Goal: Information Seeking & Learning: Check status

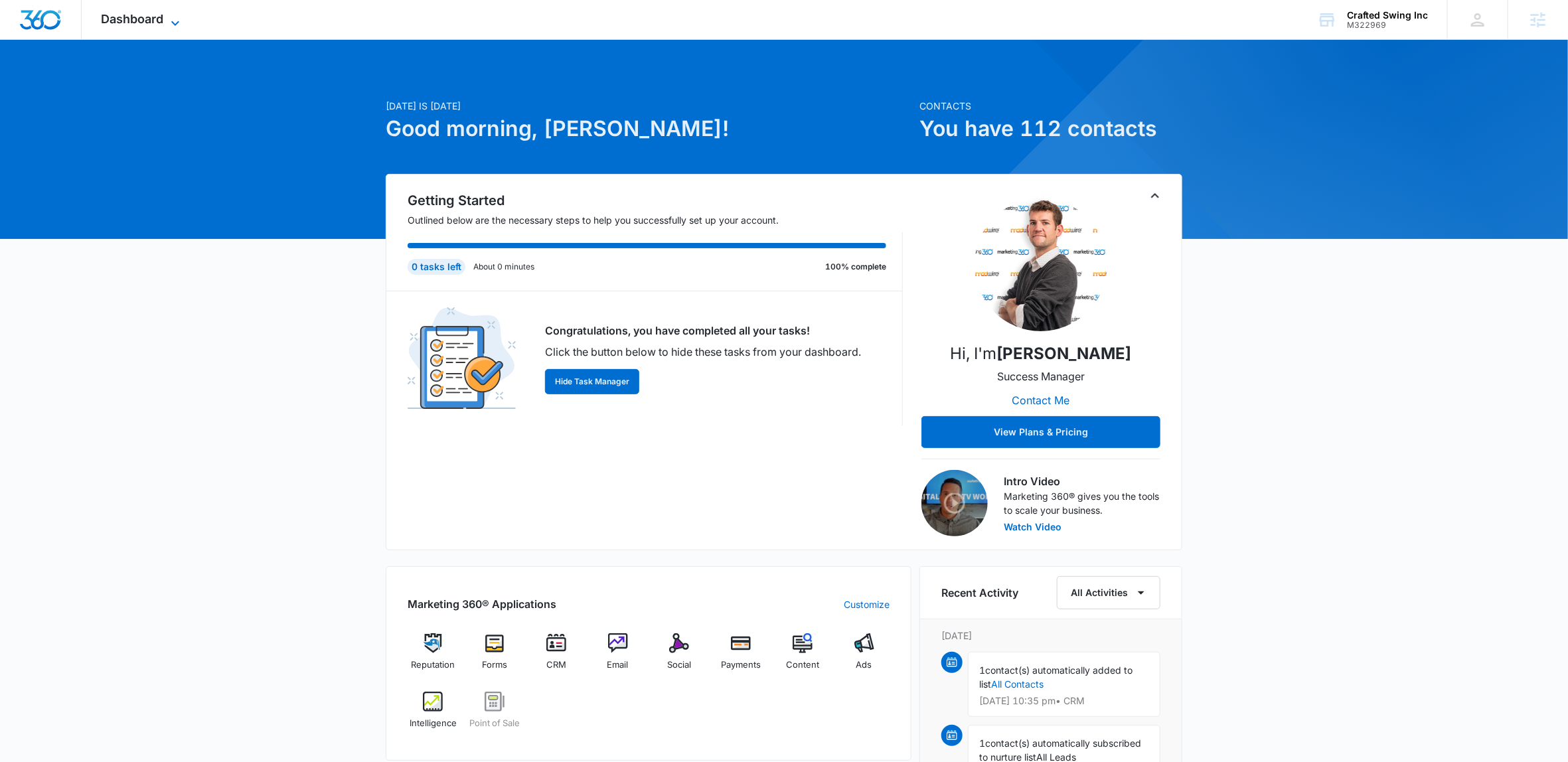
click at [173, 23] on icon at bounding box center [175, 23] width 8 height 5
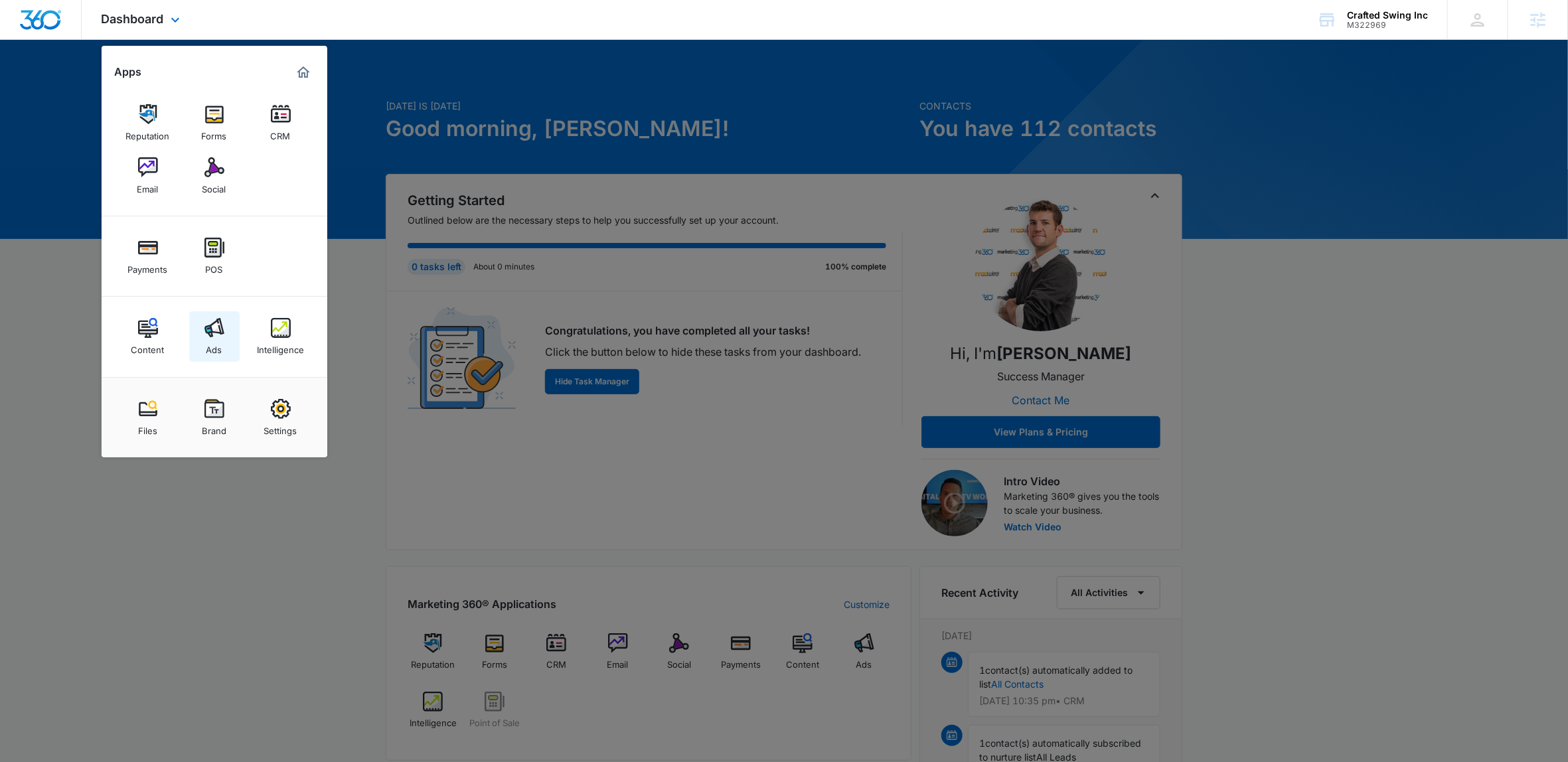
click at [221, 341] on div "Ads" at bounding box center [214, 347] width 16 height 17
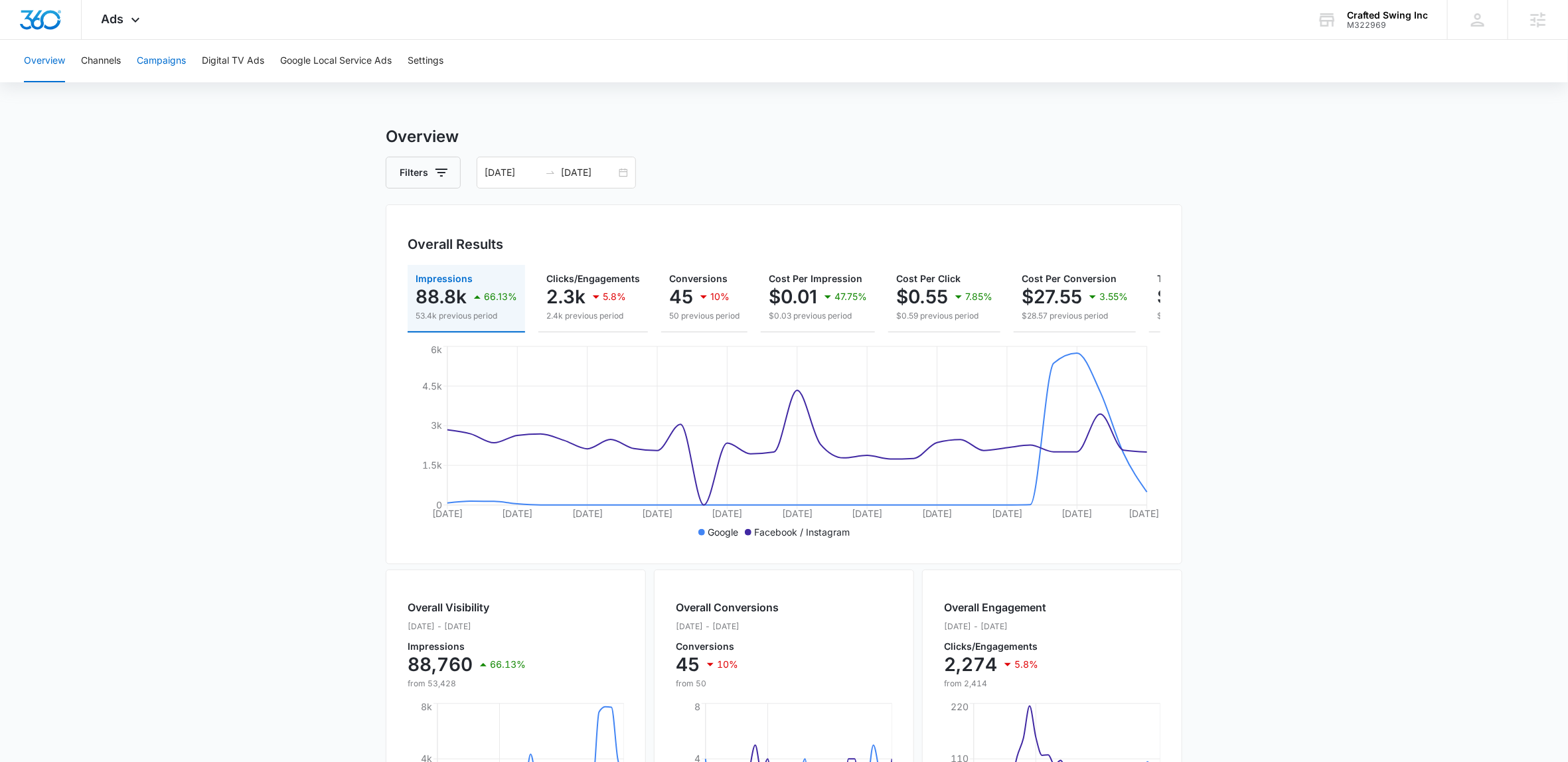
click at [170, 70] on button "Campaigns" at bounding box center [161, 61] width 49 height 42
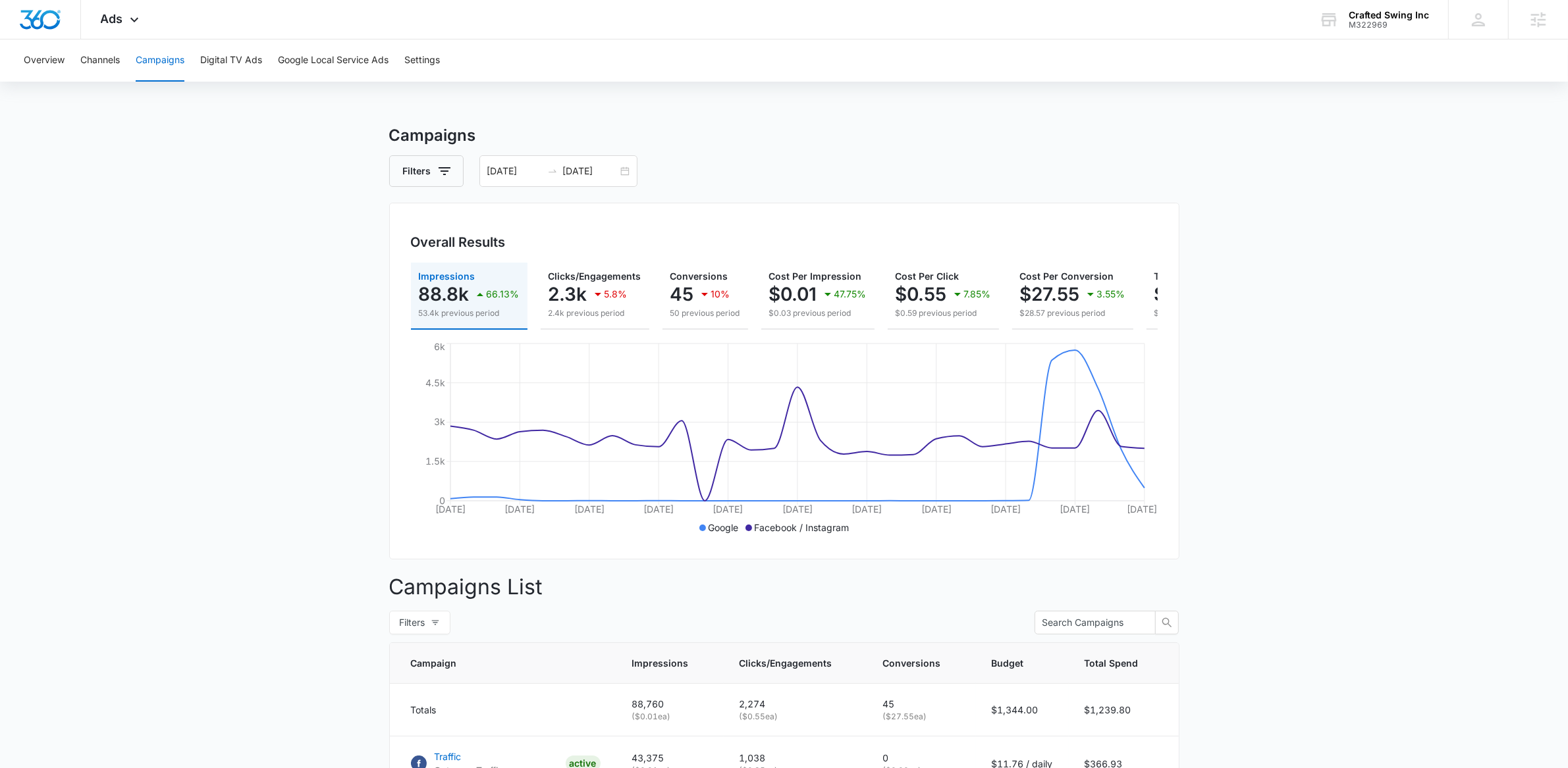
click at [1282, 457] on main "Campaigns Filters 07/13/2025 08/12/2025 Overall Results Impressions 88.8k 66.13…" at bounding box center [784, 614] width 1568 height 979
click at [659, 40] on div "Overview Channels Campaigns Digital TV Ads Google Local Service Ads Settings" at bounding box center [784, 61] width 1537 height 42
click at [207, 305] on main "Campaigns Filters 07/13/2025 08/12/2025 Overall Results Impressions 88.8k 66.13…" at bounding box center [784, 614] width 1568 height 979
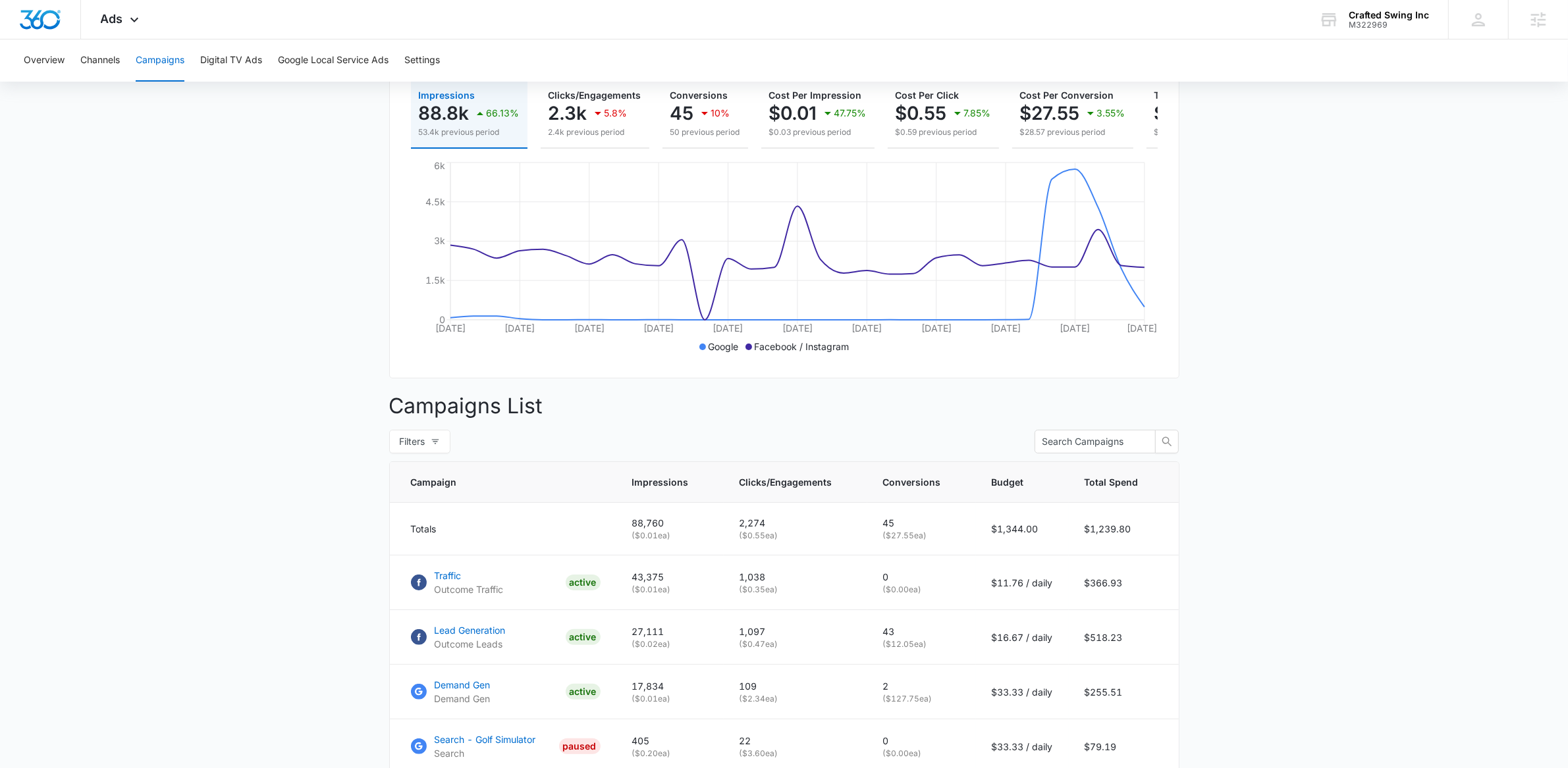
scroll to position [348, 0]
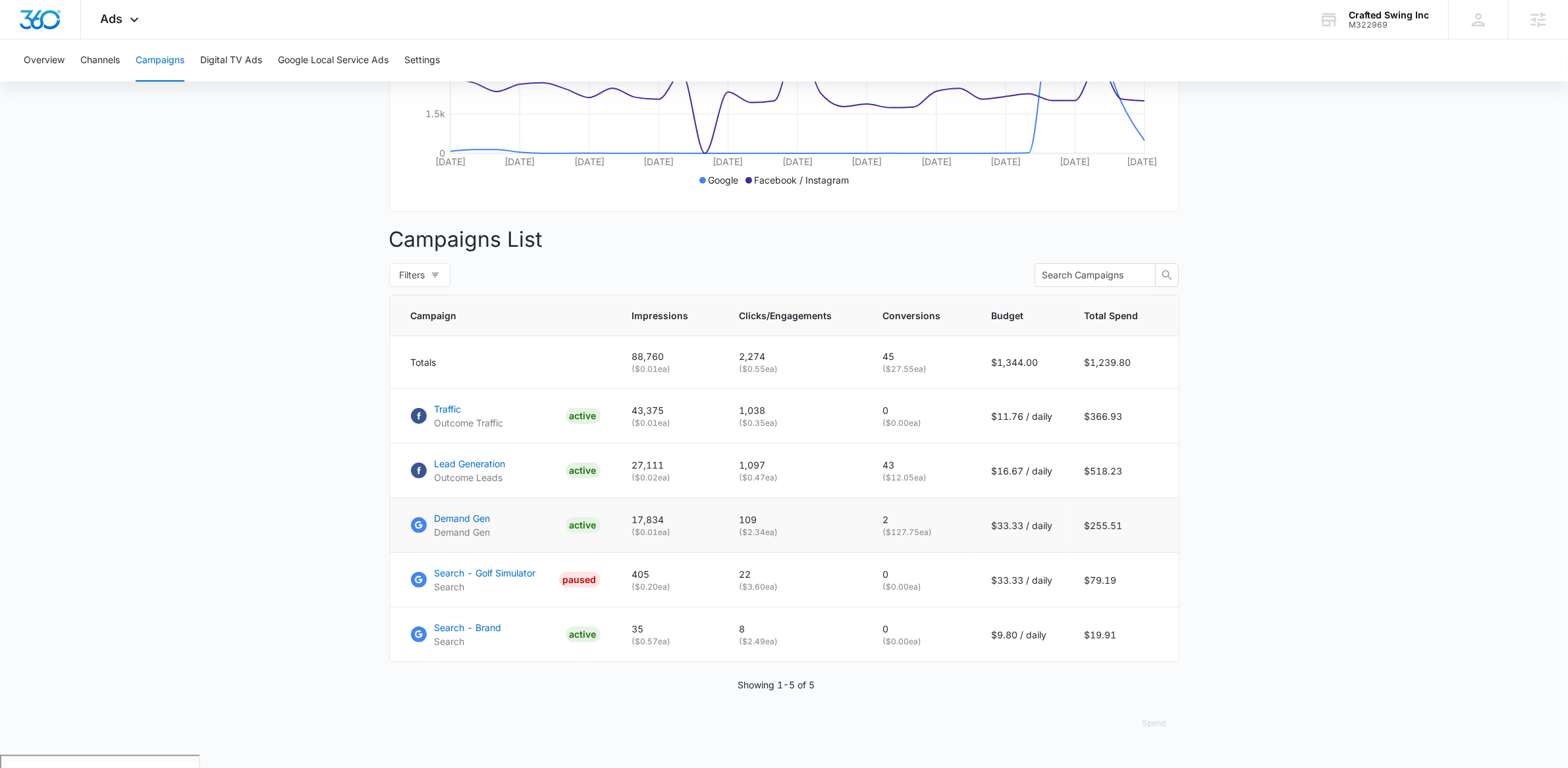
drag, startPoint x: 885, startPoint y: 533, endPoint x: 908, endPoint y: 528, distance: 23.5
click at [908, 527] on p "2" at bounding box center [921, 520] width 77 height 14
click at [914, 527] on p "2" at bounding box center [921, 520] width 77 height 14
drag, startPoint x: 650, startPoint y: 531, endPoint x: 681, endPoint y: 532, distance: 31.0
click at [681, 527] on p "17,834" at bounding box center [671, 520] width 76 height 14
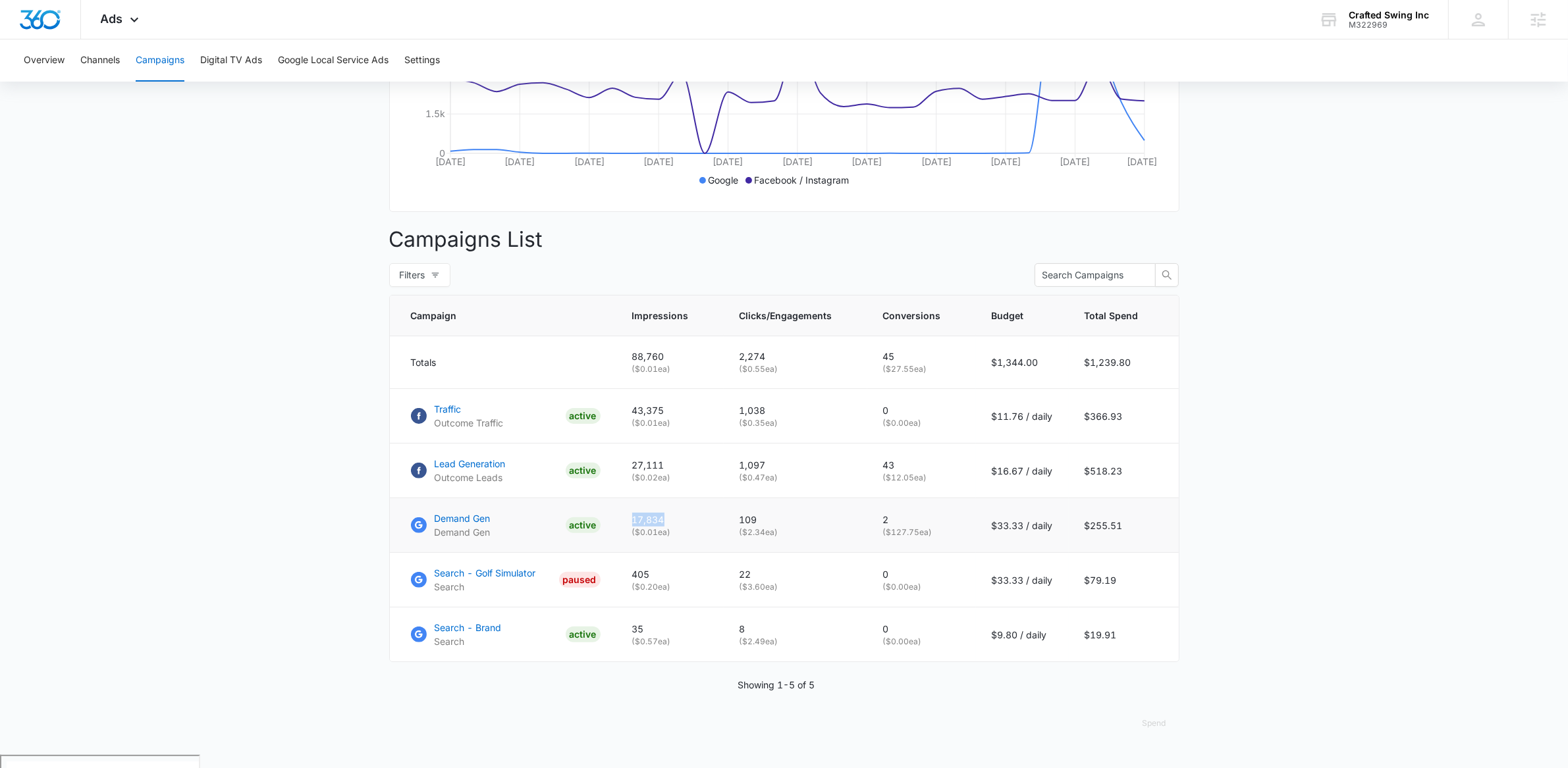
click at [681, 527] on p "17,834" at bounding box center [671, 520] width 76 height 14
drag, startPoint x: 746, startPoint y: 532, endPoint x: 803, endPoint y: 531, distance: 57.0
click at [803, 527] on p "109" at bounding box center [796, 520] width 112 height 14
click at [800, 527] on p "109" at bounding box center [796, 520] width 112 height 14
drag, startPoint x: 887, startPoint y: 531, endPoint x: 902, endPoint y: 532, distance: 15.0
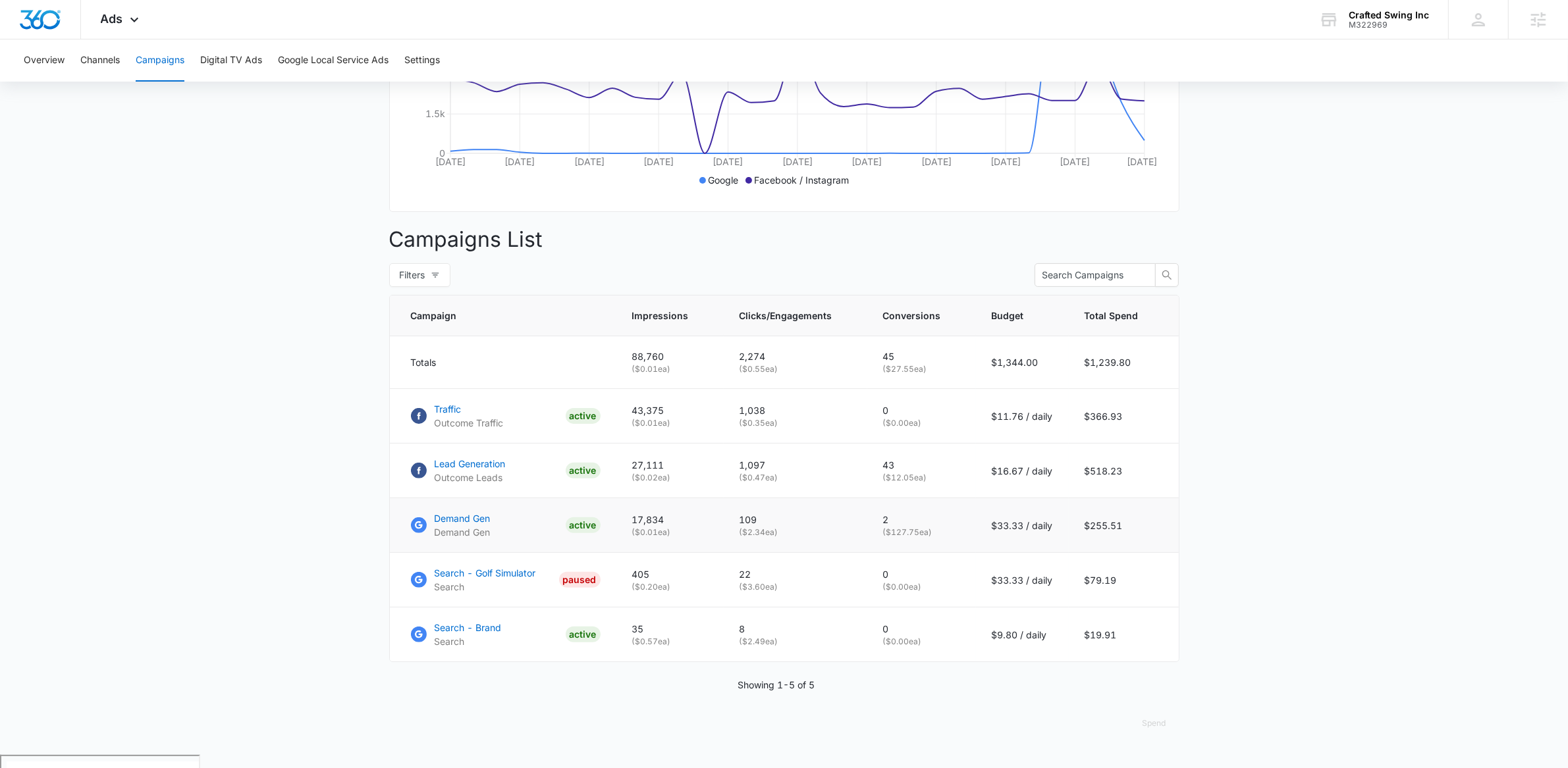
click at [892, 527] on p "2" at bounding box center [921, 520] width 77 height 14
click at [902, 527] on p "2" at bounding box center [921, 520] width 77 height 14
drag, startPoint x: 640, startPoint y: 479, endPoint x: 890, endPoint y: 476, distance: 250.0
click at [888, 476] on tr "Lead Generation Outcome Leads ACTIVE 27,111 ( $0.02 ea) 1,097 ( $0.47 ea) 43 ( …" at bounding box center [784, 471] width 789 height 54
click at [909, 472] on p "43" at bounding box center [921, 465] width 77 height 14
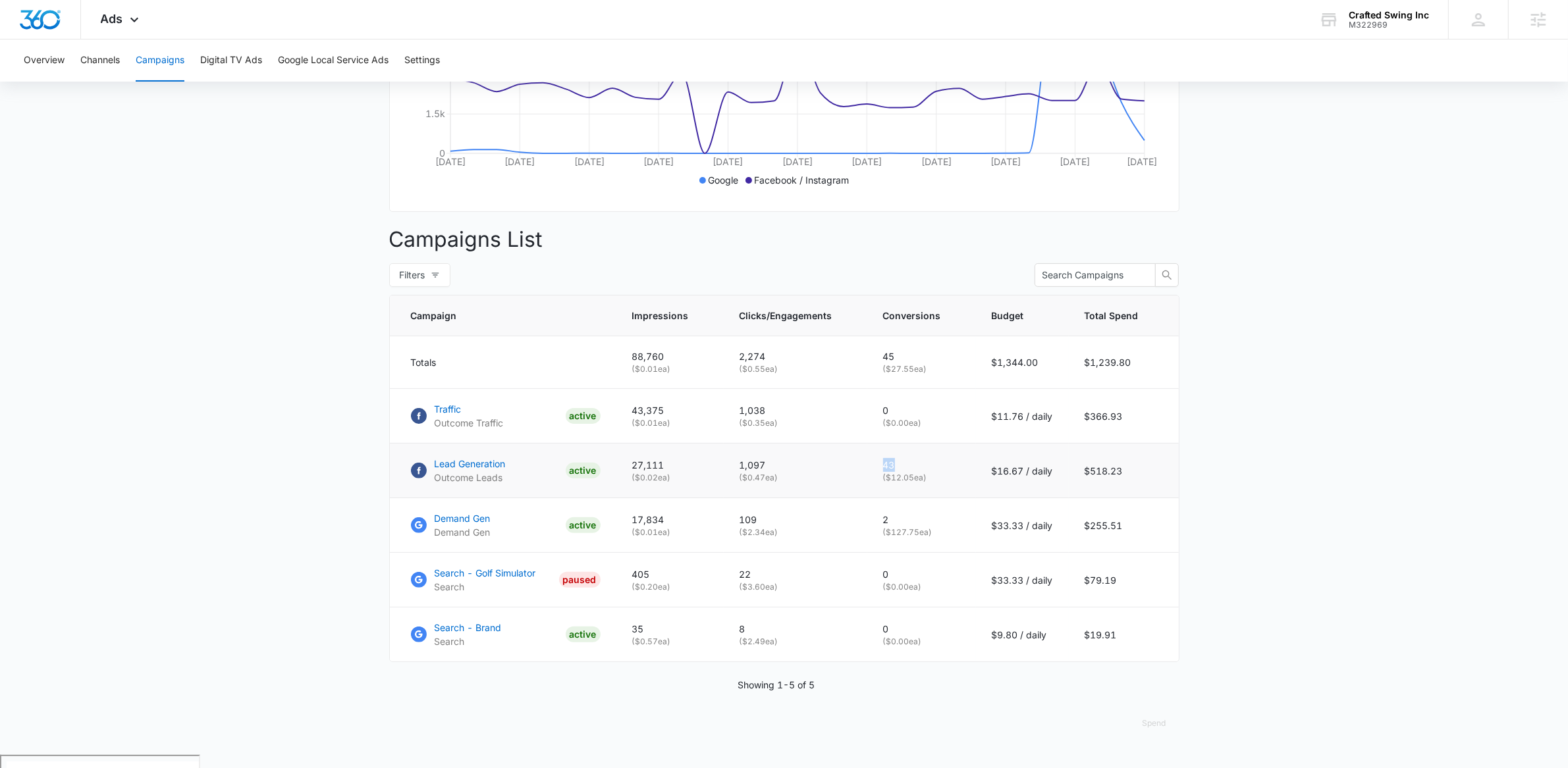
drag, startPoint x: 883, startPoint y: 476, endPoint x: 903, endPoint y: 480, distance: 20.4
click at [901, 480] on td "43 ( $12.05 ea)" at bounding box center [921, 471] width 109 height 54
click at [907, 472] on p "43" at bounding box center [921, 465] width 77 height 14
drag, startPoint x: 884, startPoint y: 489, endPoint x: 952, endPoint y: 486, distance: 68.1
click at [952, 486] on td "43 ( $12.05 ea)" at bounding box center [921, 471] width 109 height 54
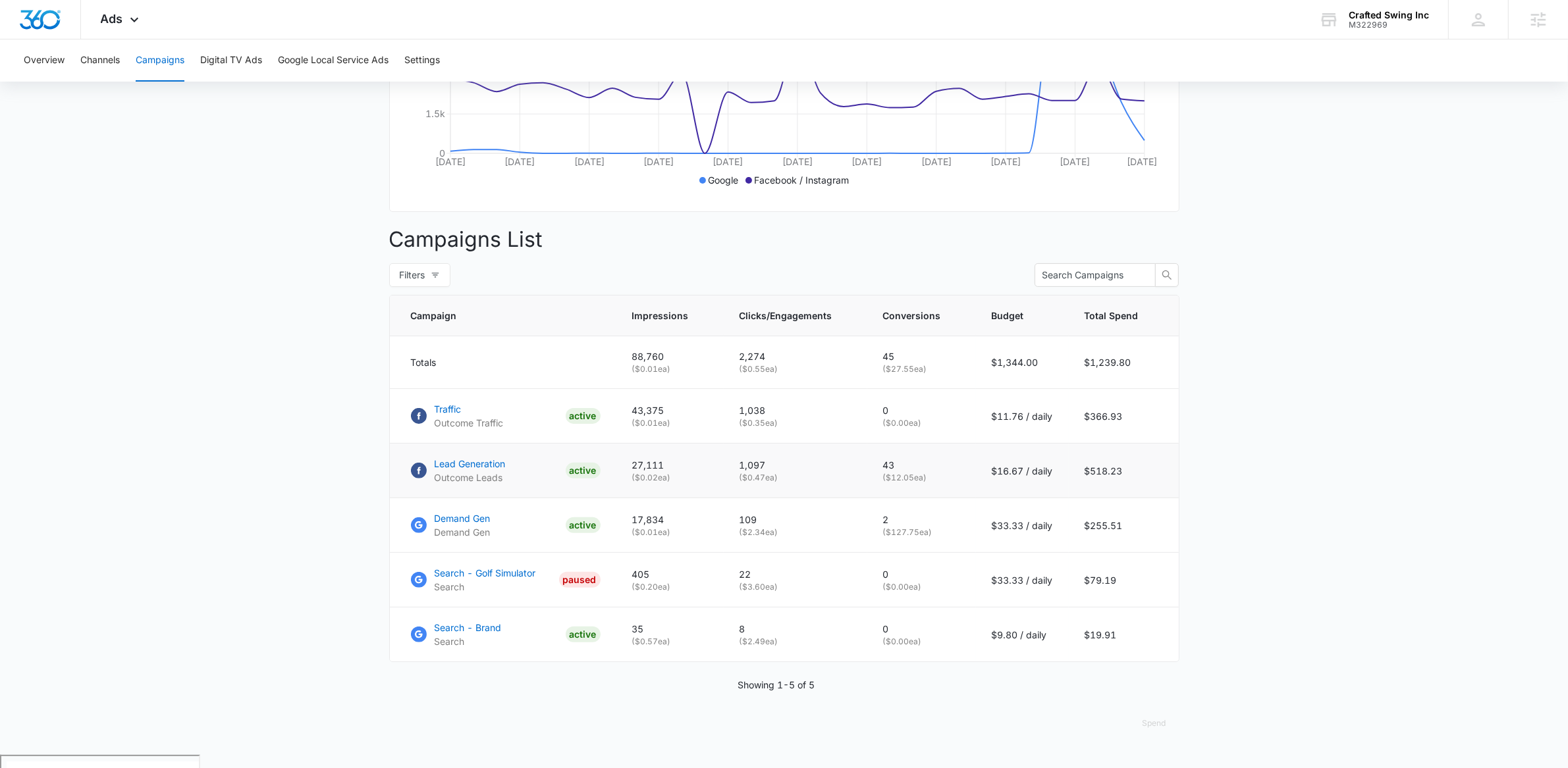
click at [954, 484] on p "( $12.05 ea)" at bounding box center [921, 477] width 77 height 12
click at [489, 471] on p "Lead Generation" at bounding box center [470, 464] width 71 height 14
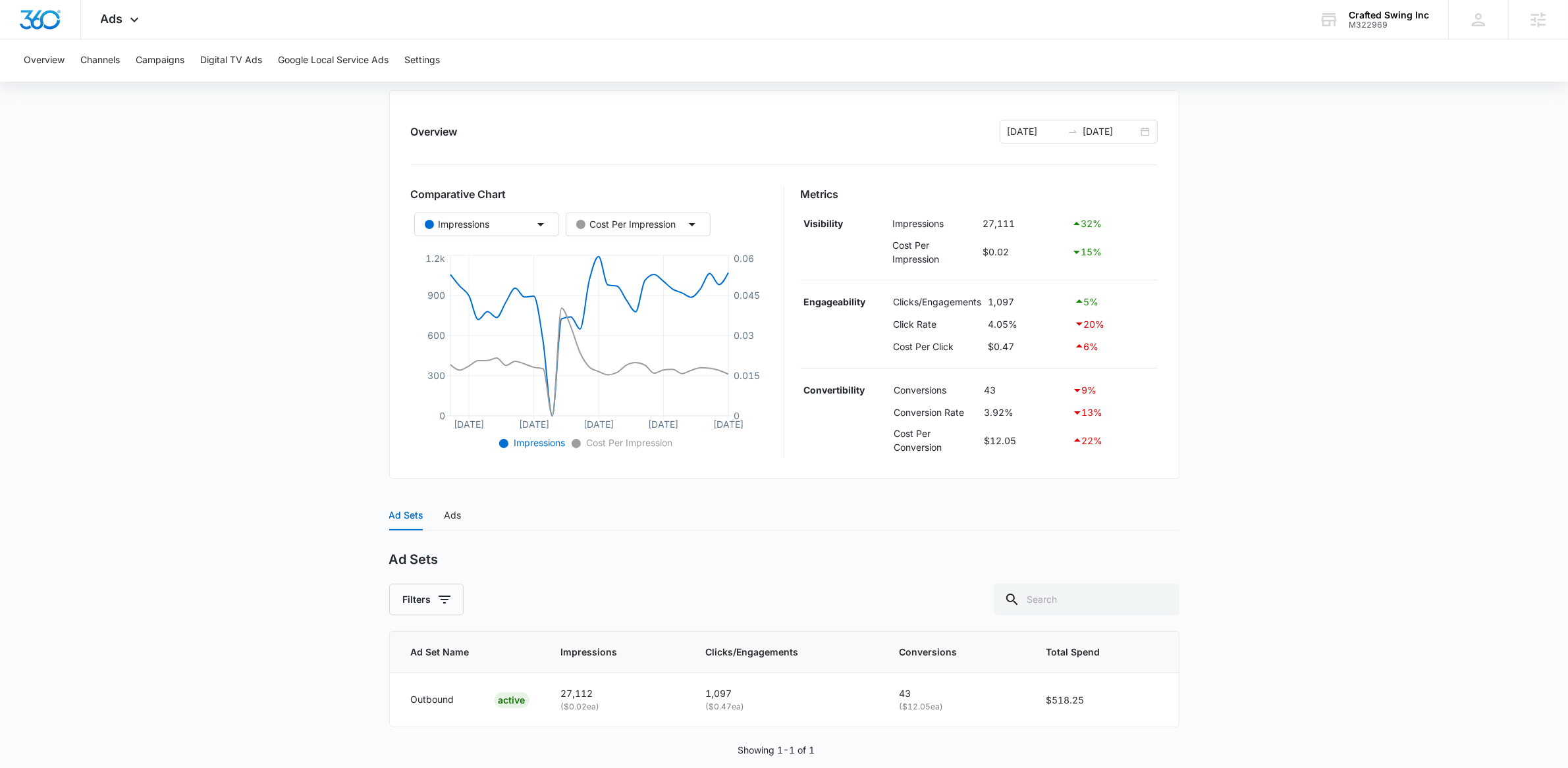
scroll to position [149, 0]
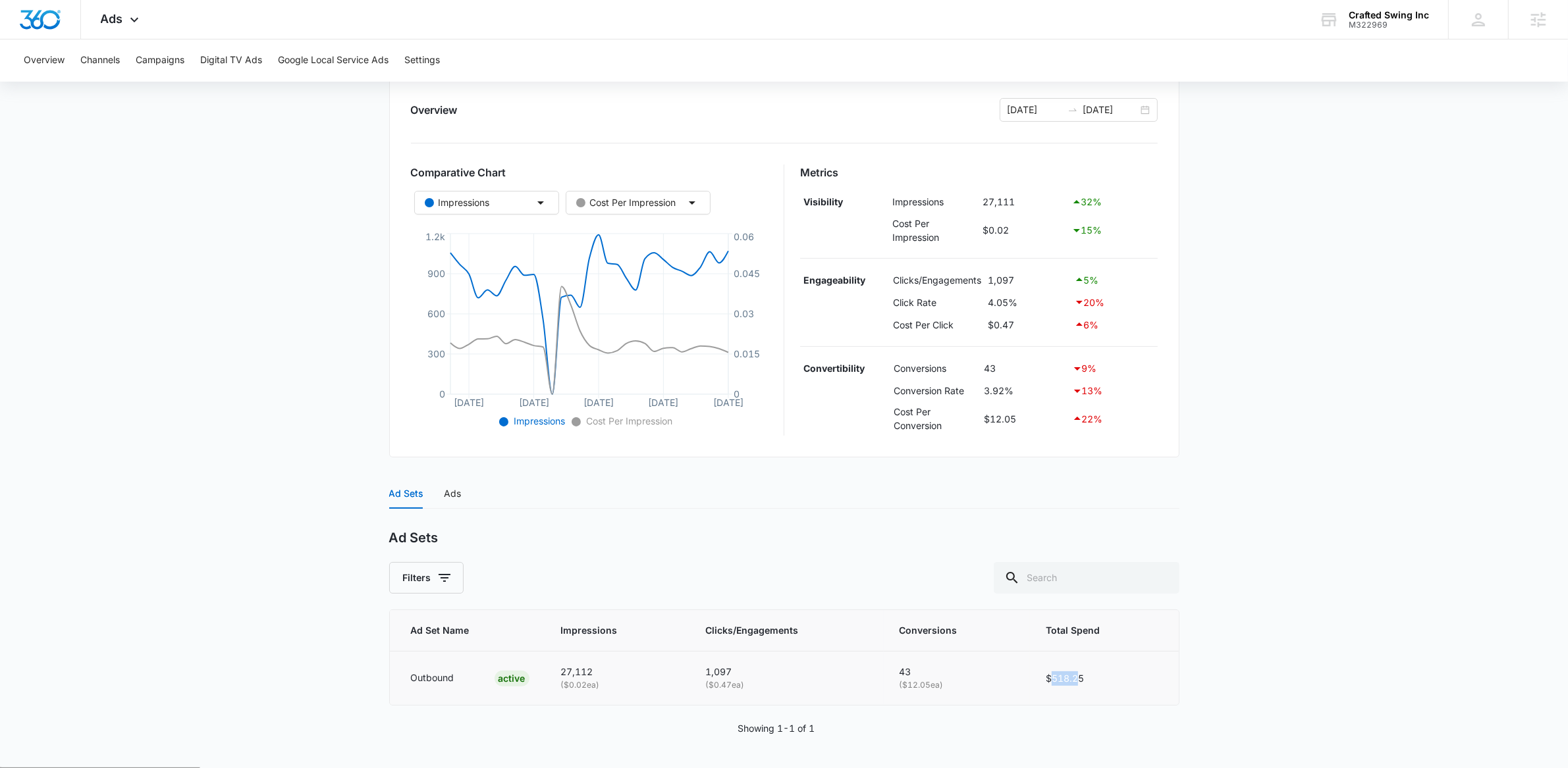
drag, startPoint x: 1055, startPoint y: 674, endPoint x: 1151, endPoint y: 680, distance: 96.2
click at [1137, 680] on td "$518.25" at bounding box center [1104, 678] width 148 height 54
drag, startPoint x: 911, startPoint y: 689, endPoint x: 977, endPoint y: 689, distance: 66.0
click at [974, 689] on p "( $12.05 ea)" at bounding box center [957, 686] width 115 height 12
click at [979, 688] on p "( $12.05 ea)" at bounding box center [957, 686] width 115 height 12
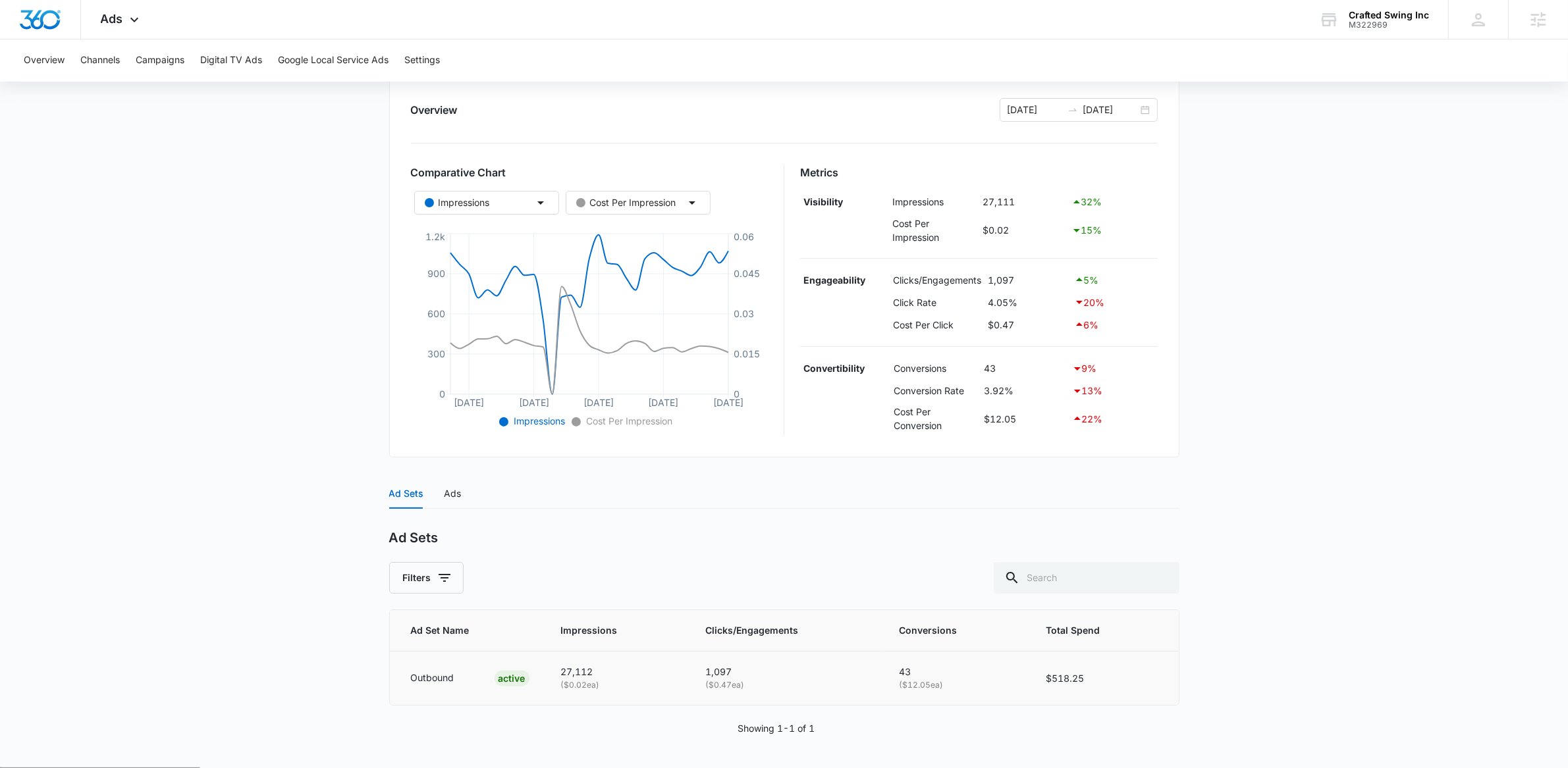
drag, startPoint x: 702, startPoint y: 689, endPoint x: 801, endPoint y: 688, distance: 99.0
click at [801, 688] on td "1,097 ( $0.47 ea)" at bounding box center [786, 678] width 193 height 54
click at [801, 688] on p "( $0.47 ea)" at bounding box center [786, 686] width 162 height 12
click at [200, 455] on main "Lead Generation | Active $16.67 daily , $518.23 Spent Overview 07/13/2025 08/12…" at bounding box center [784, 372] width 1568 height 793
click at [456, 497] on div "Ads" at bounding box center [453, 493] width 17 height 15
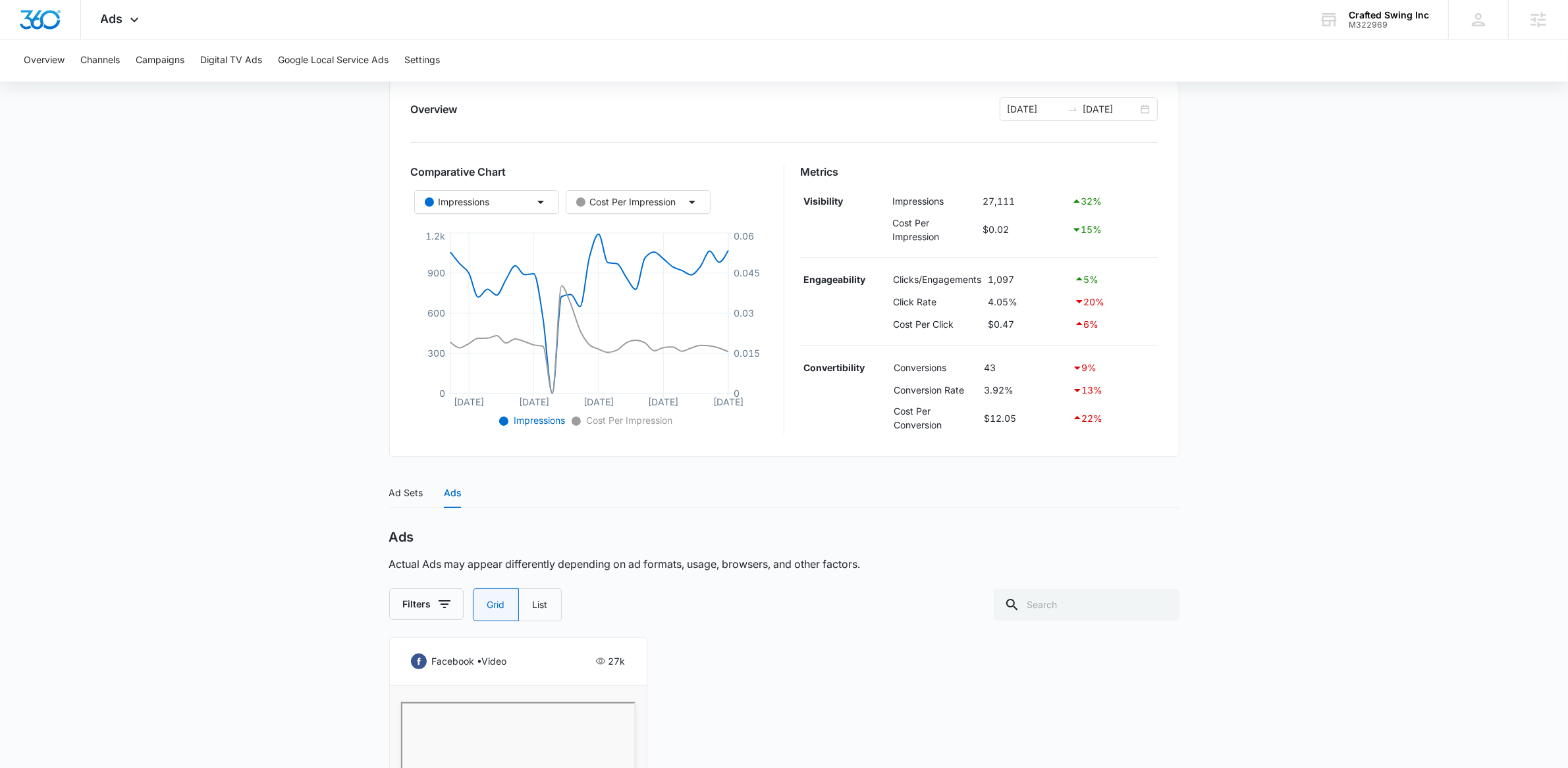
scroll to position [0, 0]
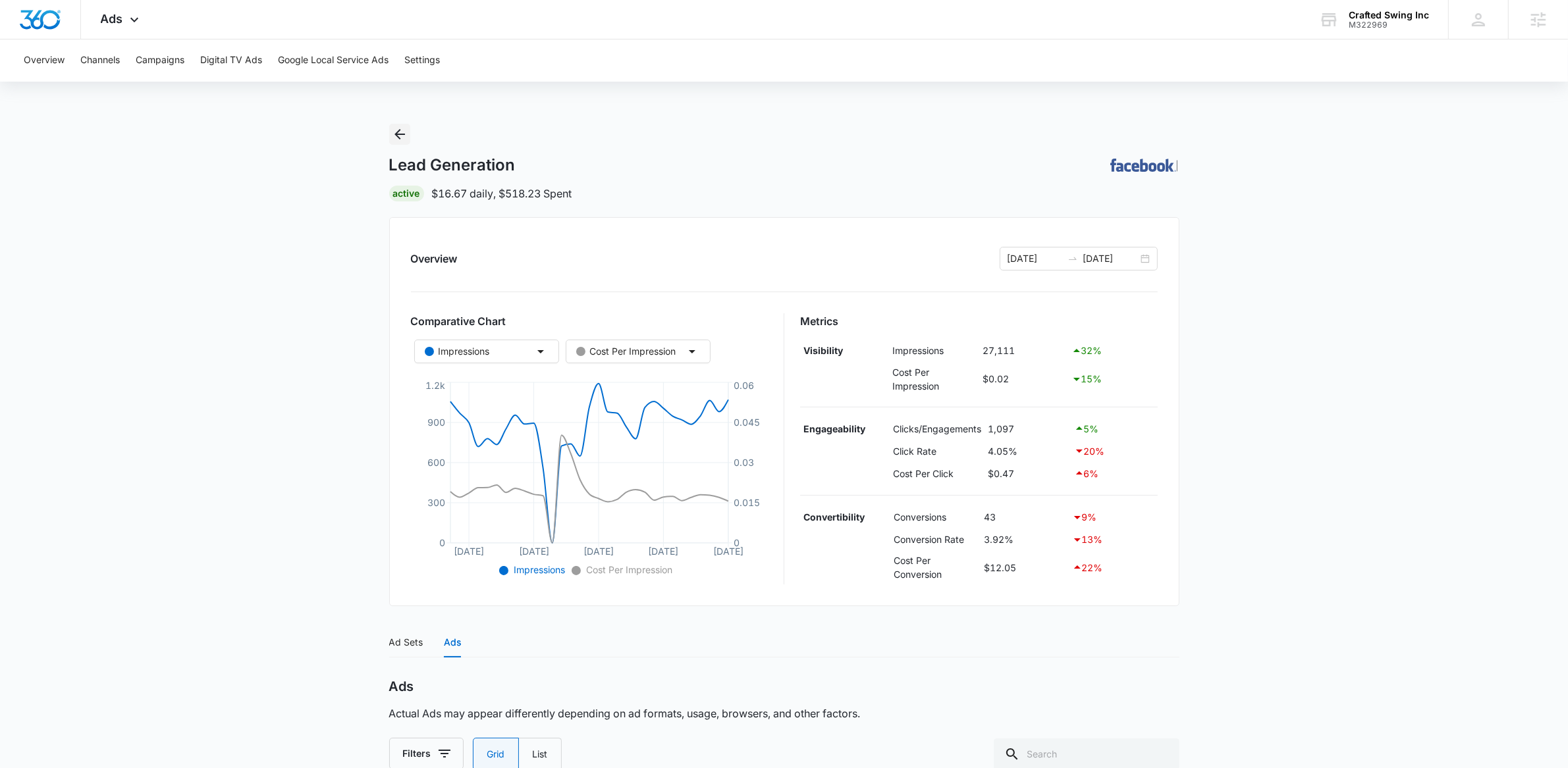
click at [398, 132] on icon "Back" at bounding box center [400, 134] width 11 height 11
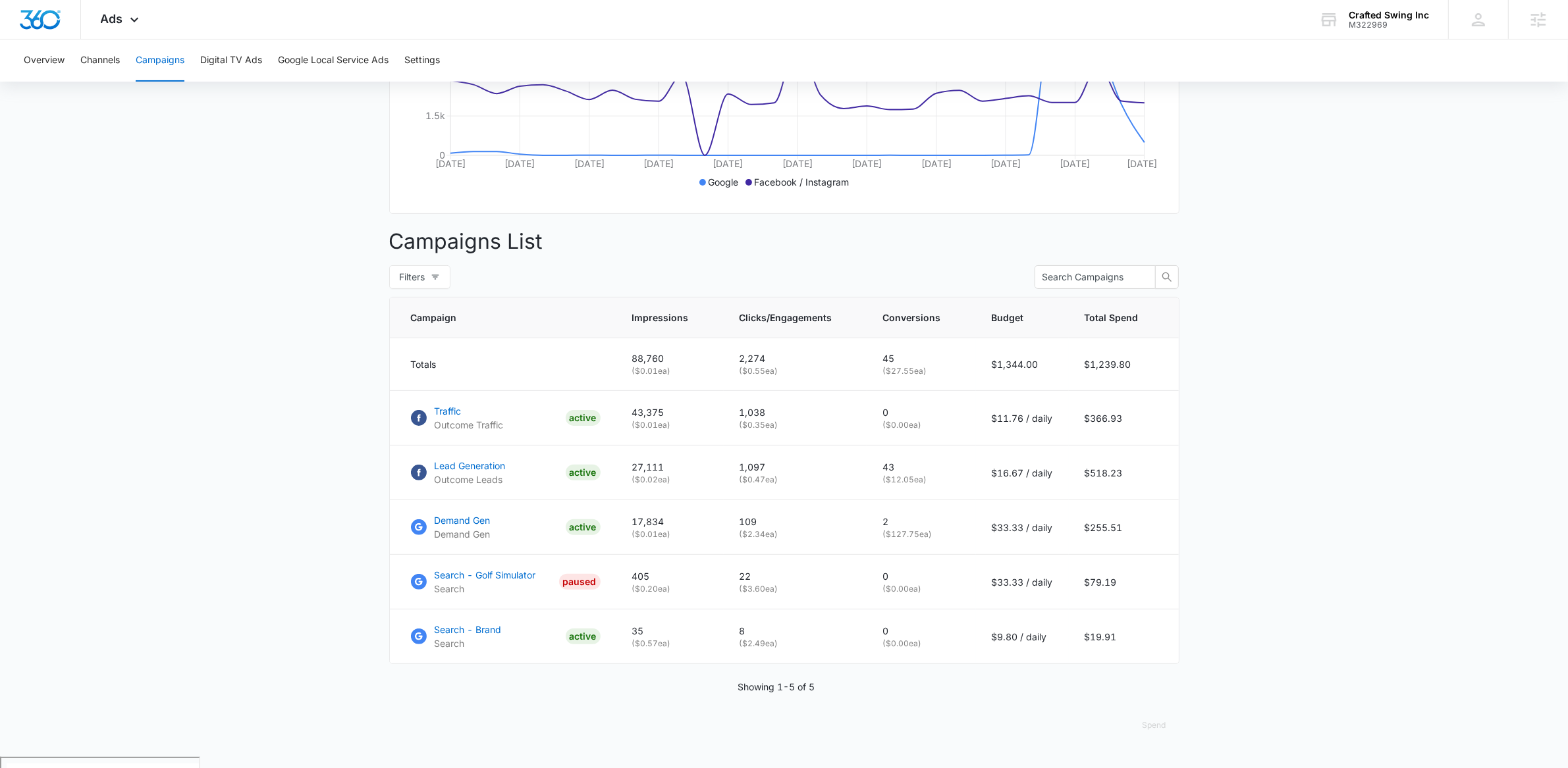
scroll to position [348, 0]
drag, startPoint x: 890, startPoint y: 488, endPoint x: 916, endPoint y: 489, distance: 26.0
click at [916, 484] on p "( $12.05 ea)" at bounding box center [921, 477] width 77 height 12
click at [920, 484] on p "( $12.05 ea)" at bounding box center [921, 477] width 77 height 12
drag, startPoint x: 668, startPoint y: 420, endPoint x: 702, endPoint y: 419, distance: 34.0
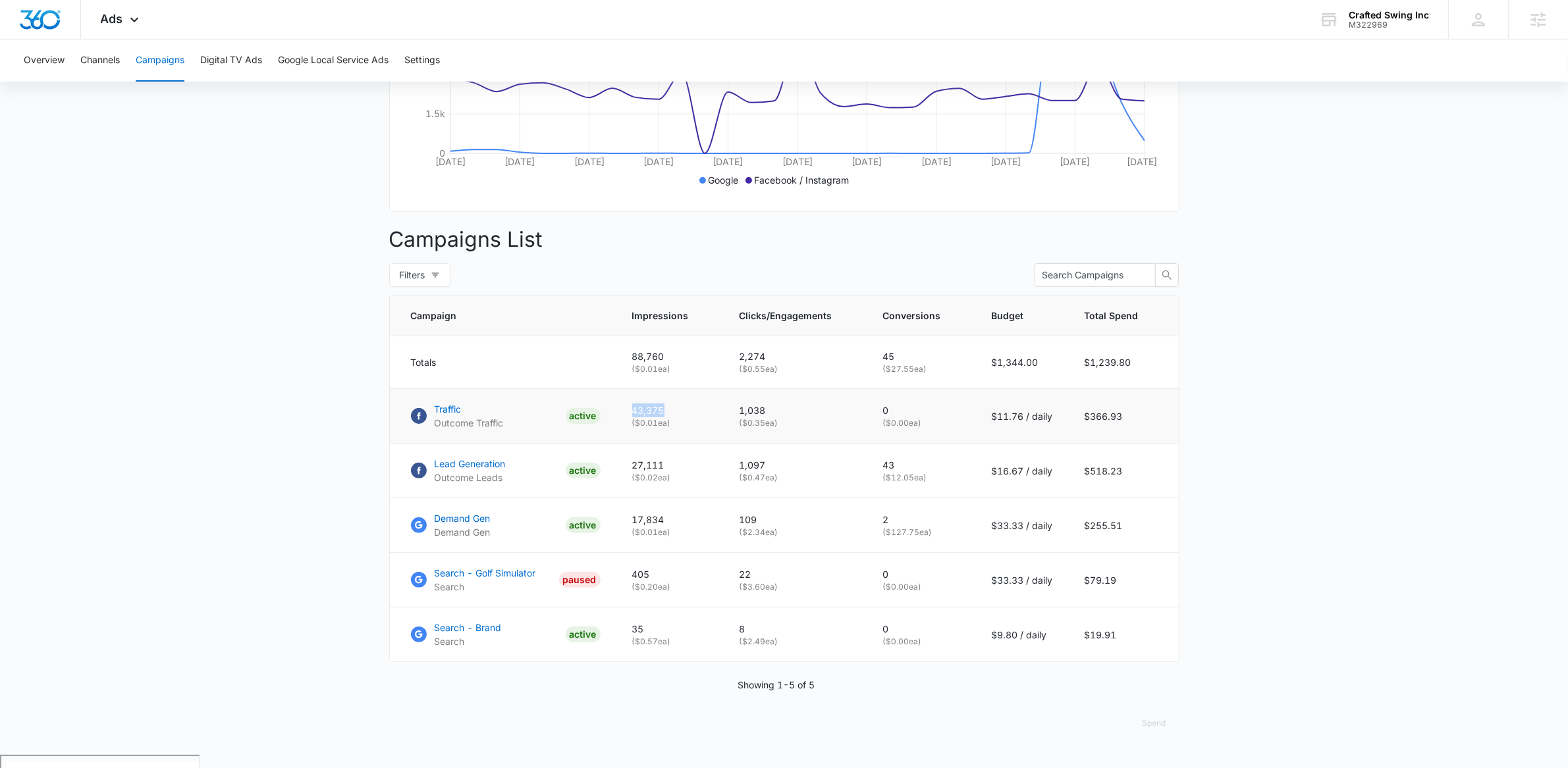
click at [702, 419] on td "43,375 ( $0.01 ea)" at bounding box center [670, 416] width 107 height 54
click at [702, 417] on p "43,375" at bounding box center [671, 410] width 76 height 14
drag, startPoint x: 742, startPoint y: 423, endPoint x: 796, endPoint y: 422, distance: 54.0
click at [796, 417] on p "1,038" at bounding box center [796, 410] width 112 height 14
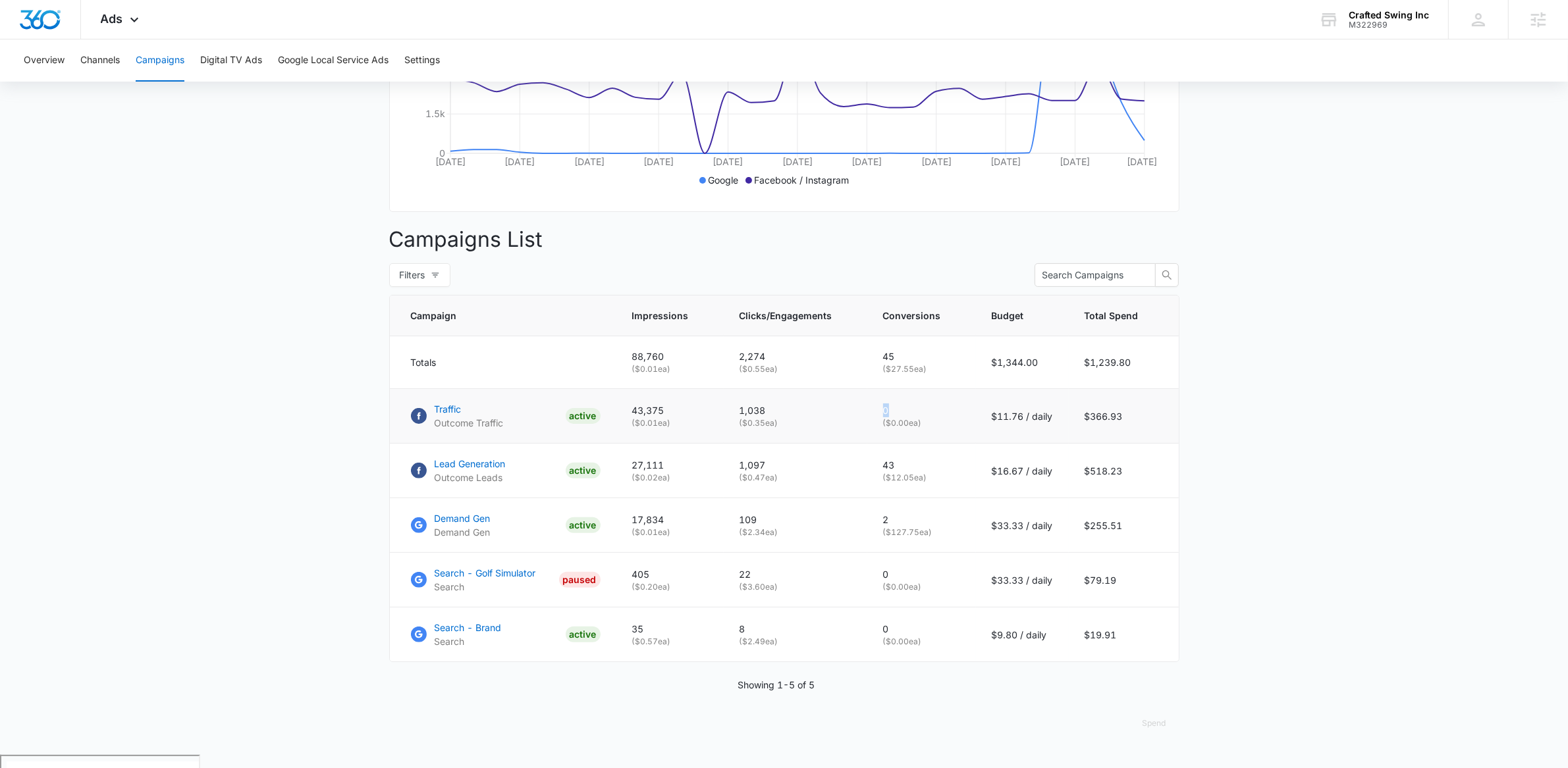
drag, startPoint x: 882, startPoint y: 422, endPoint x: 918, endPoint y: 422, distance: 36.0
click at [917, 422] on td "0 ( $0.00 ea)" at bounding box center [921, 416] width 109 height 54
click at [918, 417] on p "0" at bounding box center [921, 410] width 77 height 14
drag, startPoint x: 368, startPoint y: 402, endPoint x: 420, endPoint y: 394, distance: 52.6
click at [420, 394] on main "Campaigns Filters 07/13/2025 08/12/2025 Overall Results Impressions 88.8k 66.13…" at bounding box center [784, 266] width 1568 height 979
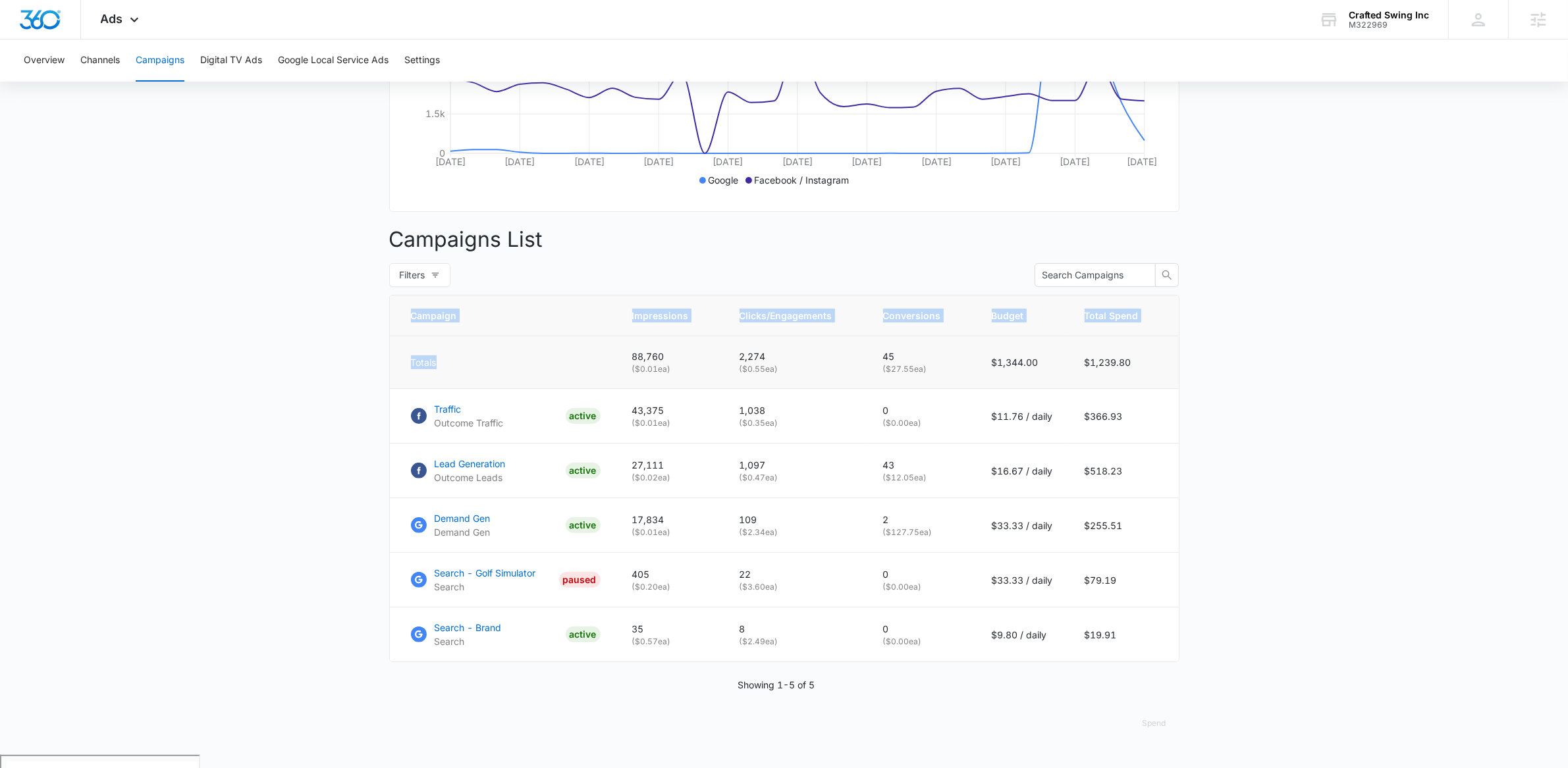
click at [404, 389] on td "Totals" at bounding box center [503, 363] width 227 height 53
click at [240, 323] on main "Campaigns Filters 07/13/2025 08/12/2025 Overall Results Impressions 88.8k 66.13…" at bounding box center [784, 266] width 1568 height 979
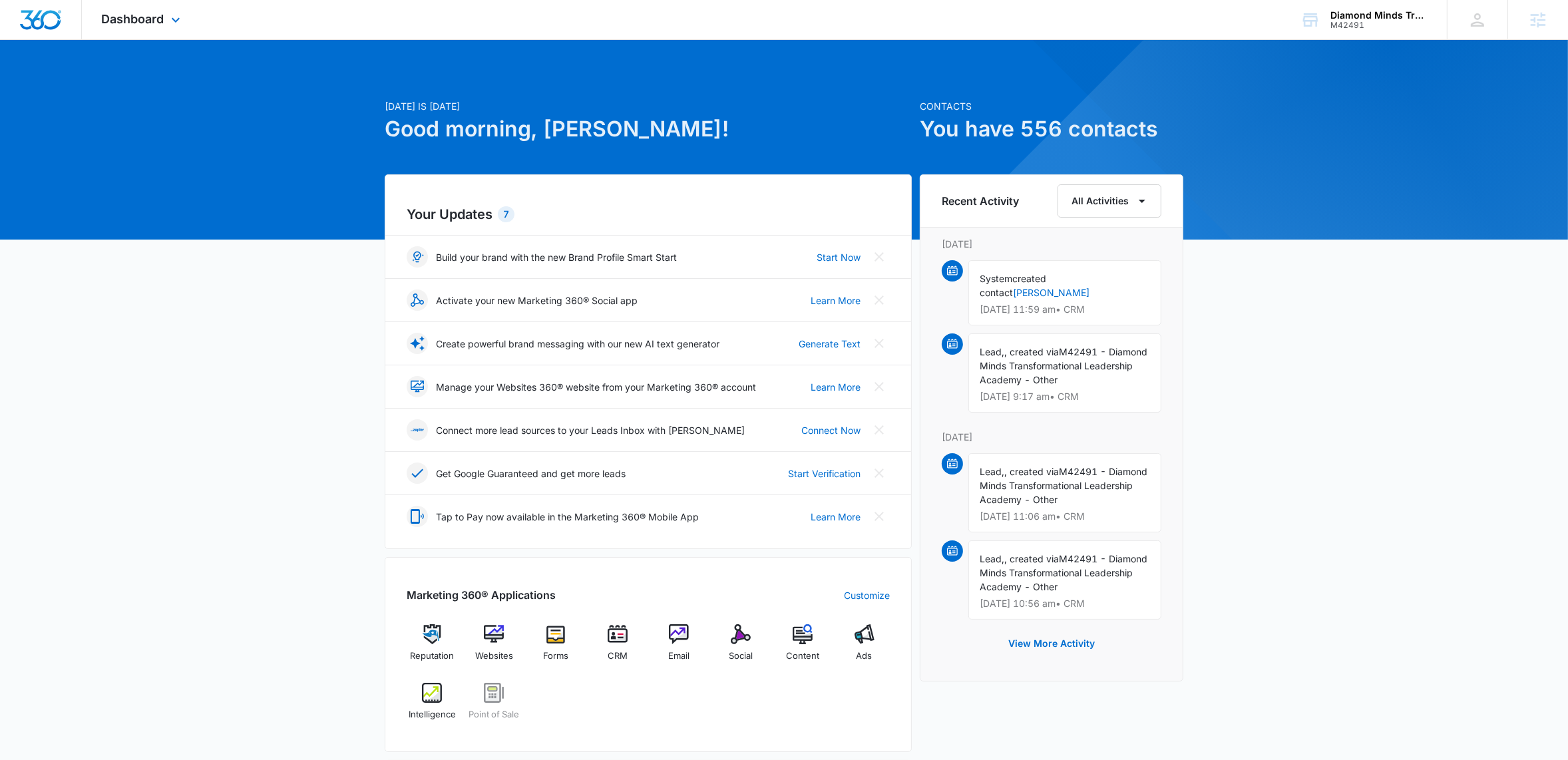
click at [187, 30] on div "Dashboard Apps Reputation Websites Forms CRM Email Social POS Content Ads Intel…" at bounding box center [142, 20] width 122 height 39
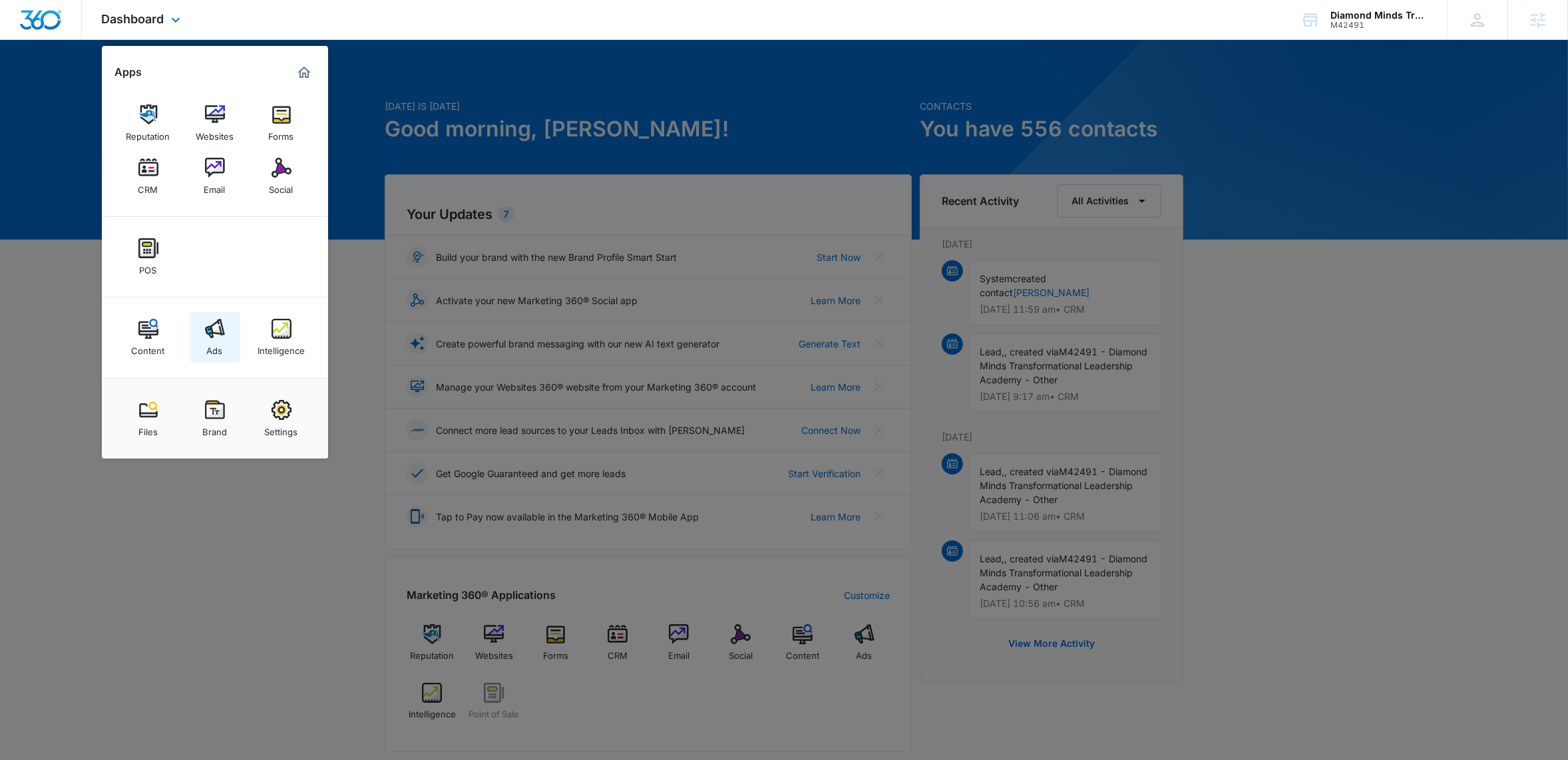
click at [213, 336] on img at bounding box center [214, 328] width 20 height 20
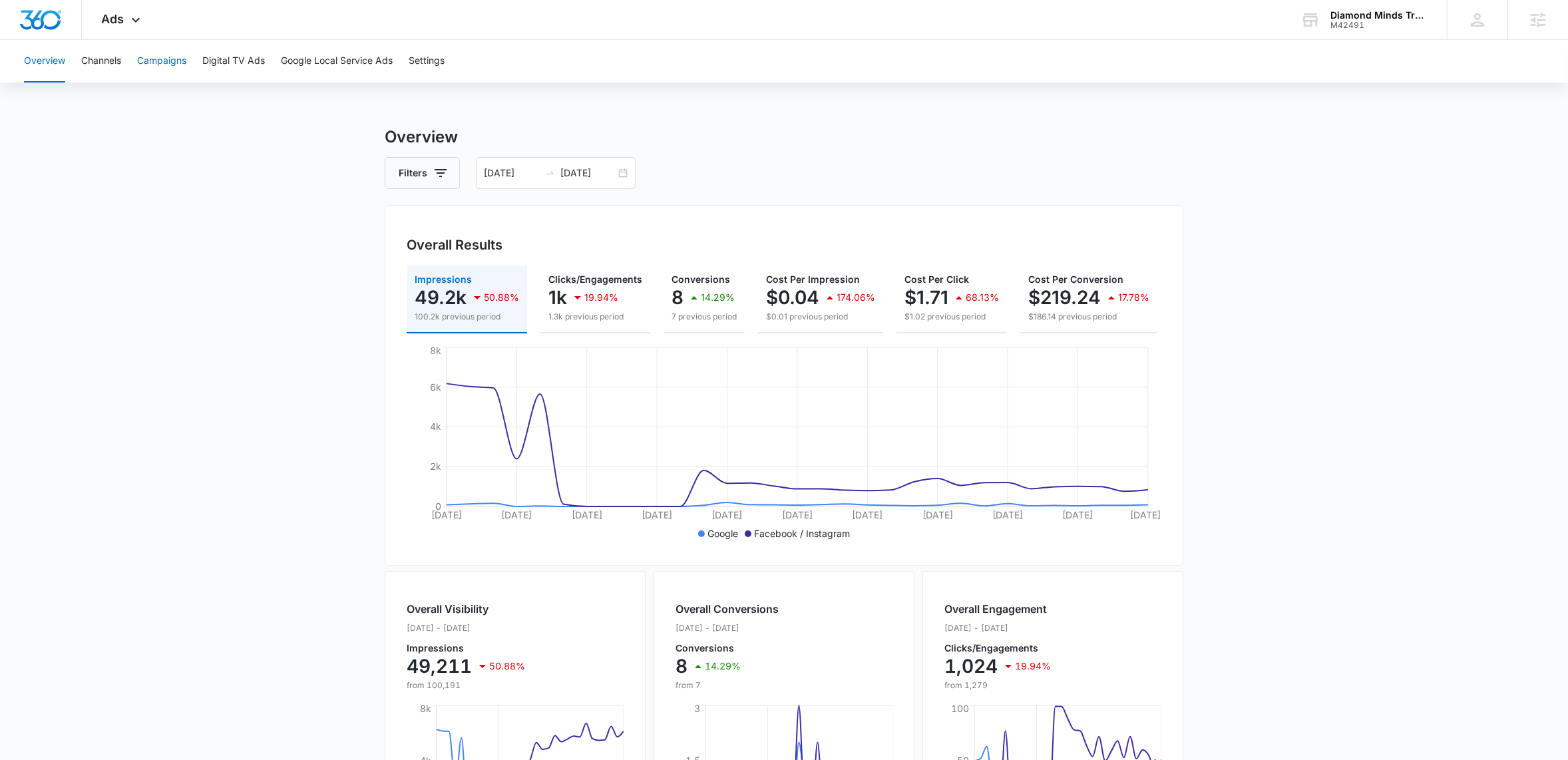
click at [169, 64] on button "Campaigns" at bounding box center [162, 61] width 49 height 42
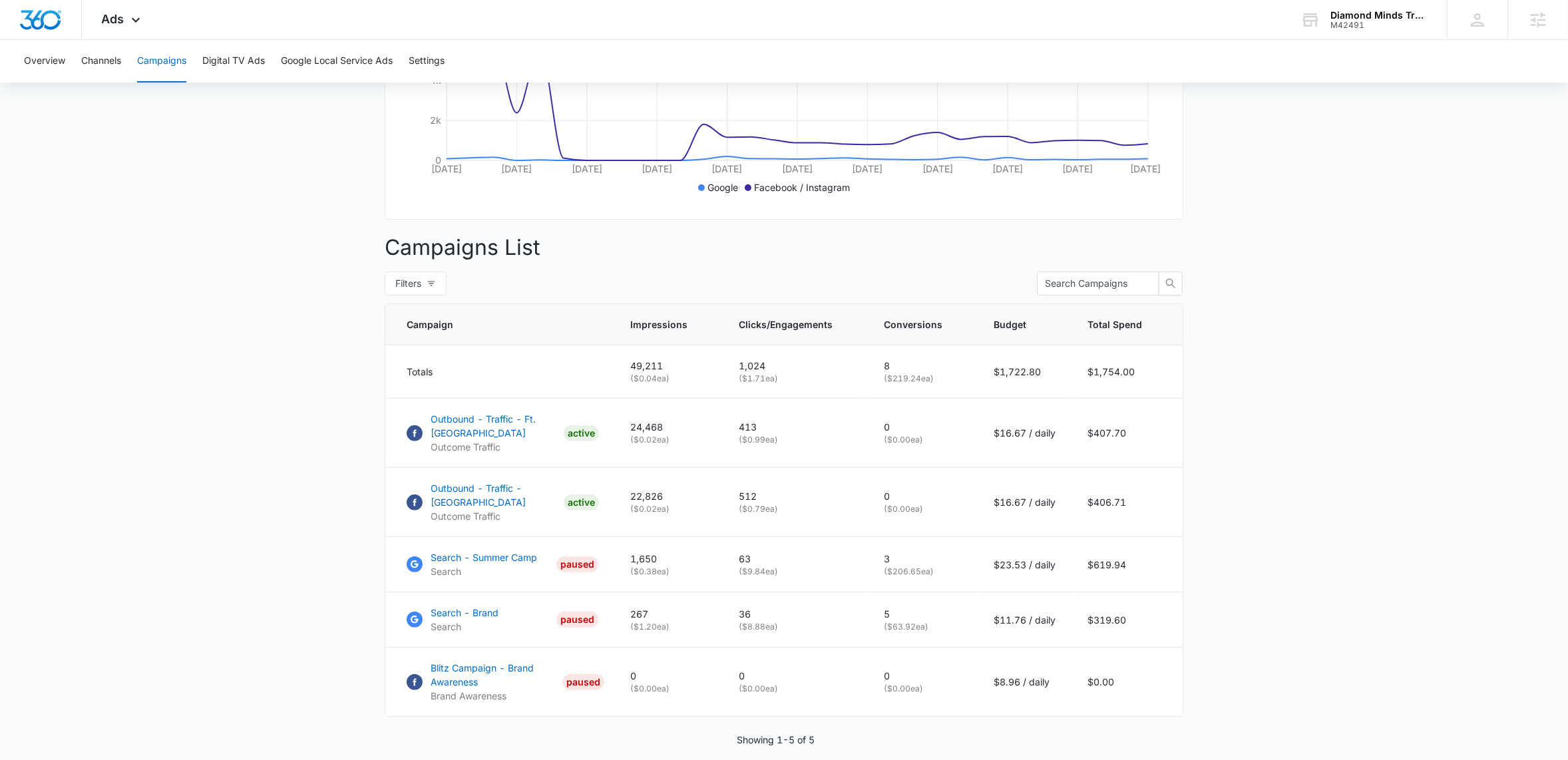
scroll to position [396, 0]
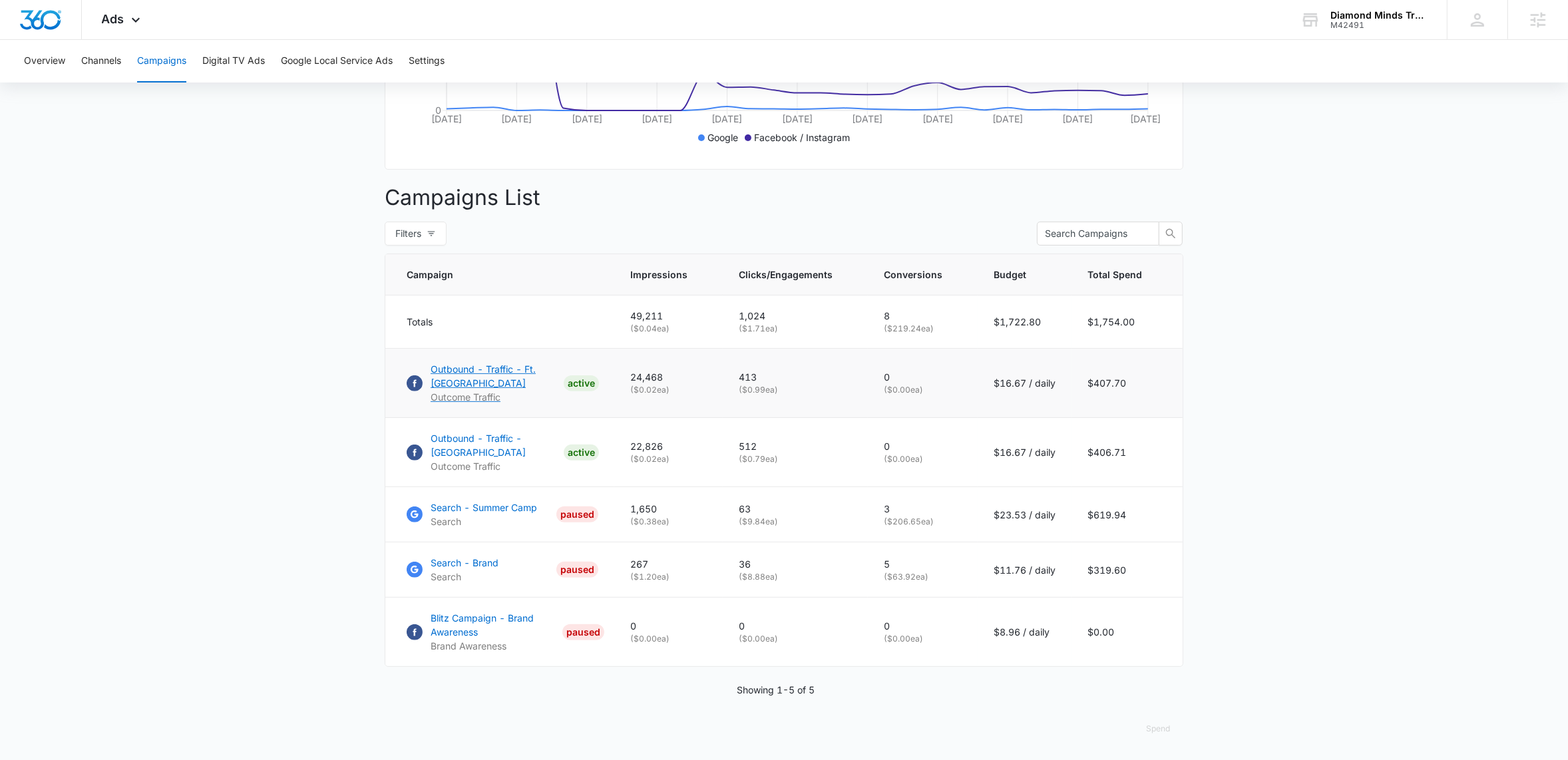
click at [465, 385] on p "Outbound - Traffic - Ft. Lauderdale" at bounding box center [494, 376] width 128 height 28
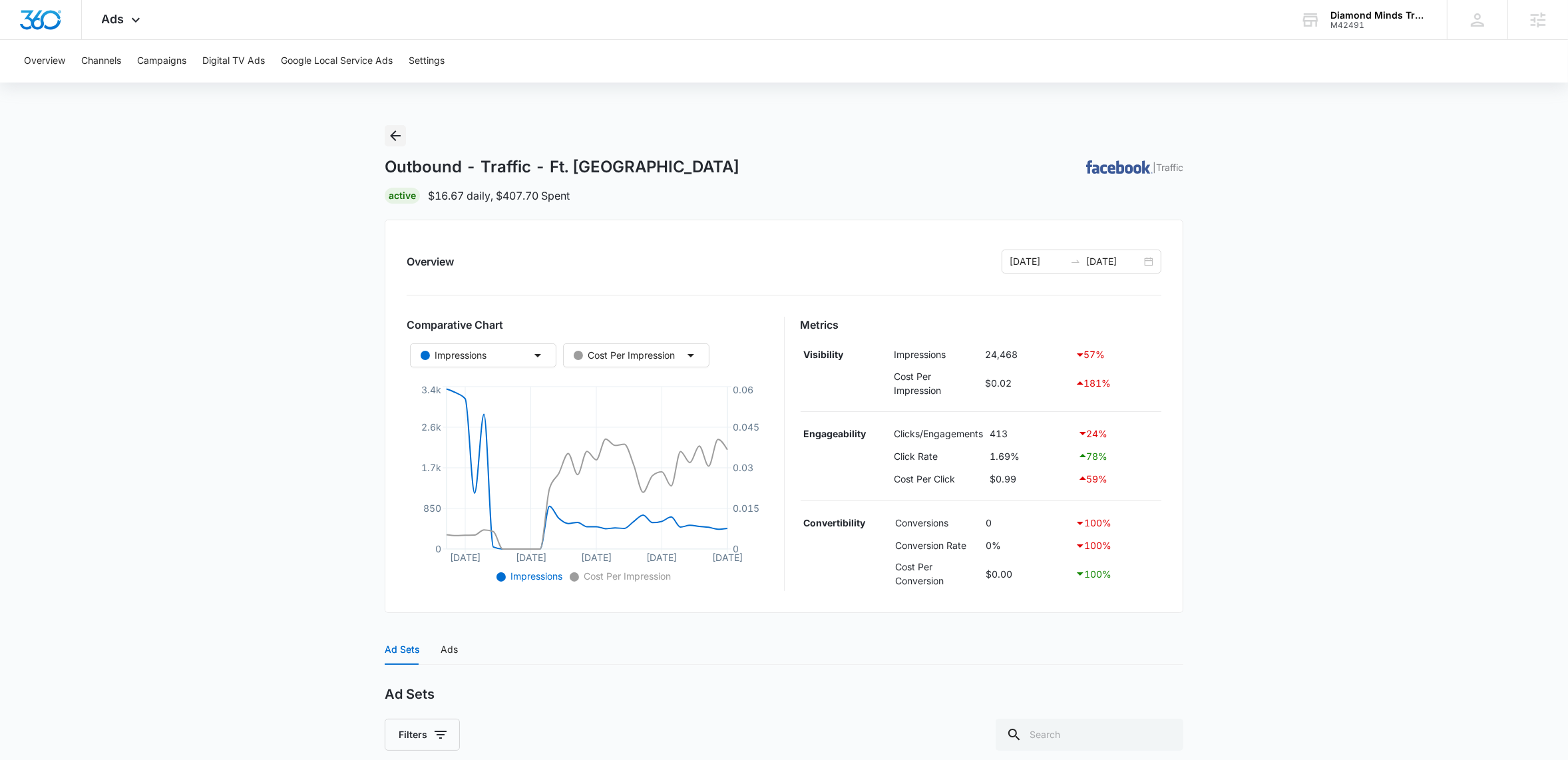
click at [399, 136] on icon "Back" at bounding box center [395, 136] width 16 height 16
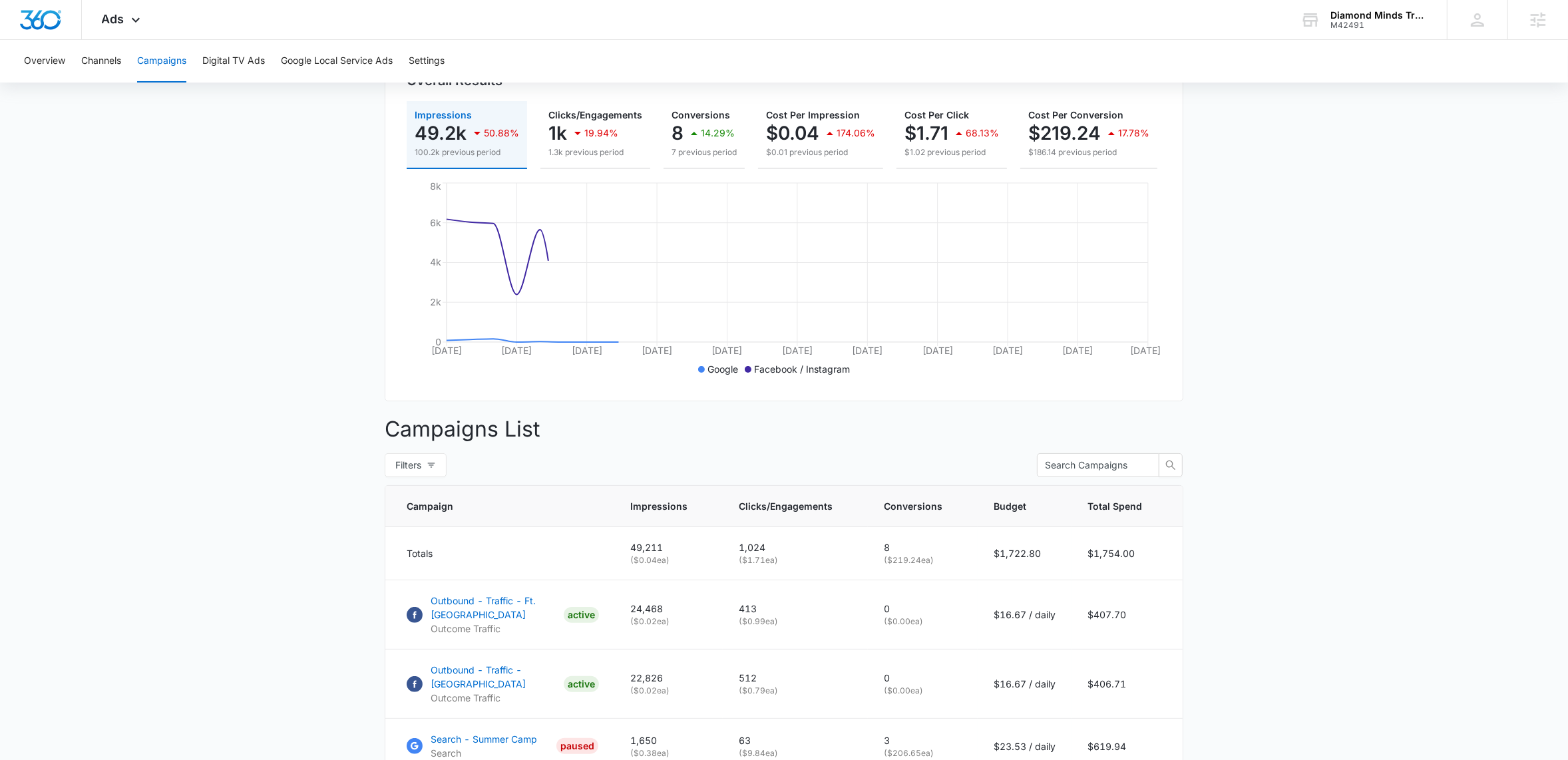
scroll to position [396, 0]
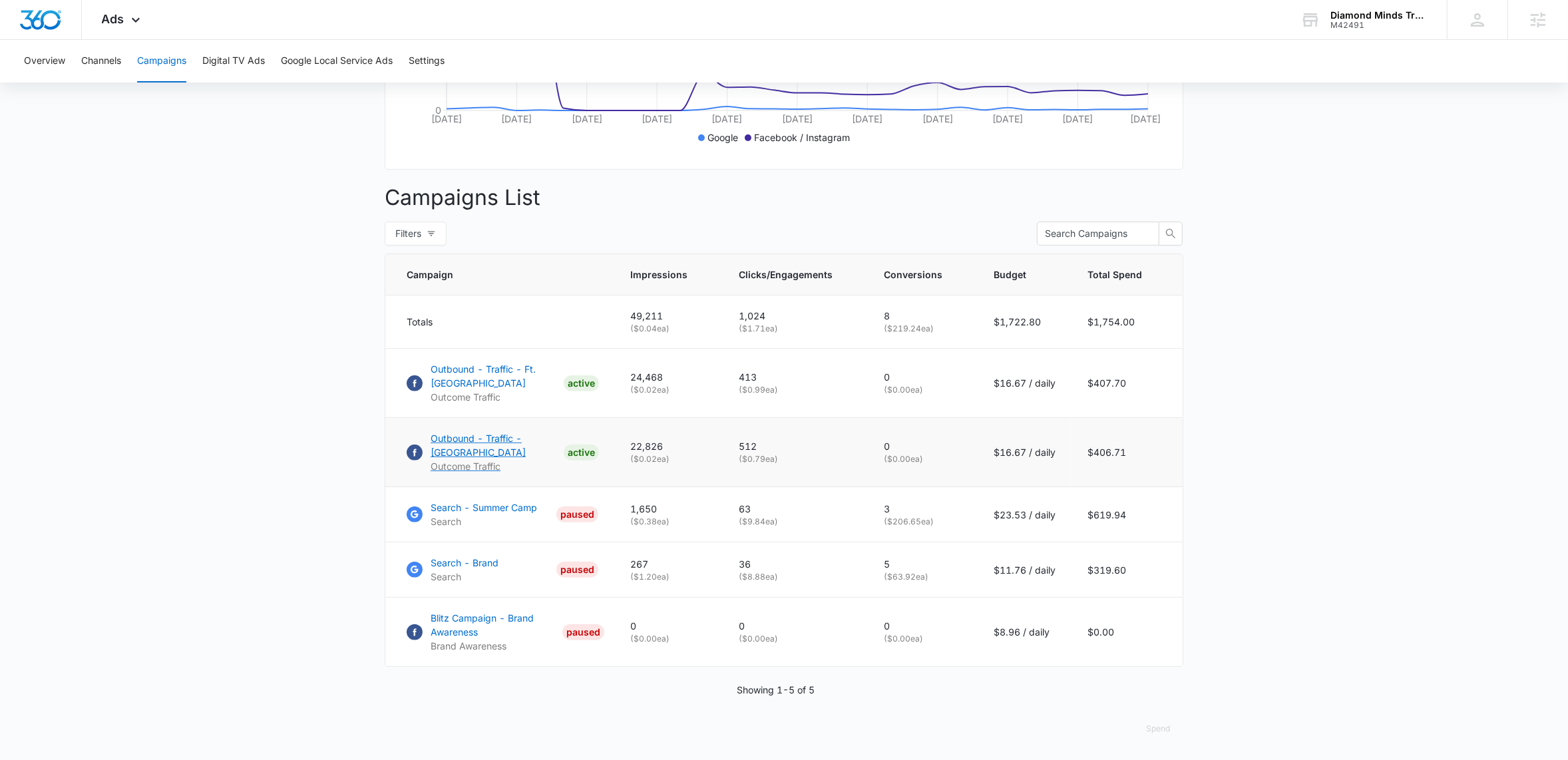
click at [482, 450] on p "Outbound - Traffic - Miami" at bounding box center [494, 445] width 128 height 28
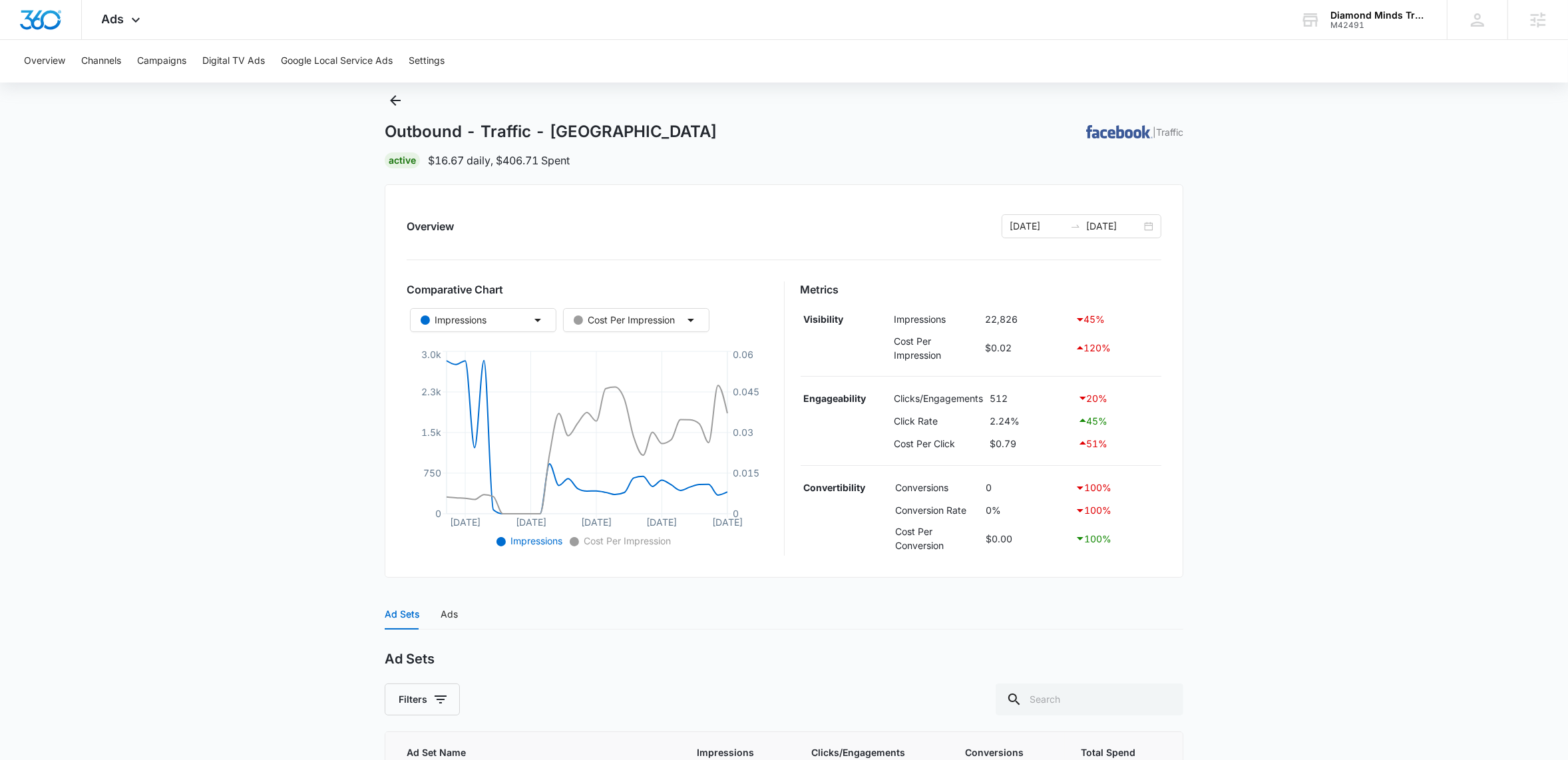
scroll to position [98, 0]
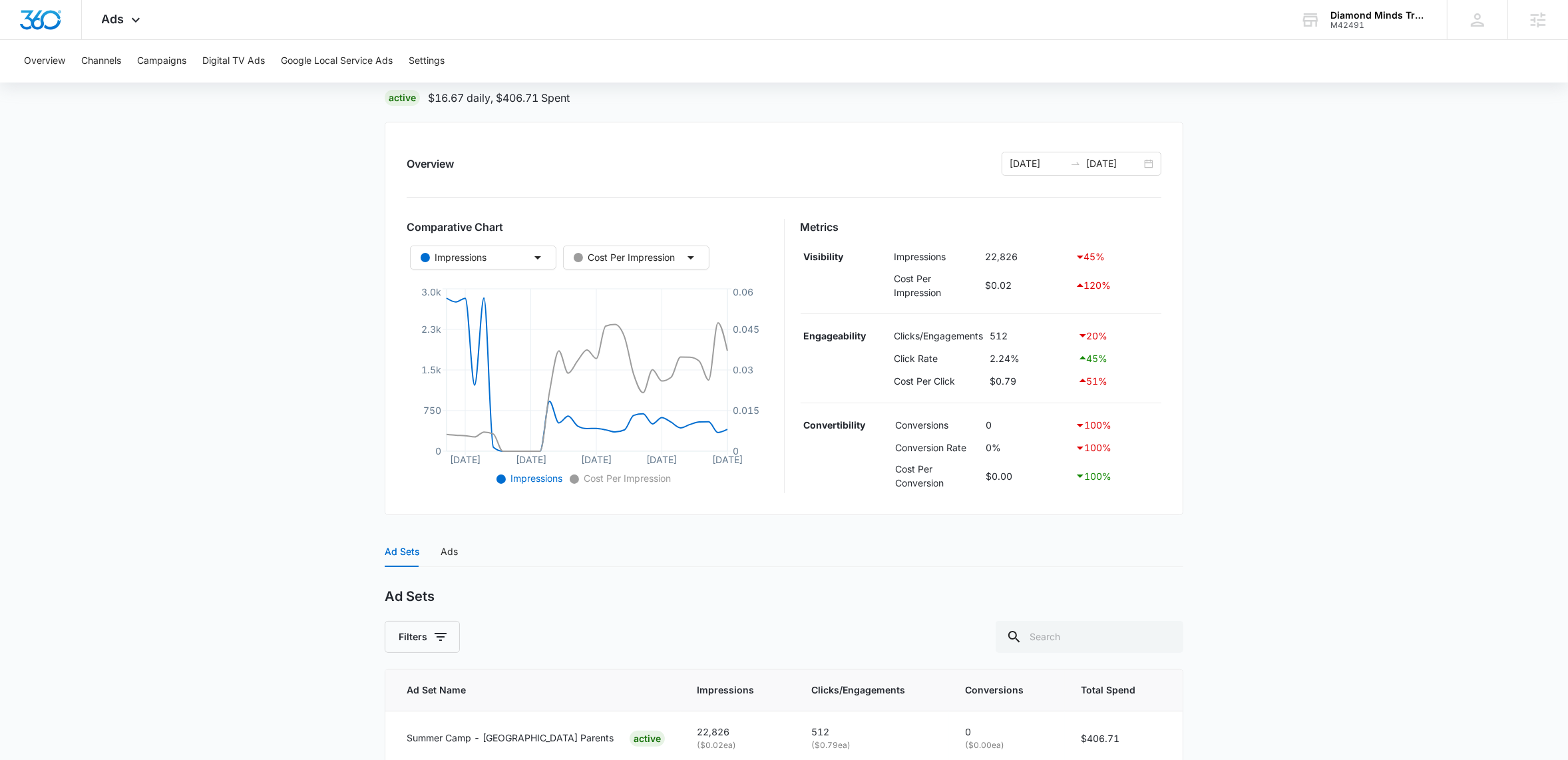
drag, startPoint x: 1071, startPoint y: 262, endPoint x: 1102, endPoint y: 257, distance: 31.4
click at [1102, 257] on div "45 %" at bounding box center [1116, 256] width 84 height 16
drag, startPoint x: 1080, startPoint y: 253, endPoint x: 1114, endPoint y: 253, distance: 34.0
click at [1114, 253] on div "45 %" at bounding box center [1116, 256] width 84 height 16
click at [1211, 261] on main "Outbound - Traffic - [GEOGRAPHIC_DATA] | Traffic Active $16.67 daily , $406.71 …" at bounding box center [784, 428] width 1568 height 802
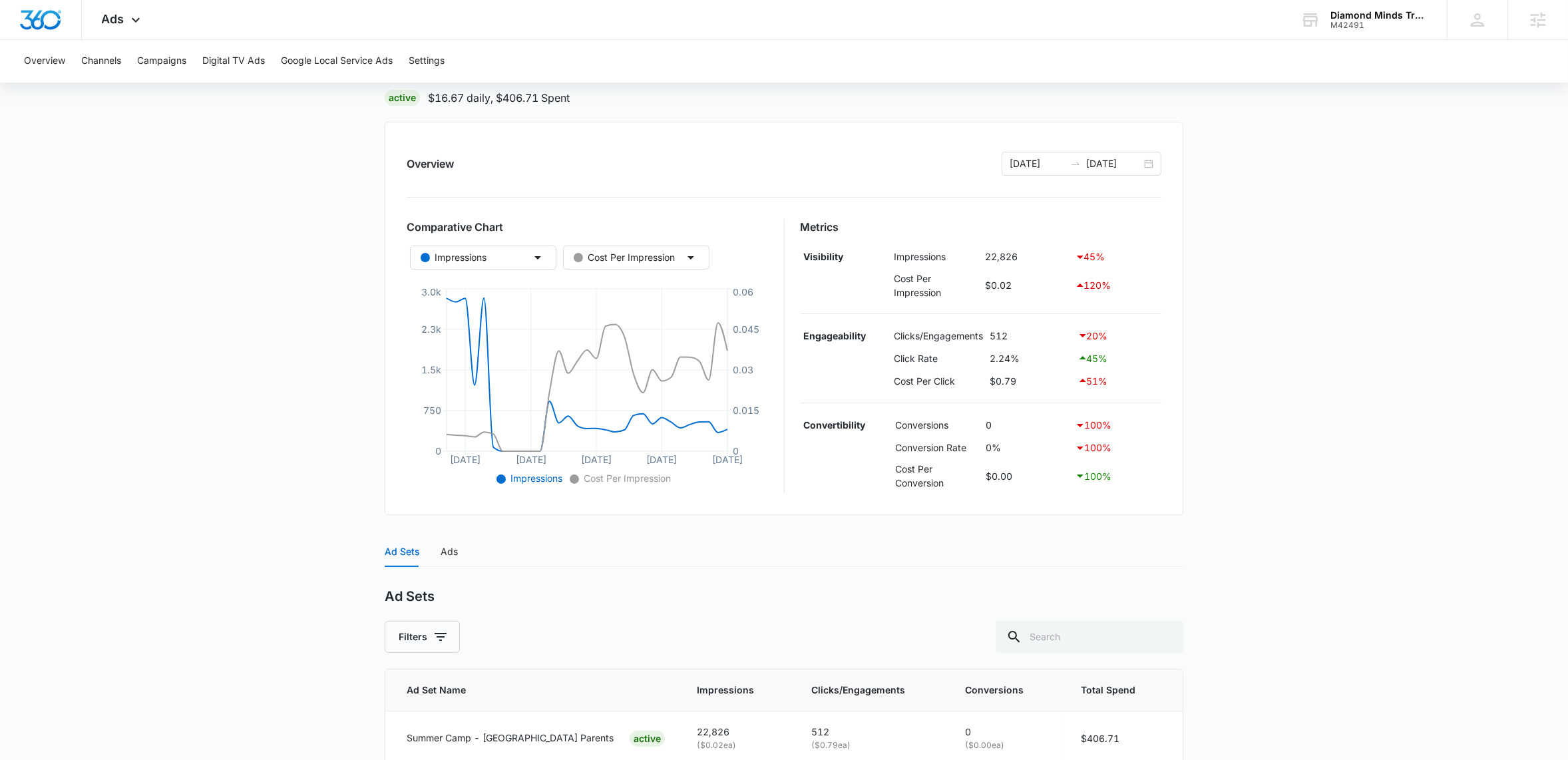
drag, startPoint x: 1013, startPoint y: 355, endPoint x: 1075, endPoint y: 349, distance: 62.3
click at [1075, 349] on tr "Click Rate 2.24% 45 %" at bounding box center [981, 358] width 362 height 23
click at [1090, 351] on div "45 %" at bounding box center [1119, 358] width 82 height 16
drag, startPoint x: 1082, startPoint y: 336, endPoint x: 1094, endPoint y: 339, distance: 12.4
click at [1094, 339] on div "20 %" at bounding box center [1119, 335] width 82 height 16
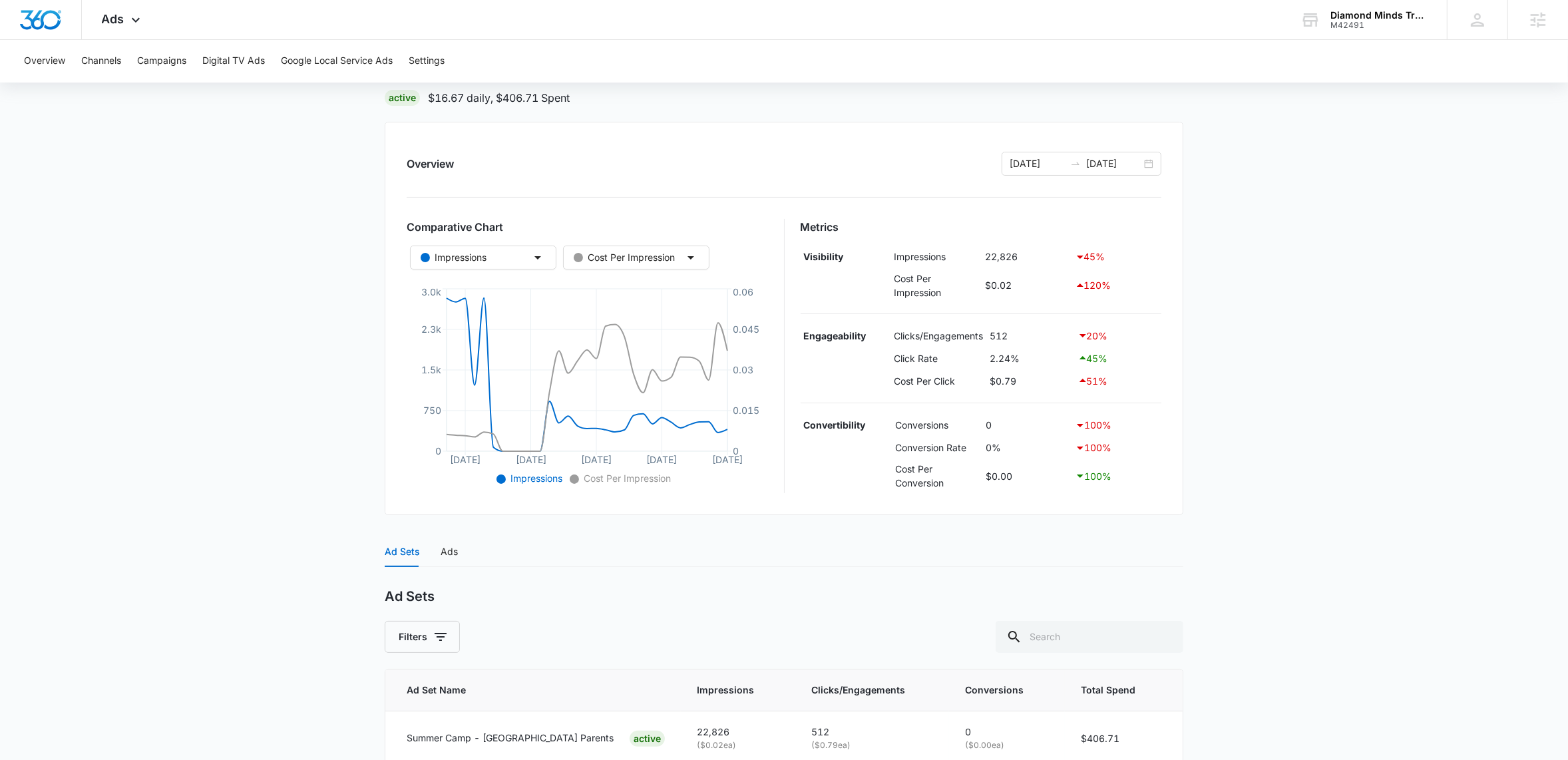
click at [1110, 341] on div "20 %" at bounding box center [1119, 335] width 82 height 16
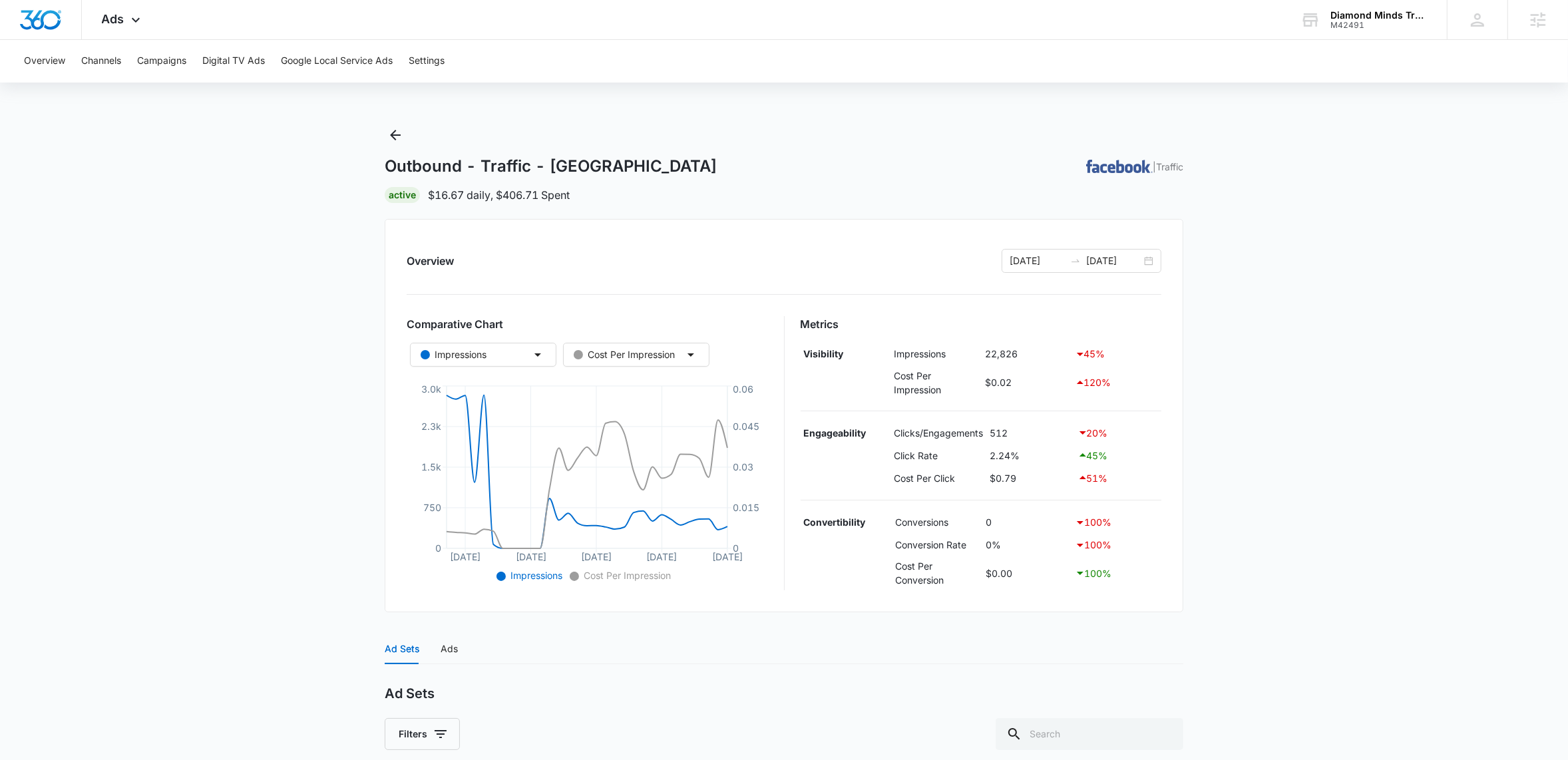
scroll to position [0, 0]
click at [136, 16] on icon at bounding box center [136, 24] width 16 height 16
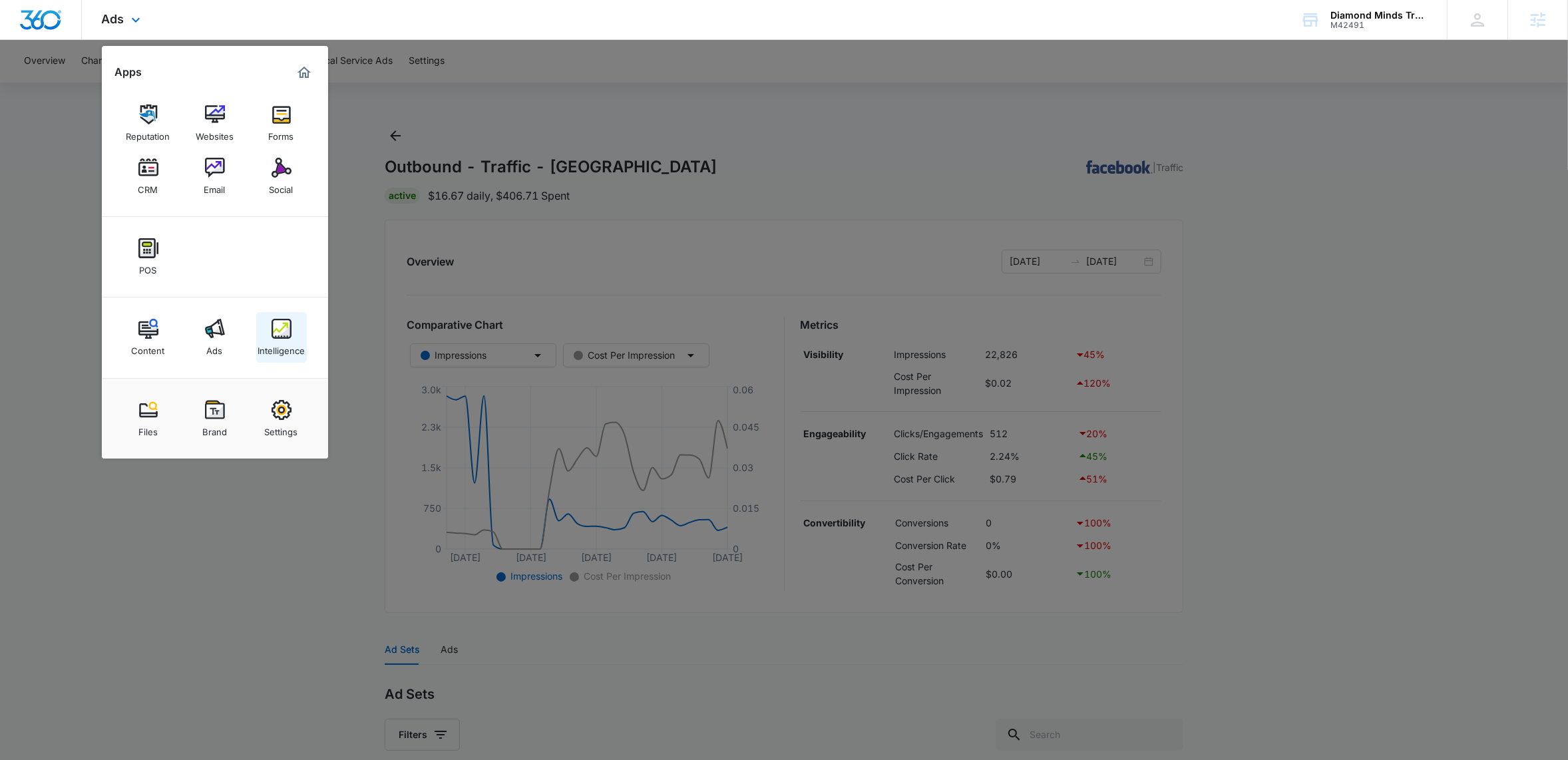
click at [282, 344] on div "Intelligence" at bounding box center [281, 347] width 47 height 17
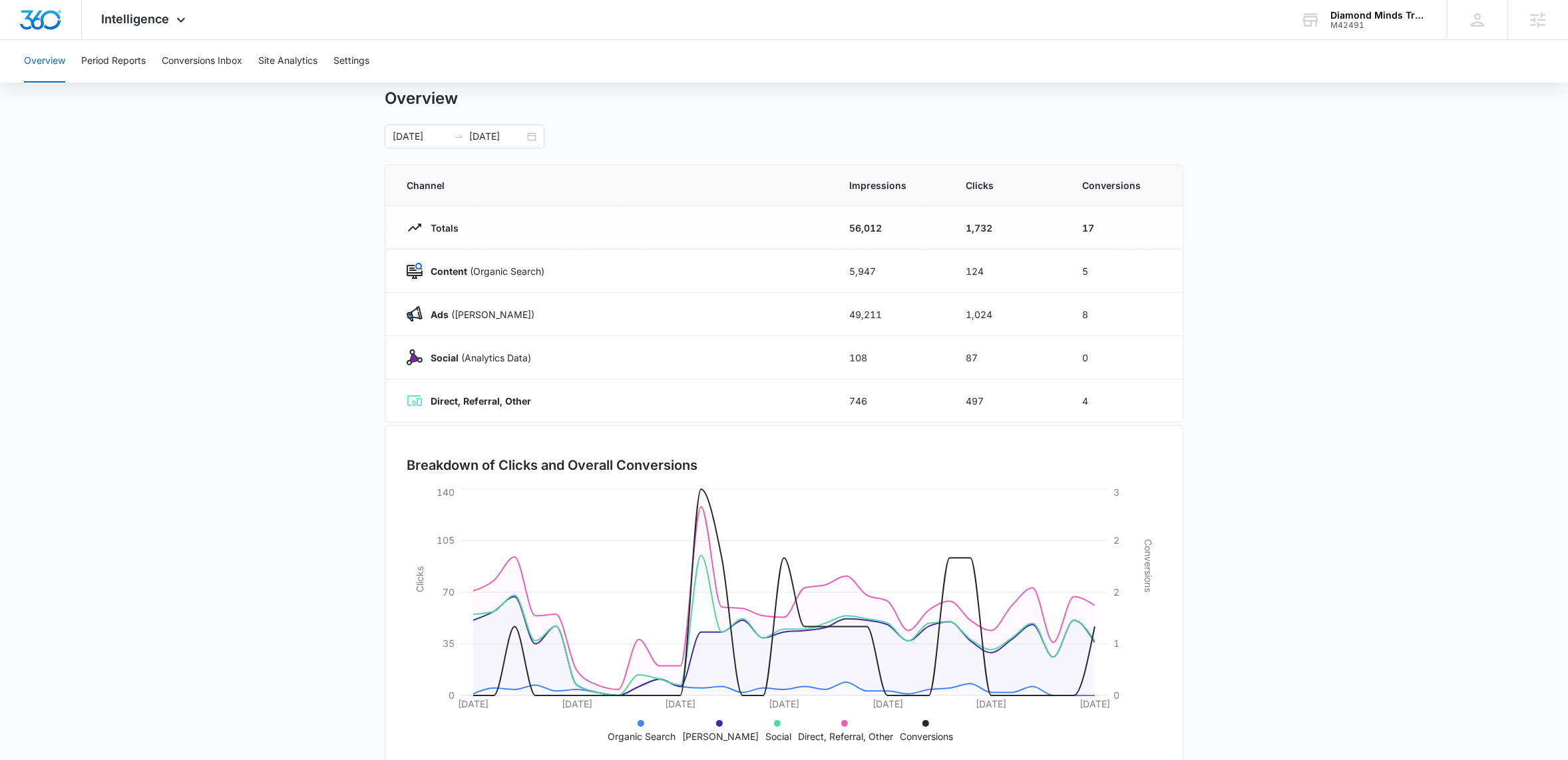
scroll to position [62, 0]
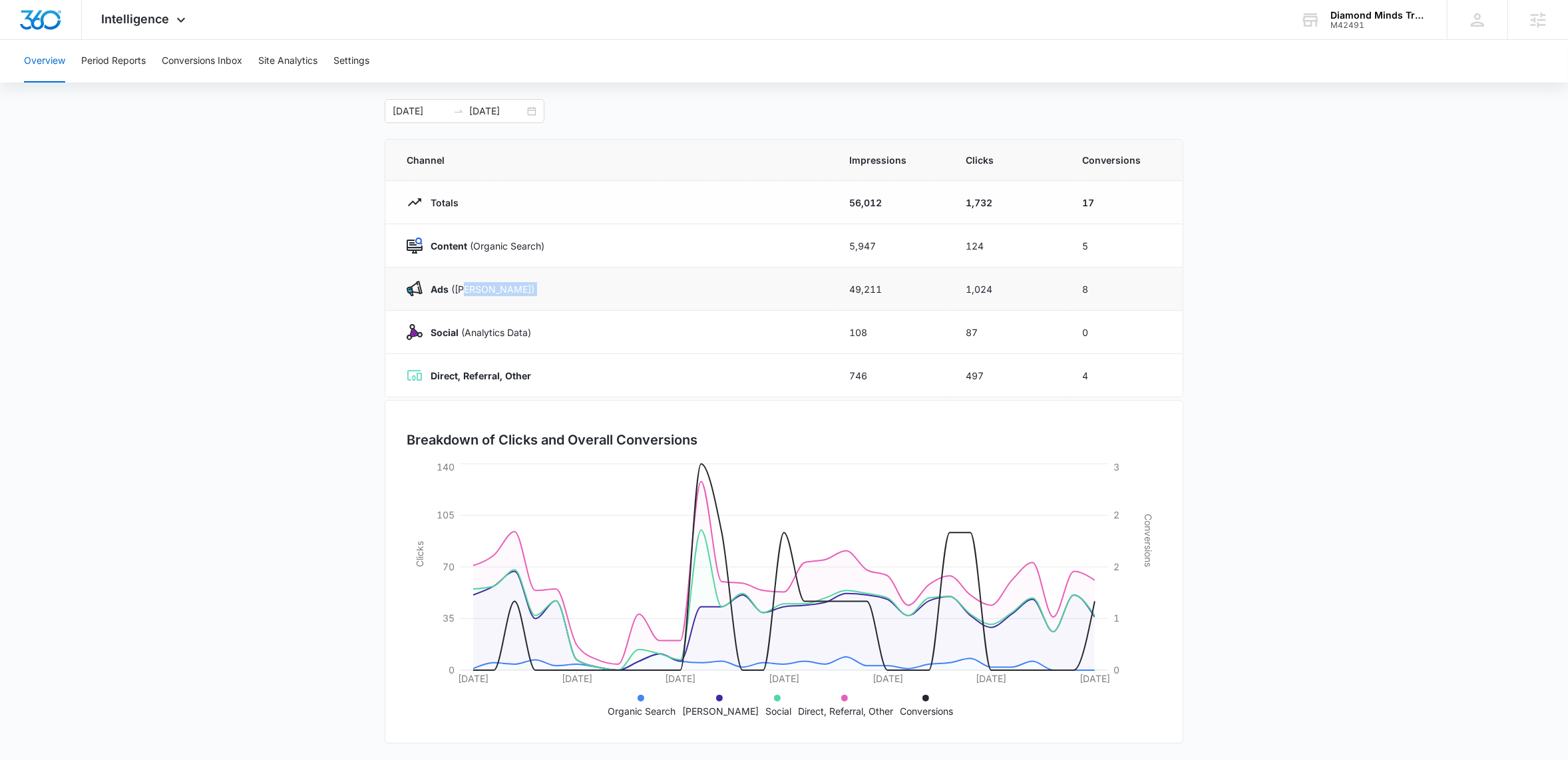
drag, startPoint x: 467, startPoint y: 289, endPoint x: 891, endPoint y: 282, distance: 424.1
click at [889, 282] on tr "Ads ([PERSON_NAME]) 49,211 1,024 8" at bounding box center [784, 289] width 798 height 43
click at [946, 284] on td "49,211" at bounding box center [891, 289] width 116 height 43
drag, startPoint x: 850, startPoint y: 288, endPoint x: 991, endPoint y: 284, distance: 141.1
click at [991, 284] on tr "Ads ([PERSON_NAME]) 49,211 1,024 8" at bounding box center [784, 289] width 798 height 43
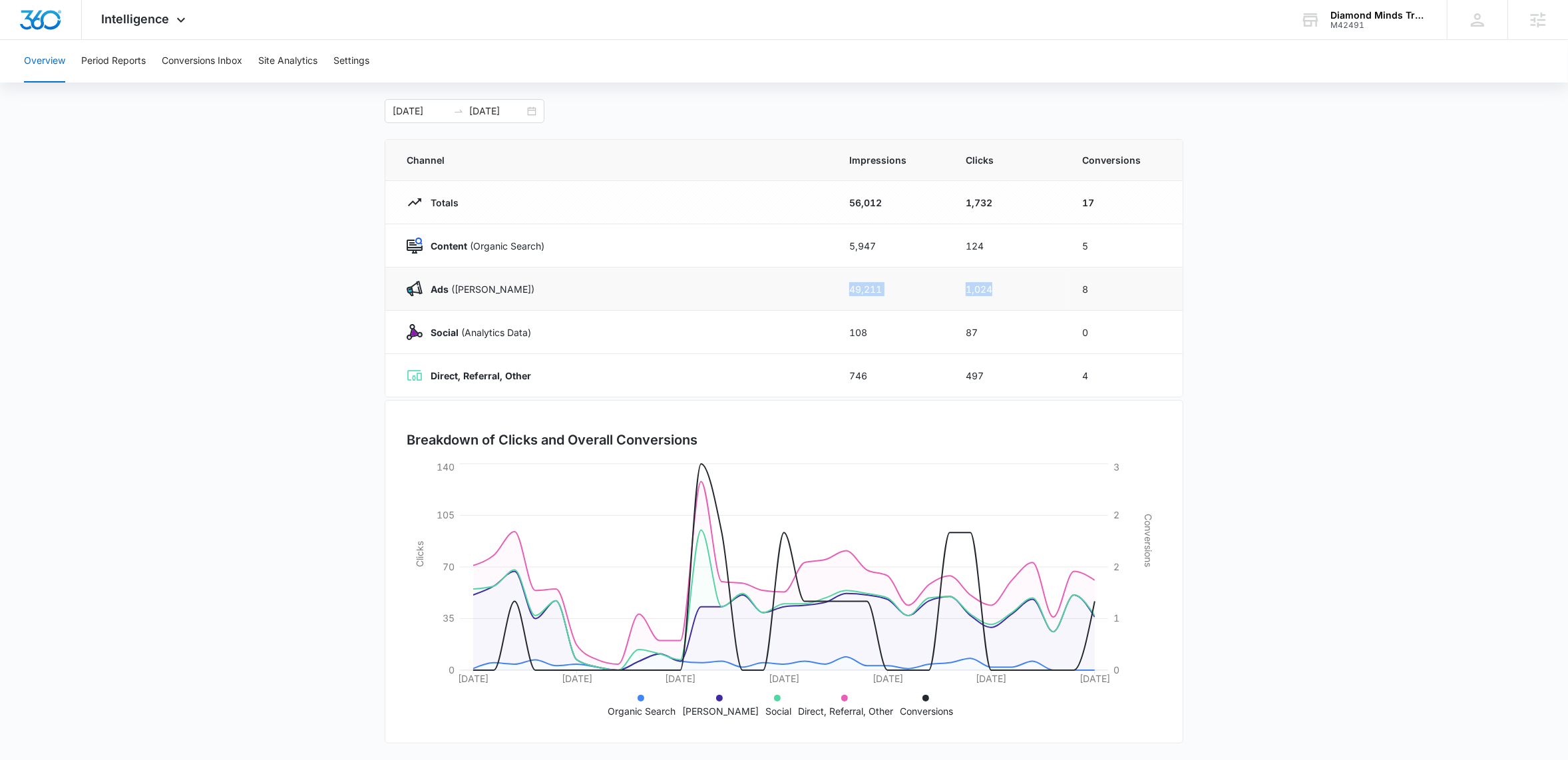
click at [1006, 284] on td "1,024" at bounding box center [1008, 289] width 116 height 43
drag, startPoint x: 968, startPoint y: 288, endPoint x: 999, endPoint y: 293, distance: 31.4
click at [999, 293] on td "1,024" at bounding box center [1008, 289] width 116 height 43
click at [1007, 294] on td "1,024" at bounding box center [1008, 289] width 116 height 43
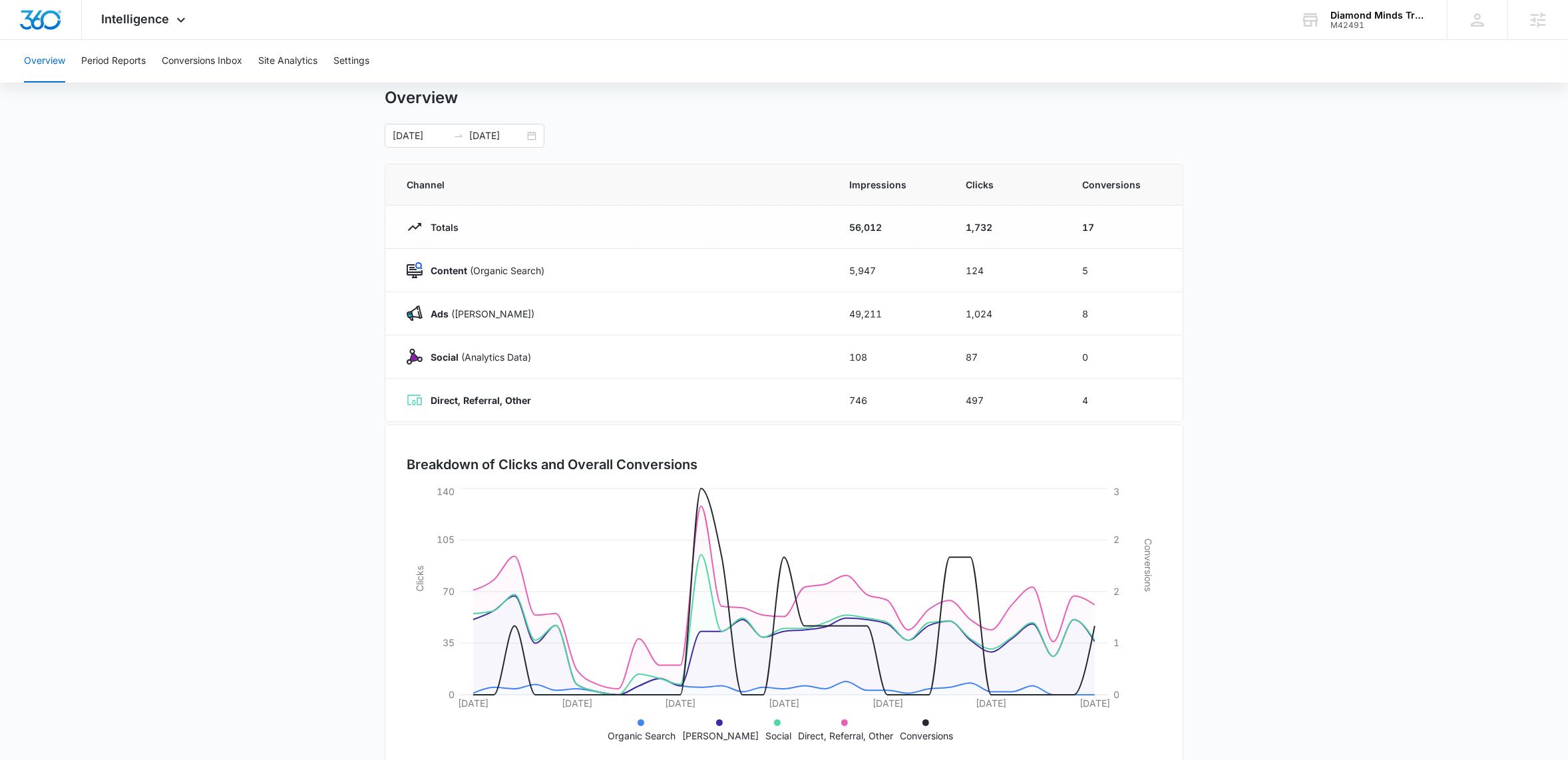
scroll to position [0, 0]
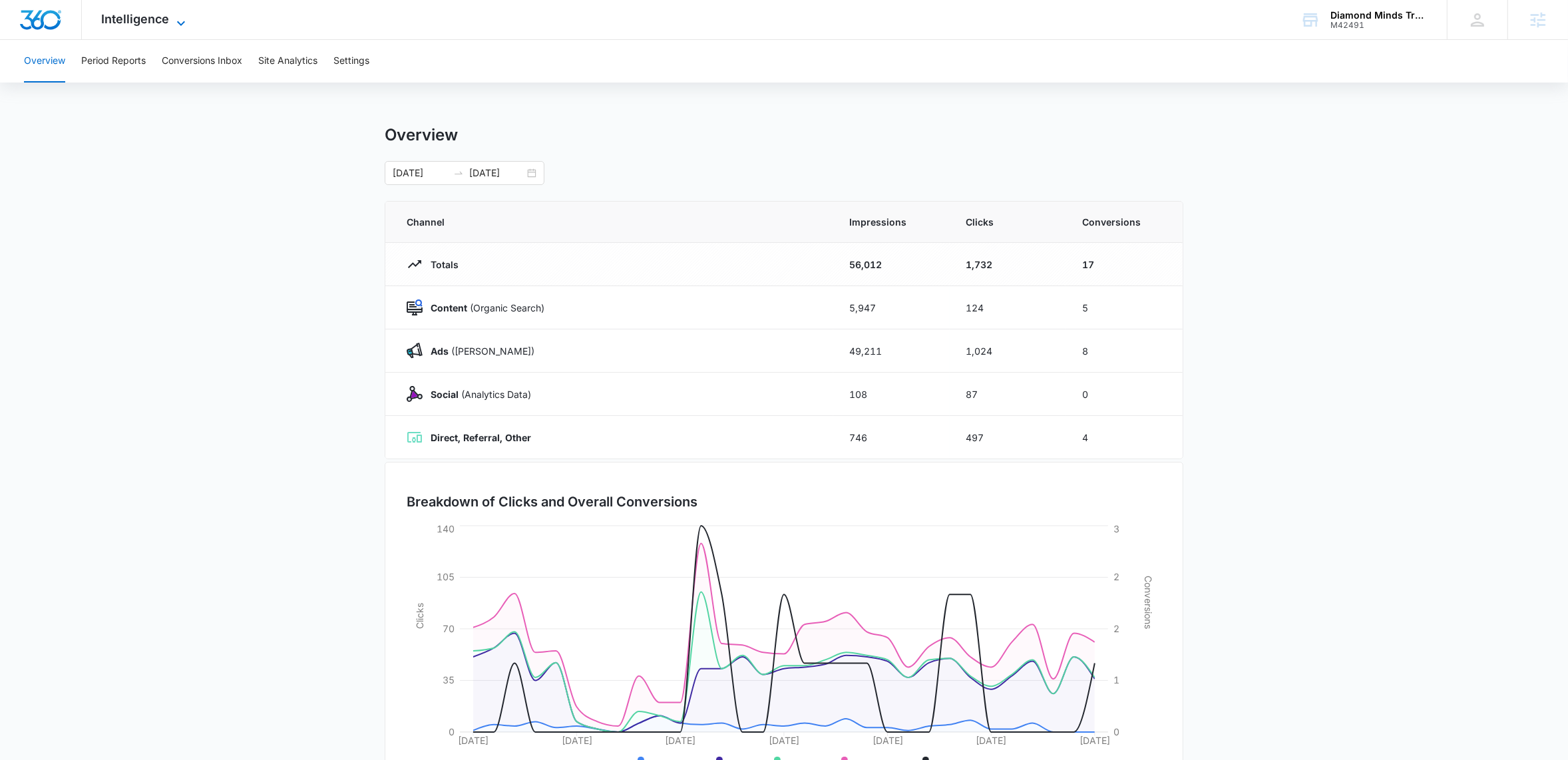
click at [184, 25] on icon at bounding box center [181, 24] width 16 height 16
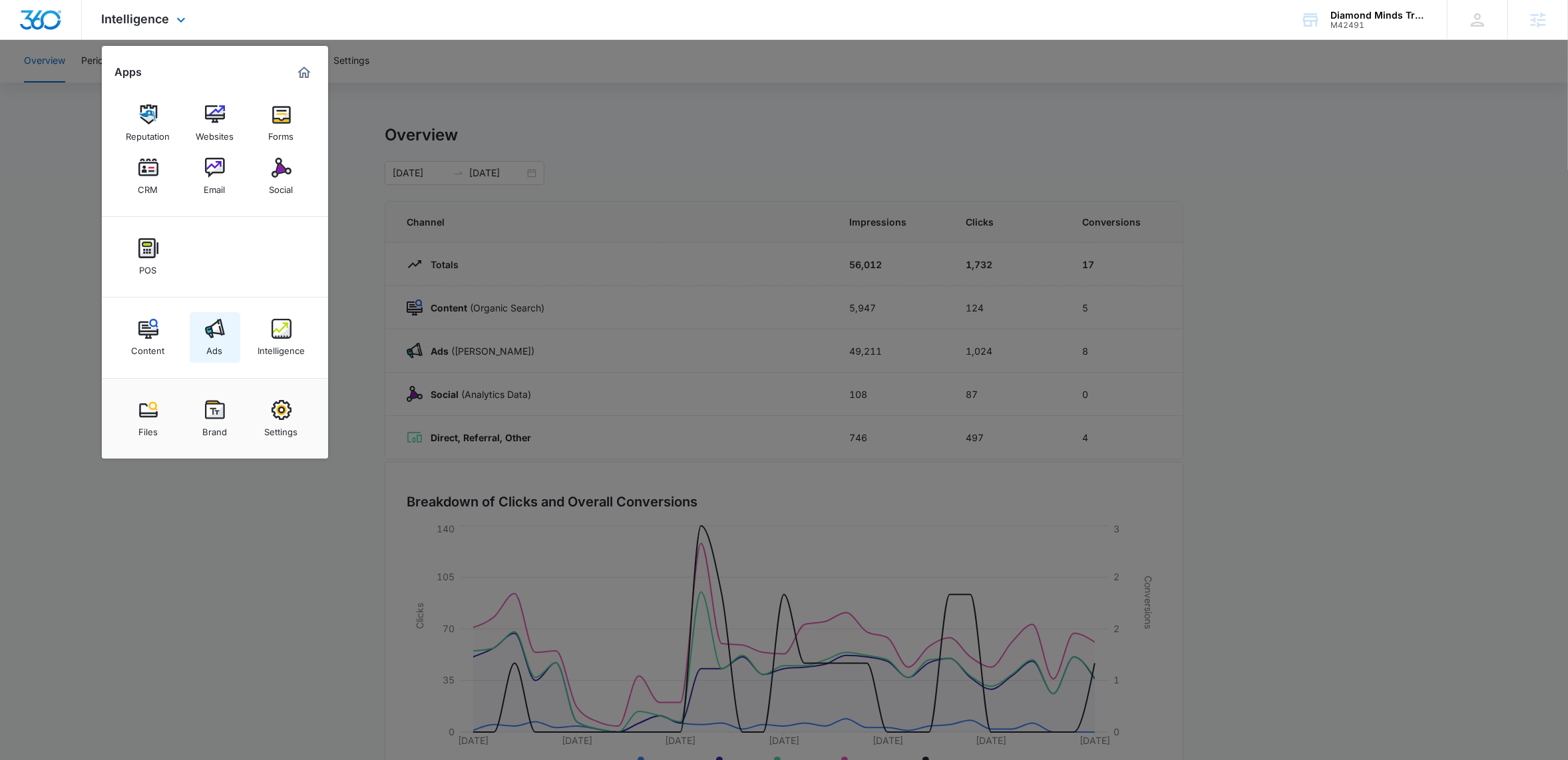
click at [209, 343] on div "Ads" at bounding box center [215, 347] width 16 height 17
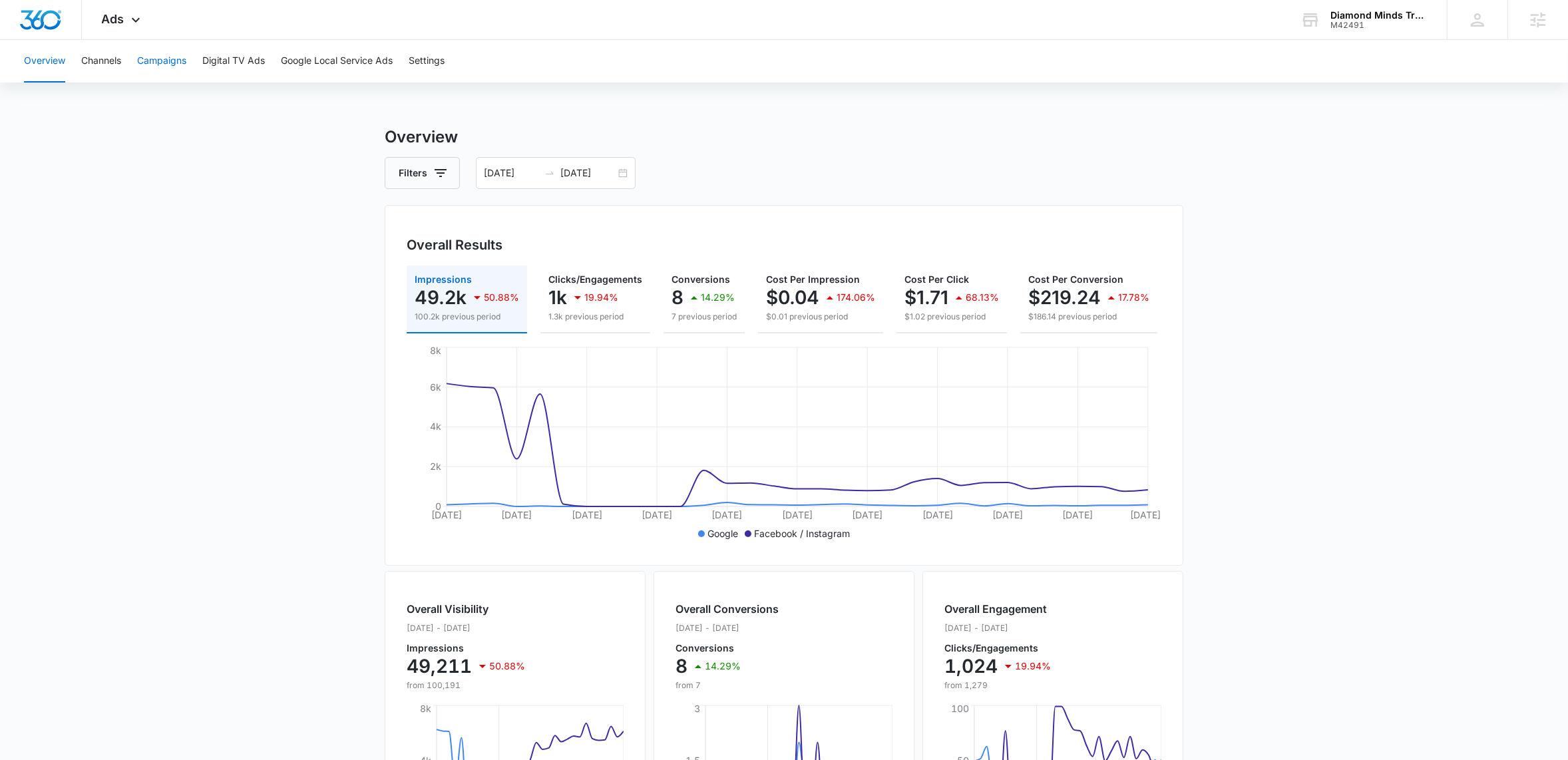
click at [162, 67] on button "Campaigns" at bounding box center [162, 61] width 49 height 42
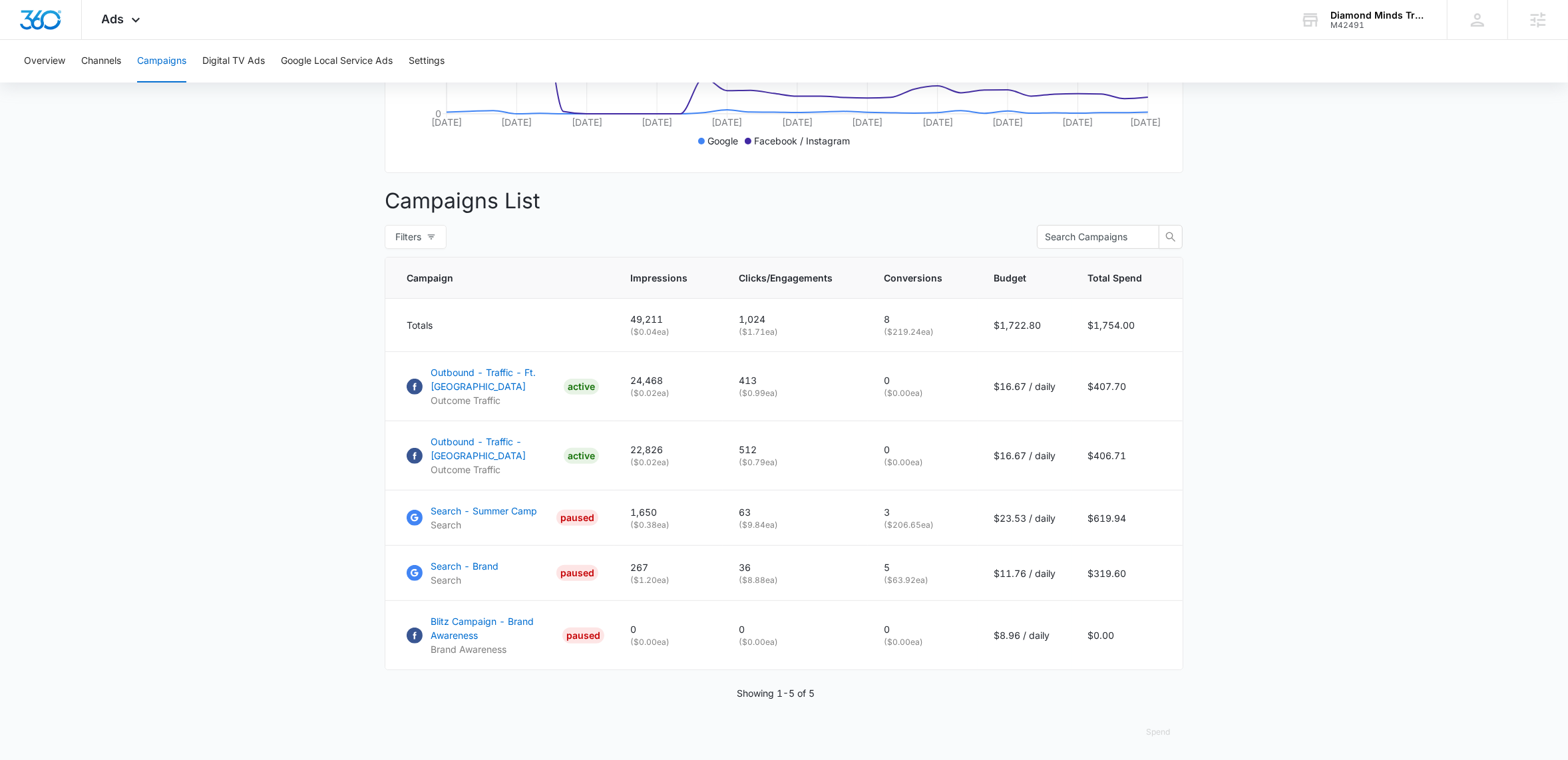
scroll to position [389, 0]
drag, startPoint x: 888, startPoint y: 569, endPoint x: 899, endPoint y: 569, distance: 11.0
click at [899, 569] on p "5" at bounding box center [922, 571] width 78 height 14
click at [903, 569] on p "5" at bounding box center [922, 571] width 78 height 14
drag, startPoint x: 889, startPoint y: 571, endPoint x: 906, endPoint y: 565, distance: 18.0
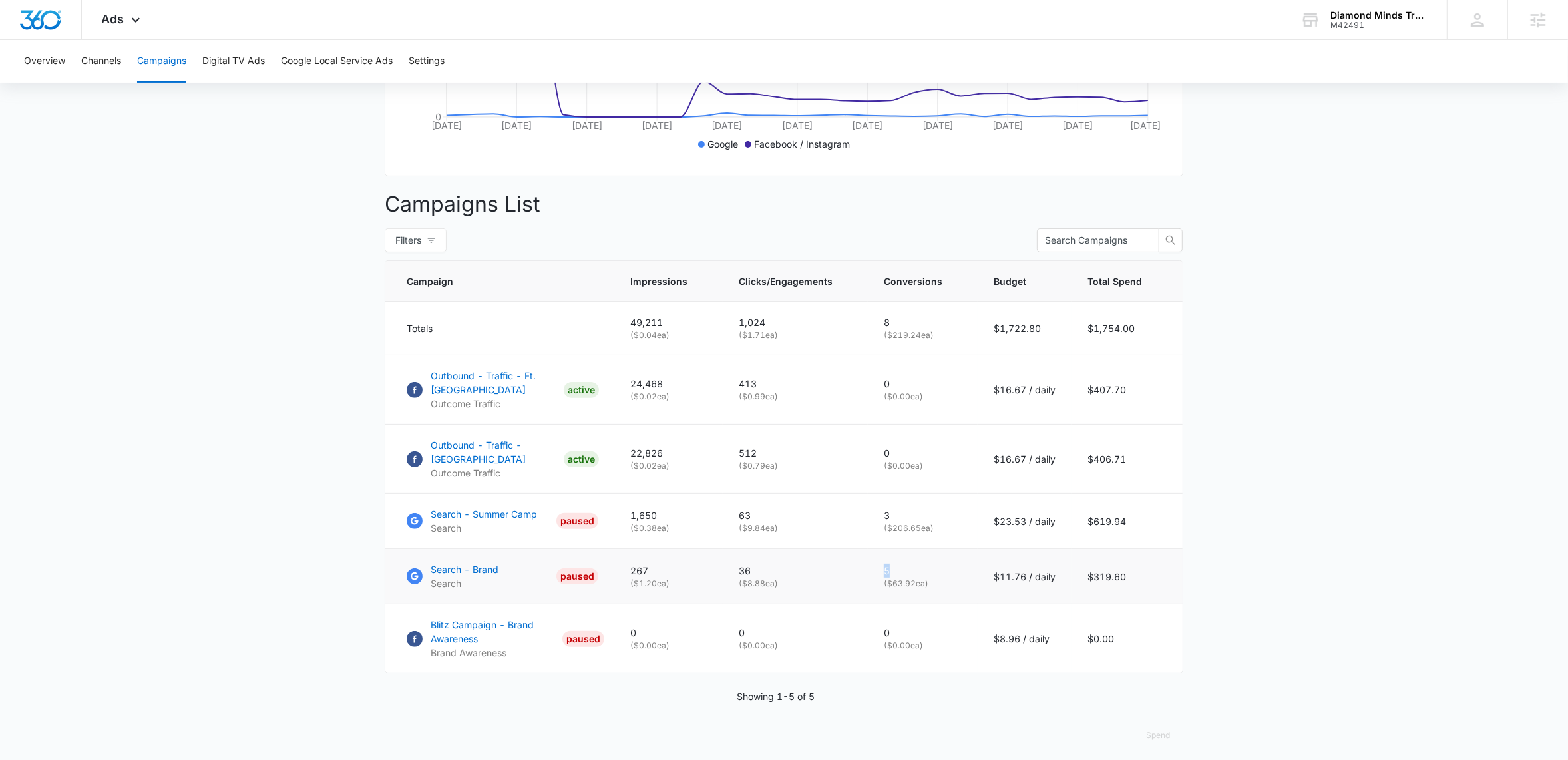
click at [906, 566] on p "5" at bounding box center [922, 571] width 78 height 14
click at [1359, 560] on main "Campaigns Filters 07/13/2025 08/12/2025 Overall Results Impressions 49.2k 50.88…" at bounding box center [784, 251] width 1568 height 1031
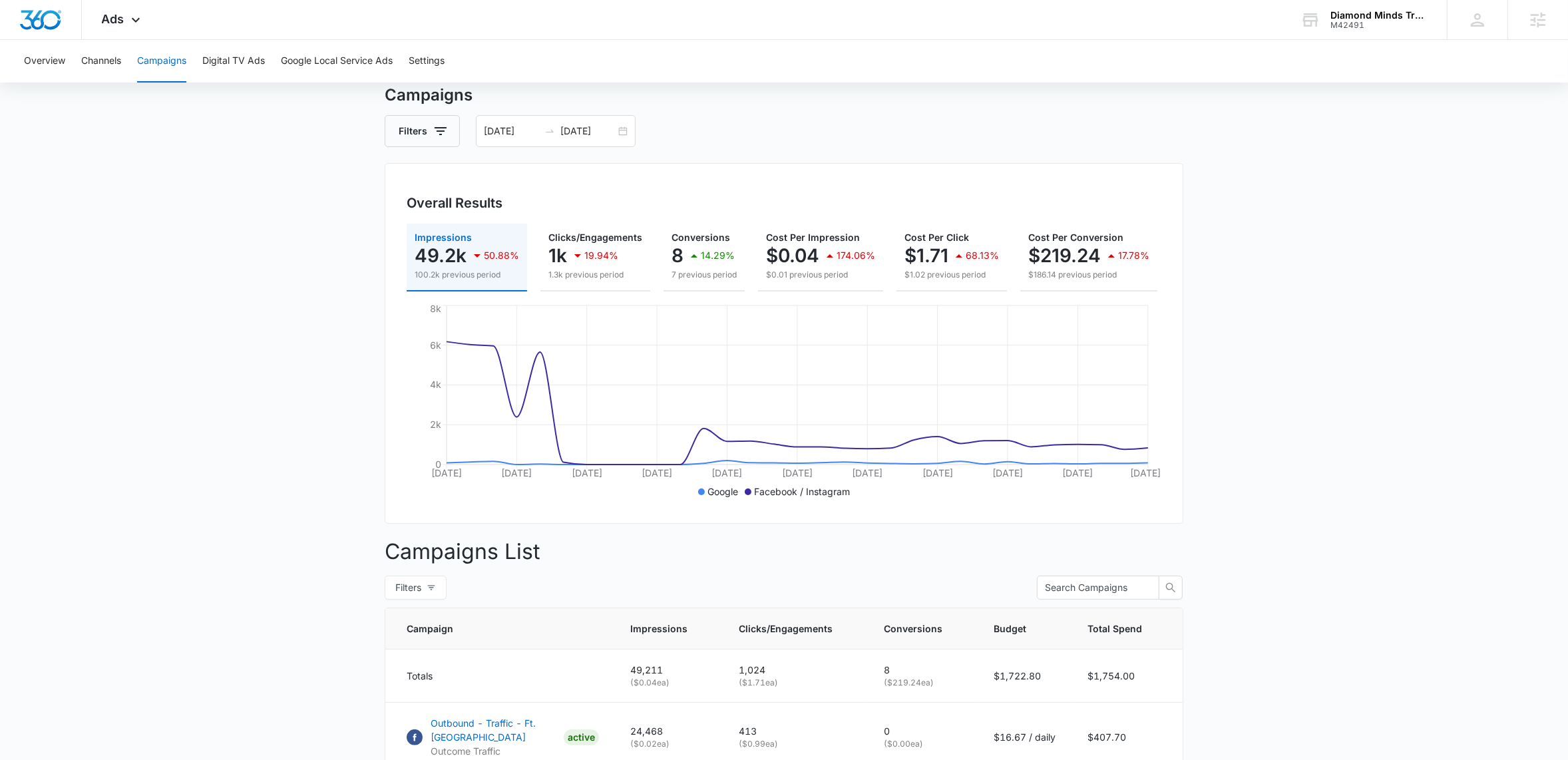
scroll to position [0, 0]
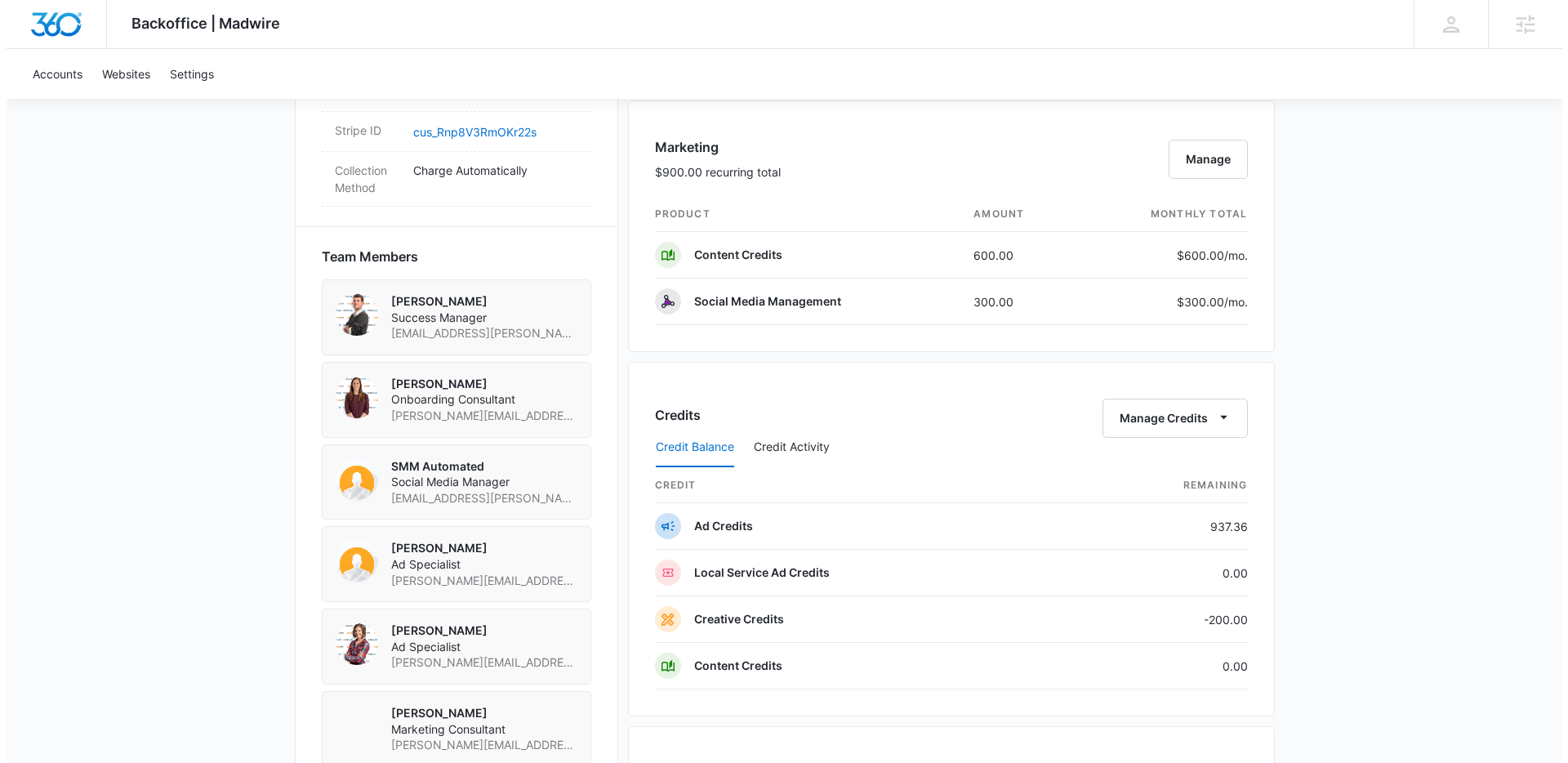
scroll to position [1037, 0]
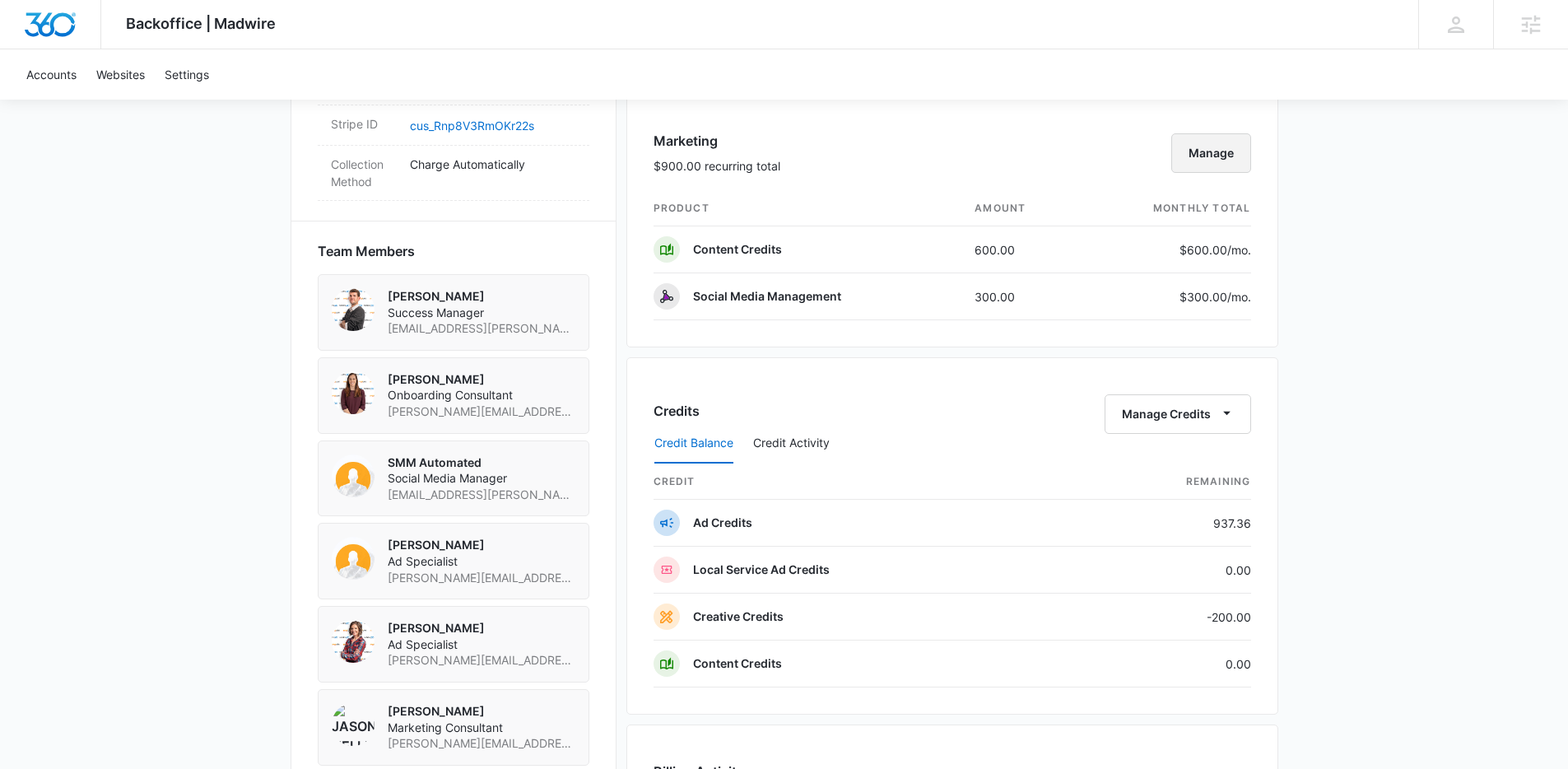
click at [1225, 147] on button "Manage" at bounding box center [1211, 152] width 80 height 40
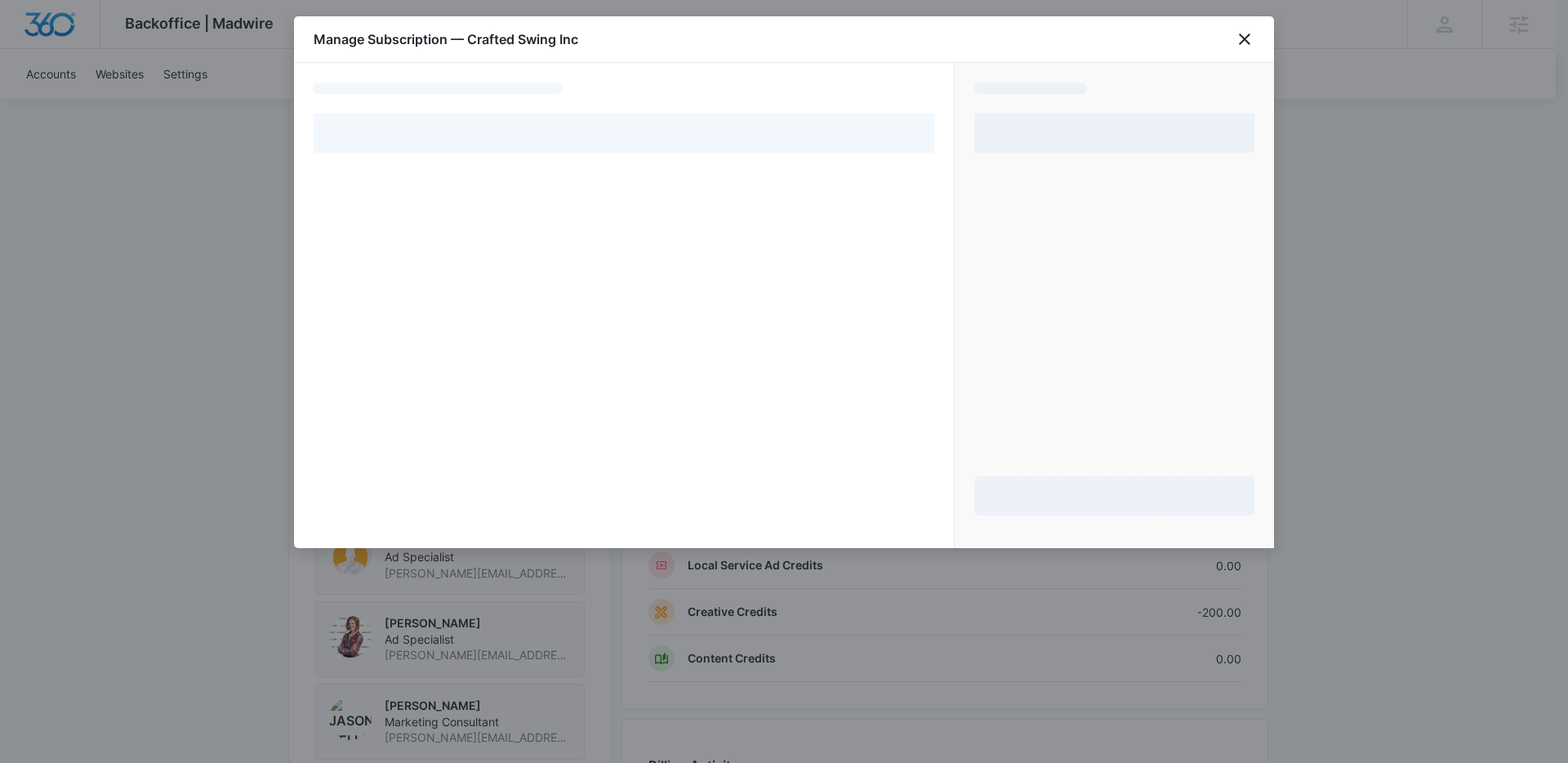
select select "pm_1REZA3A4n8RTgNjUBtC15FXo"
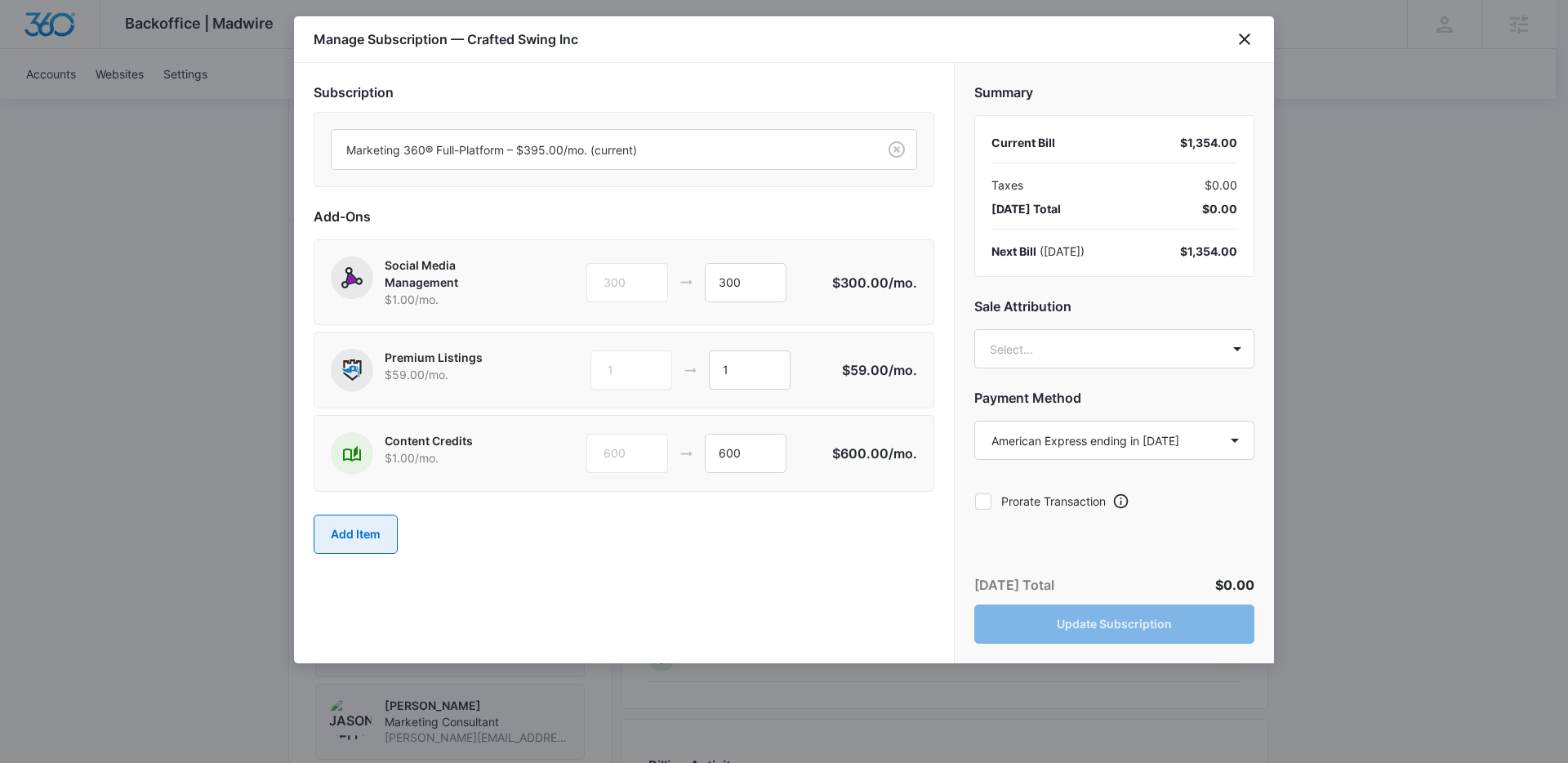
click at [368, 545] on button "Add Item" at bounding box center [355, 534] width 84 height 39
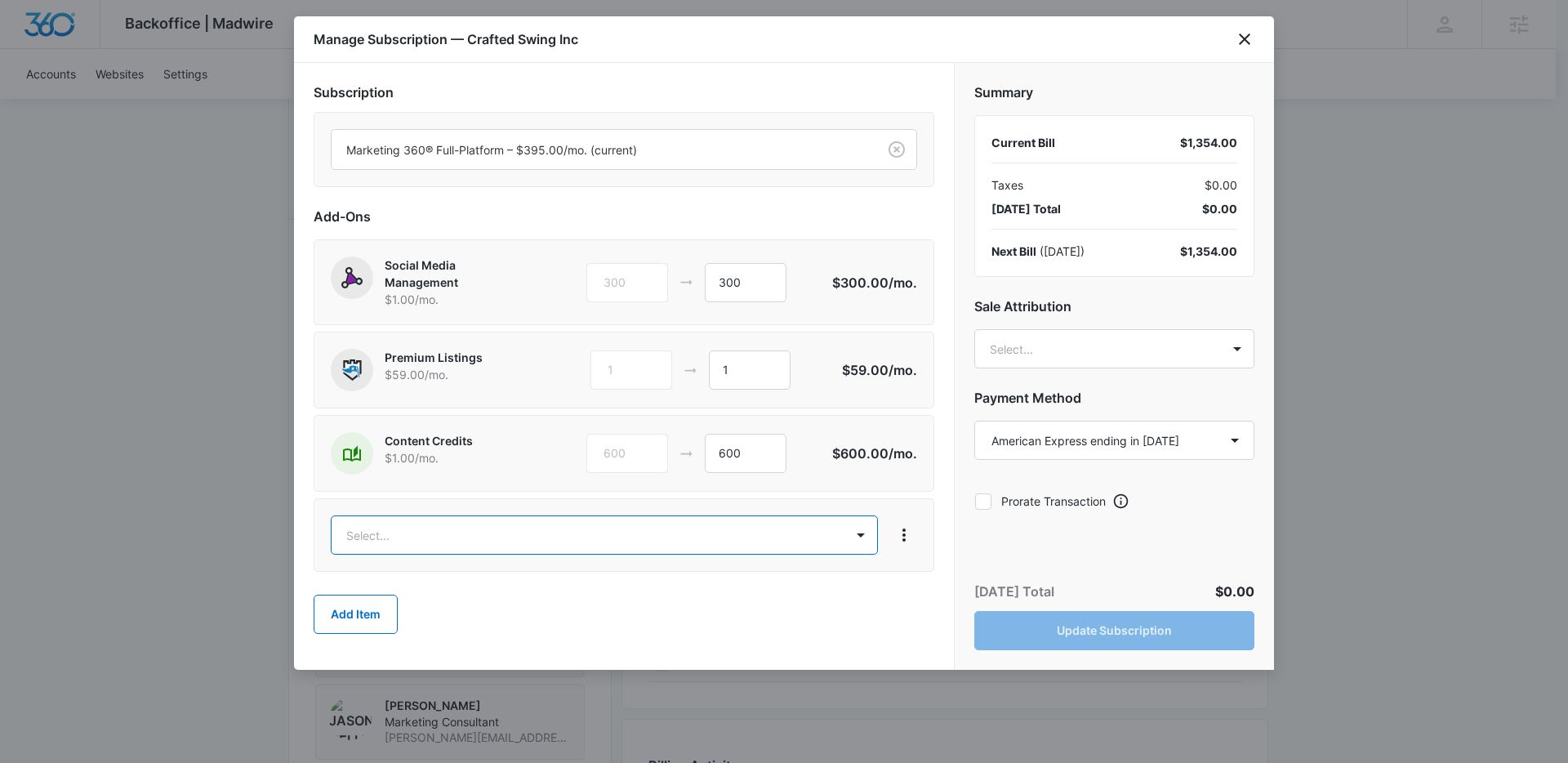
click at [442, 541] on body "Backoffice | Madwire Apps Settings Jack Bingham jack.bingham@madwire.com My Pro…" at bounding box center [784, 257] width 1568 height 2588
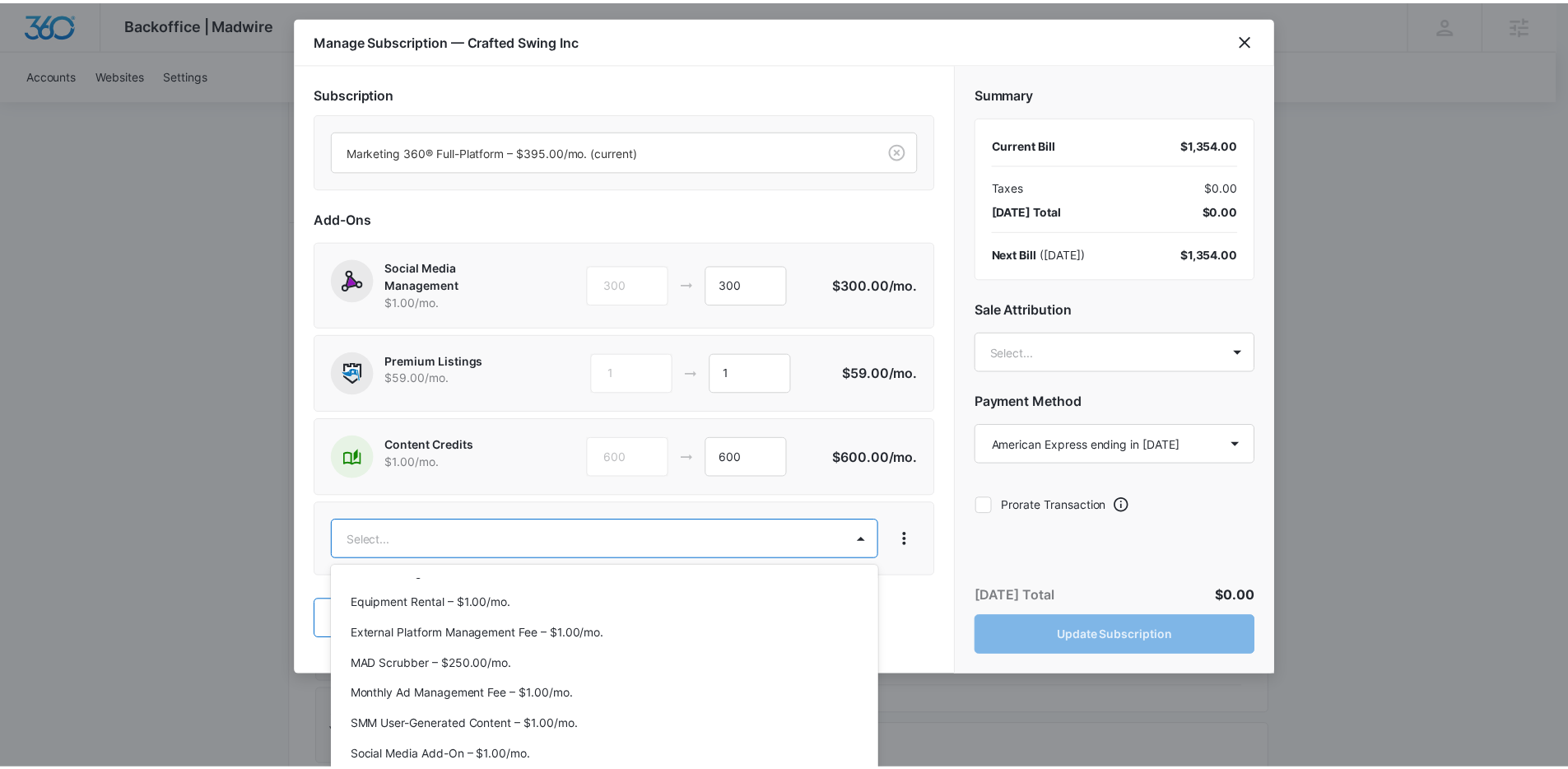
scroll to position [625, 0]
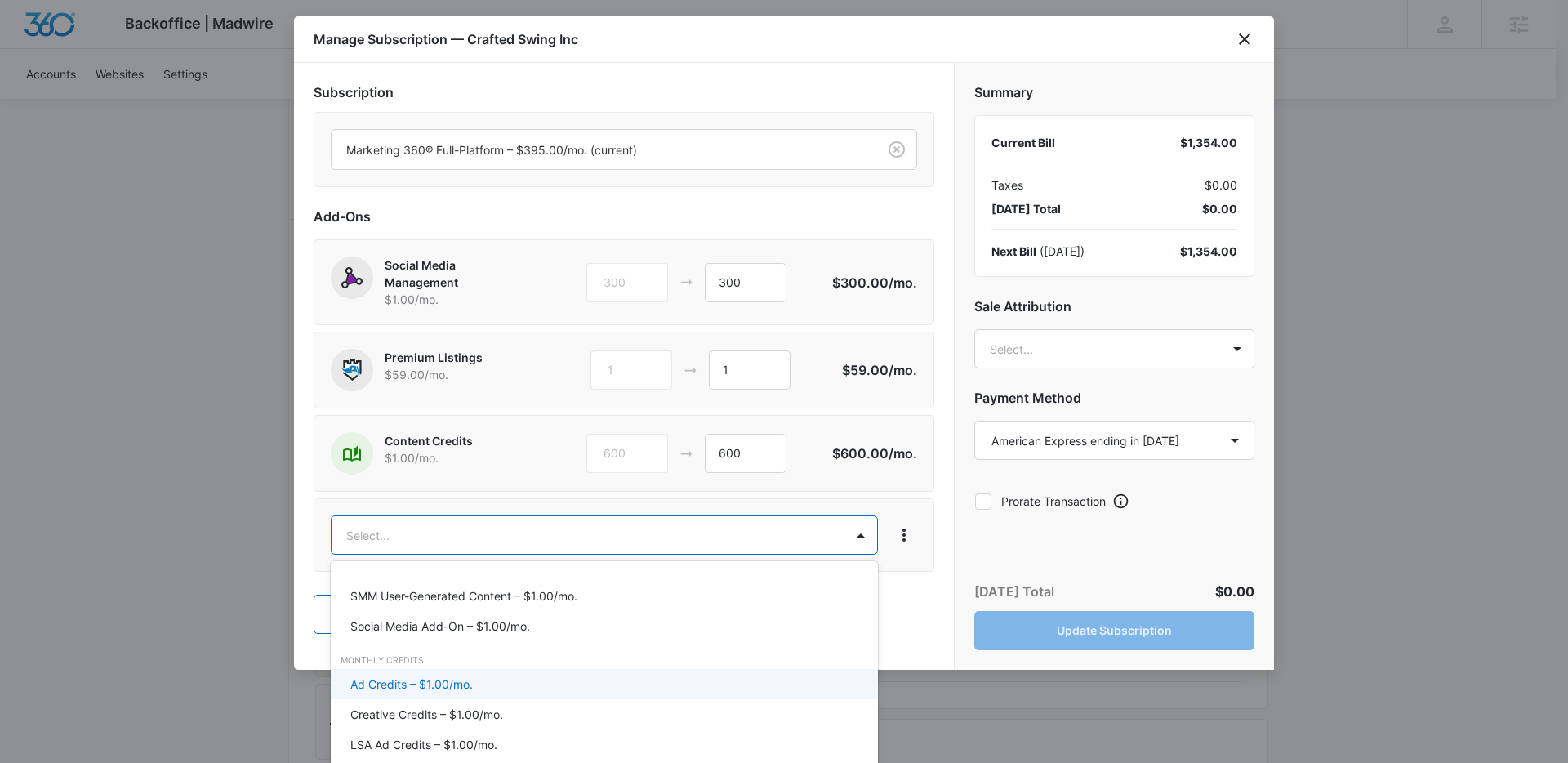
click at [427, 687] on p "Ad Credits – $1.00/mo." at bounding box center [411, 684] width 122 height 17
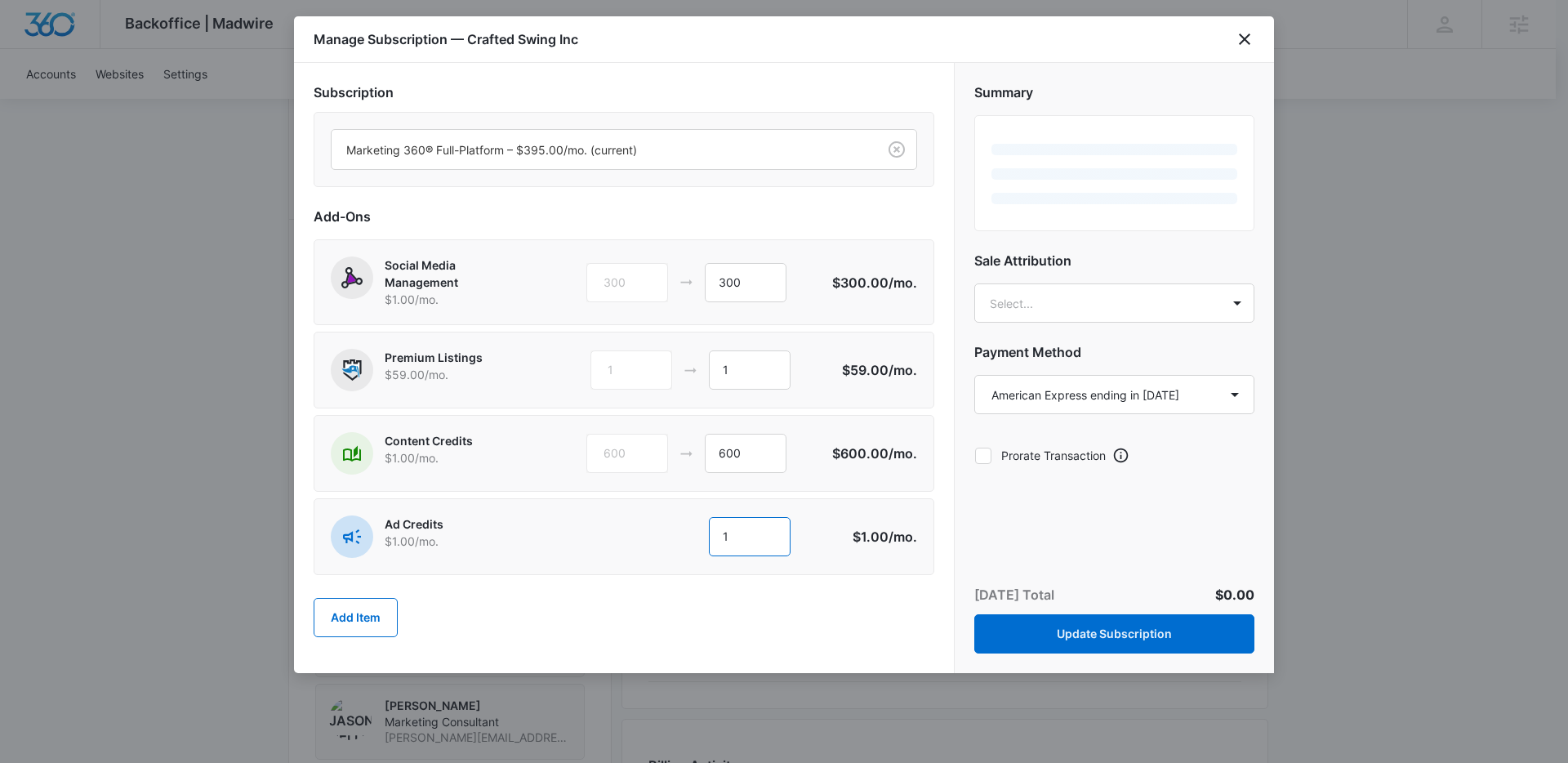
click at [752, 531] on input "1" at bounding box center [750, 536] width 82 height 39
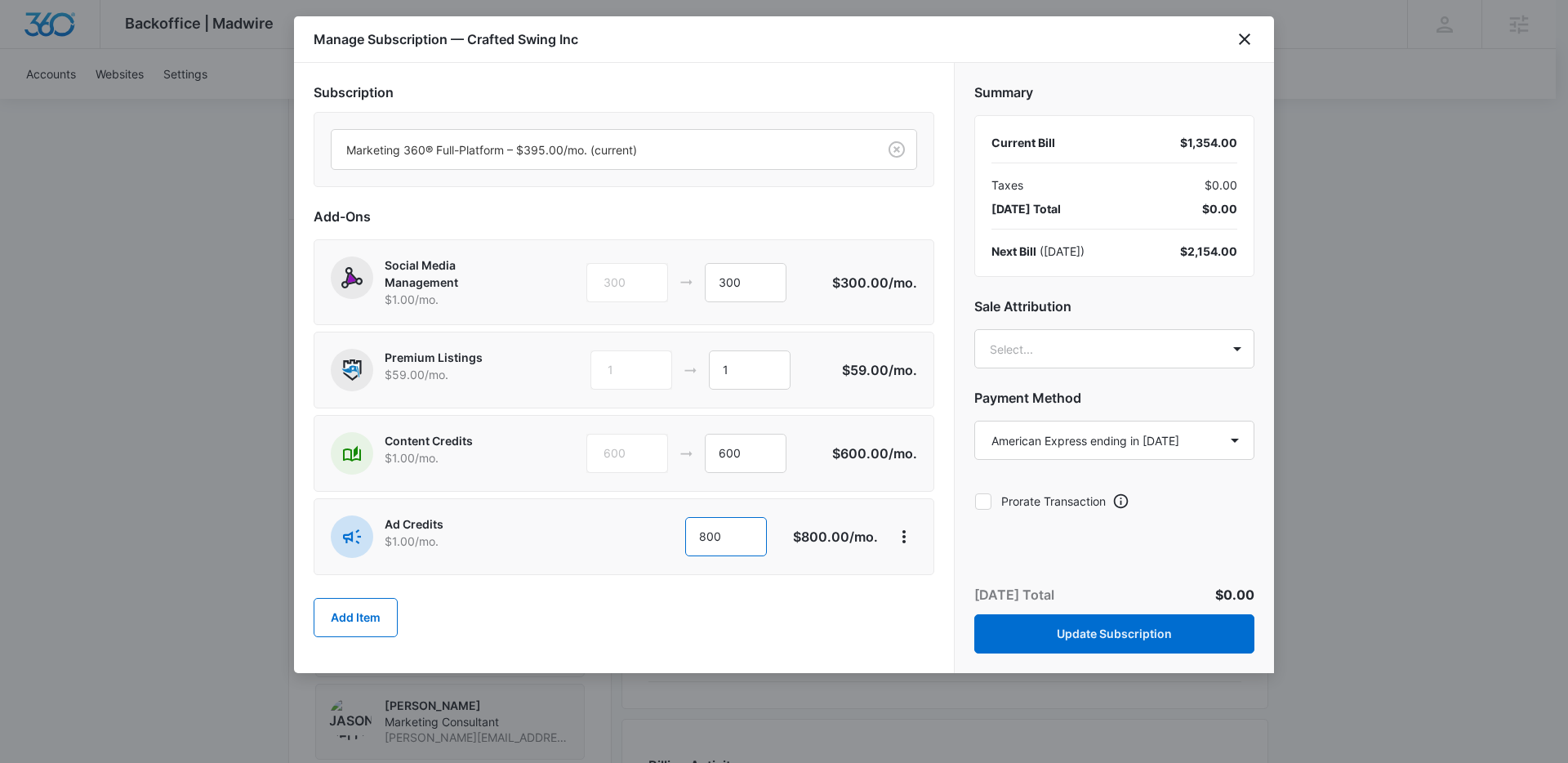
type input "800"
click at [778, 592] on div "Add Item" at bounding box center [624, 617] width 621 height 72
click at [1240, 349] on body "Backoffice | Madwire Apps Settings Jack Bingham jack.bingham@madwire.com My Pro…" at bounding box center [784, 257] width 1568 height 2588
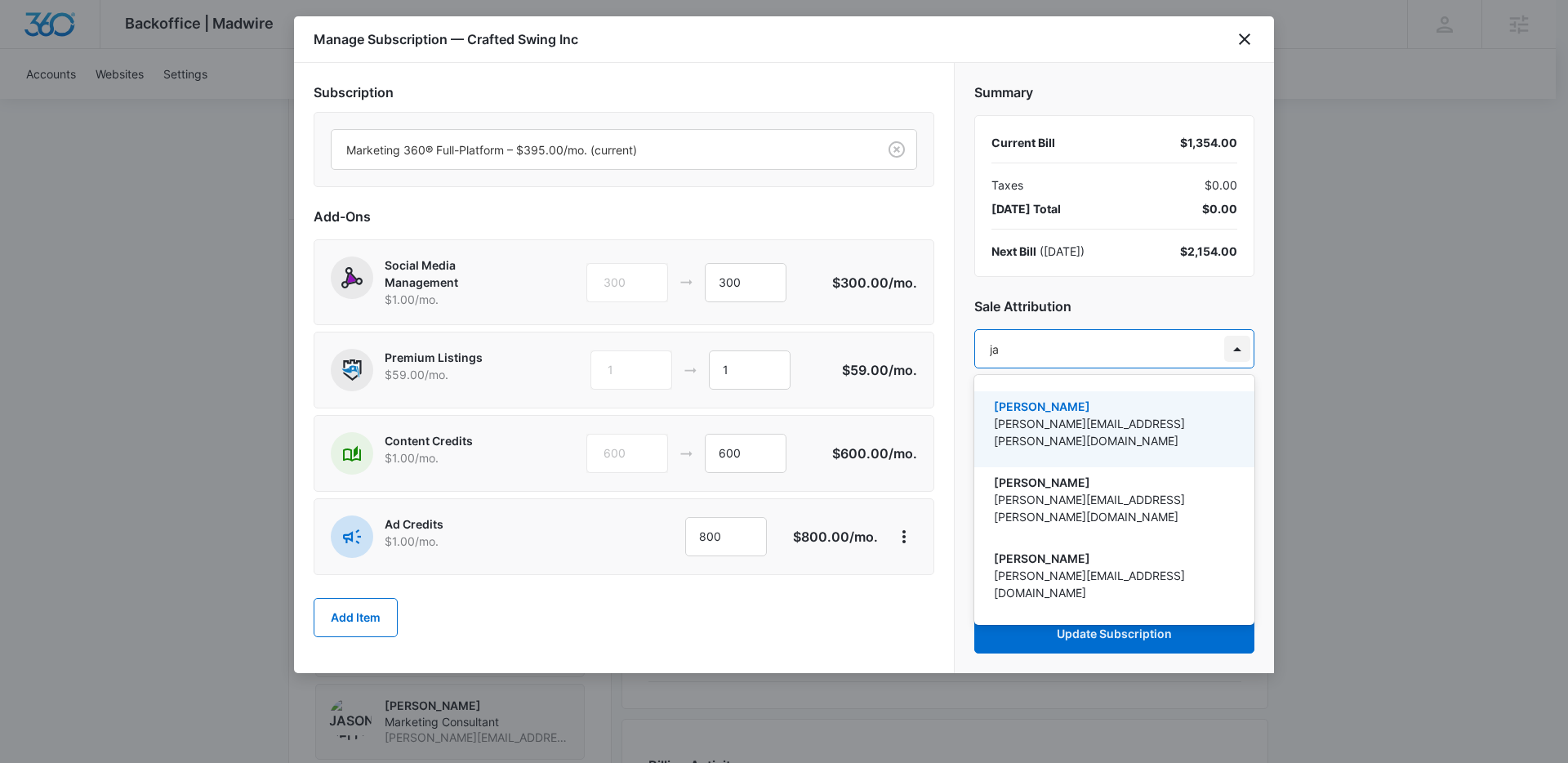
type input "jac"
click at [1083, 407] on p "[PERSON_NAME]" at bounding box center [1113, 406] width 238 height 17
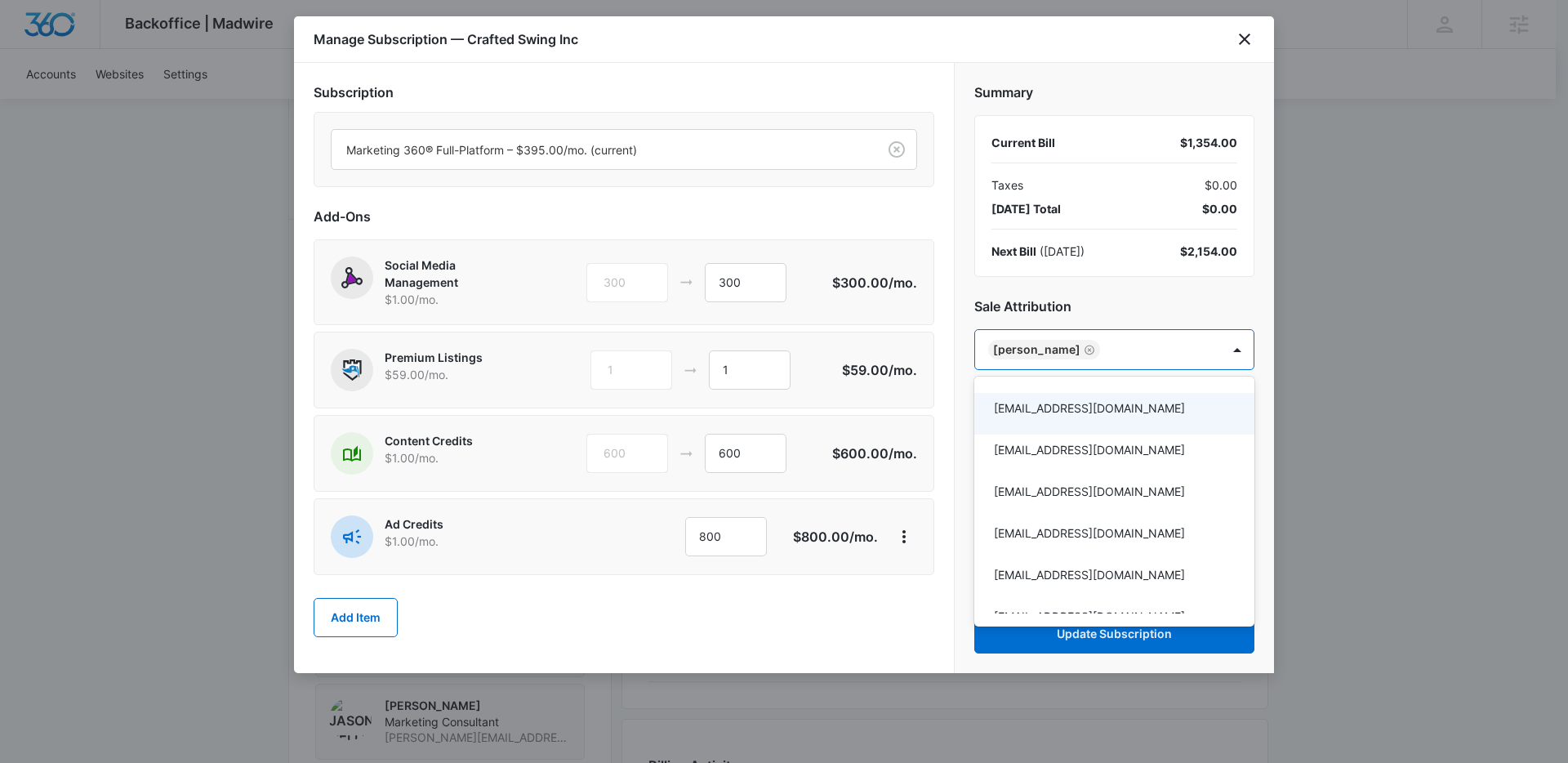
click at [1182, 303] on div at bounding box center [784, 381] width 1568 height 763
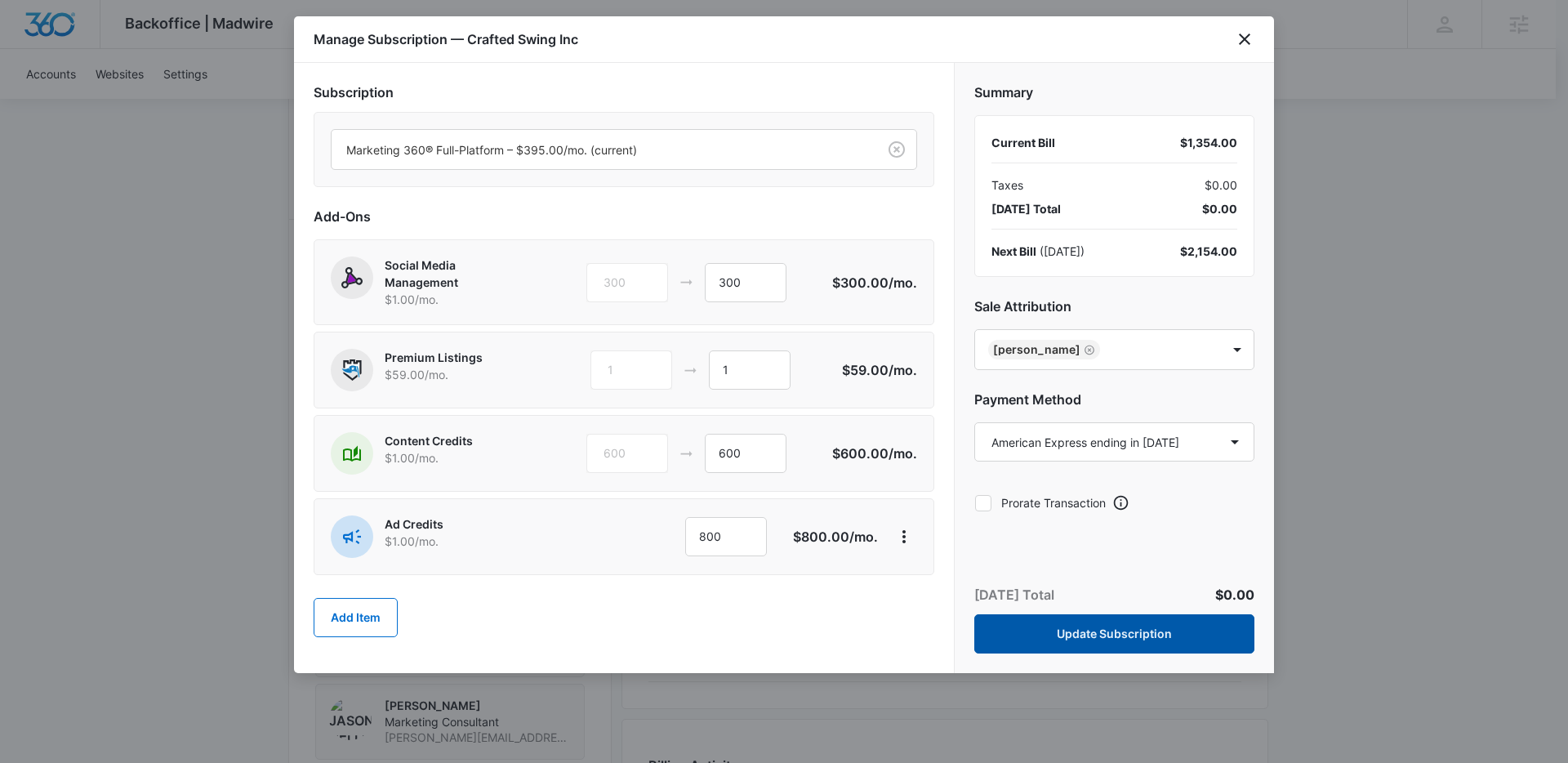
click at [1086, 631] on button "Update Subscription" at bounding box center [1114, 633] width 280 height 39
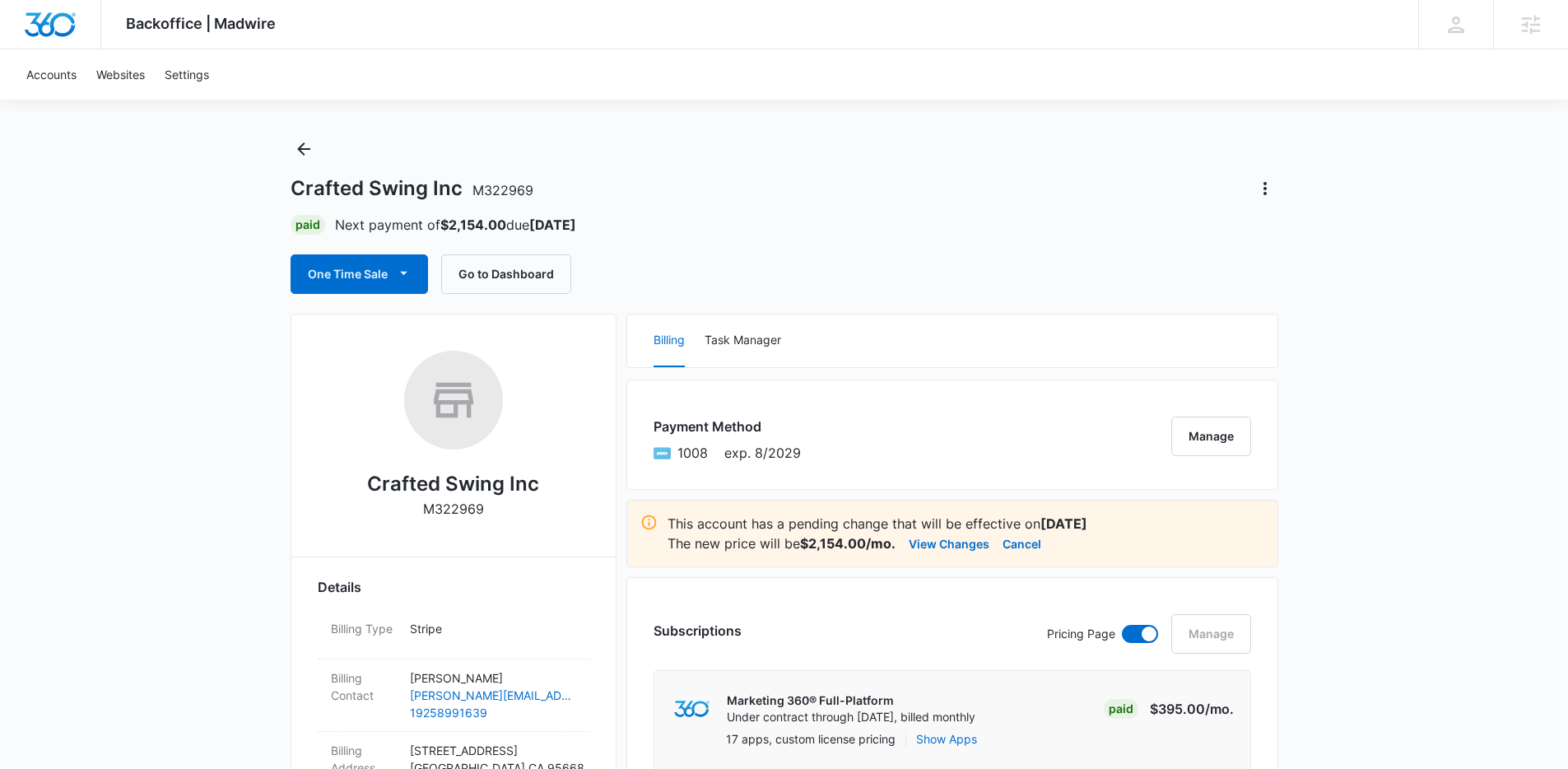
scroll to position [0, 0]
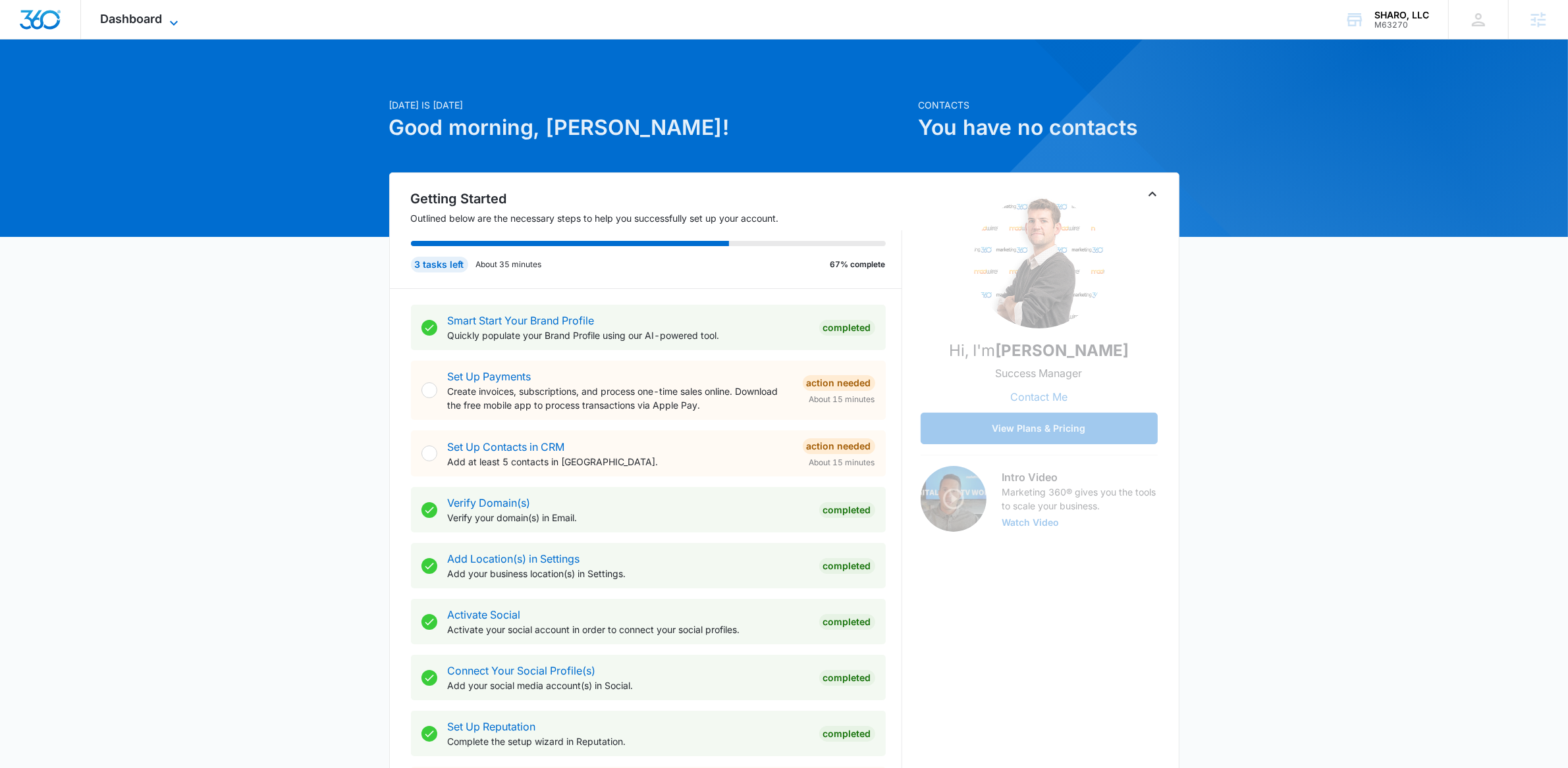
click at [176, 25] on icon at bounding box center [174, 23] width 16 height 16
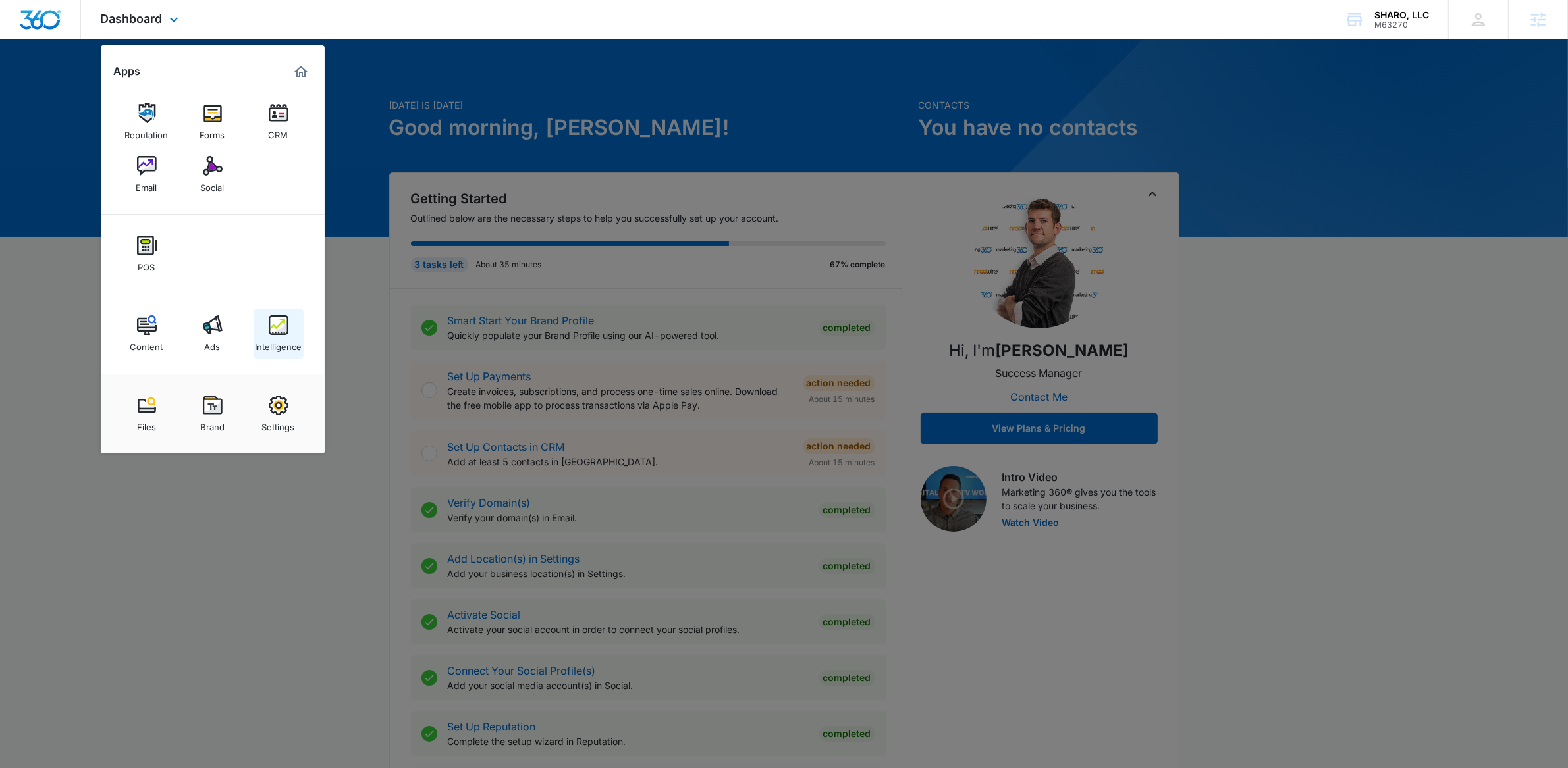
click at [285, 313] on link "Intelligence" at bounding box center [279, 334] width 50 height 50
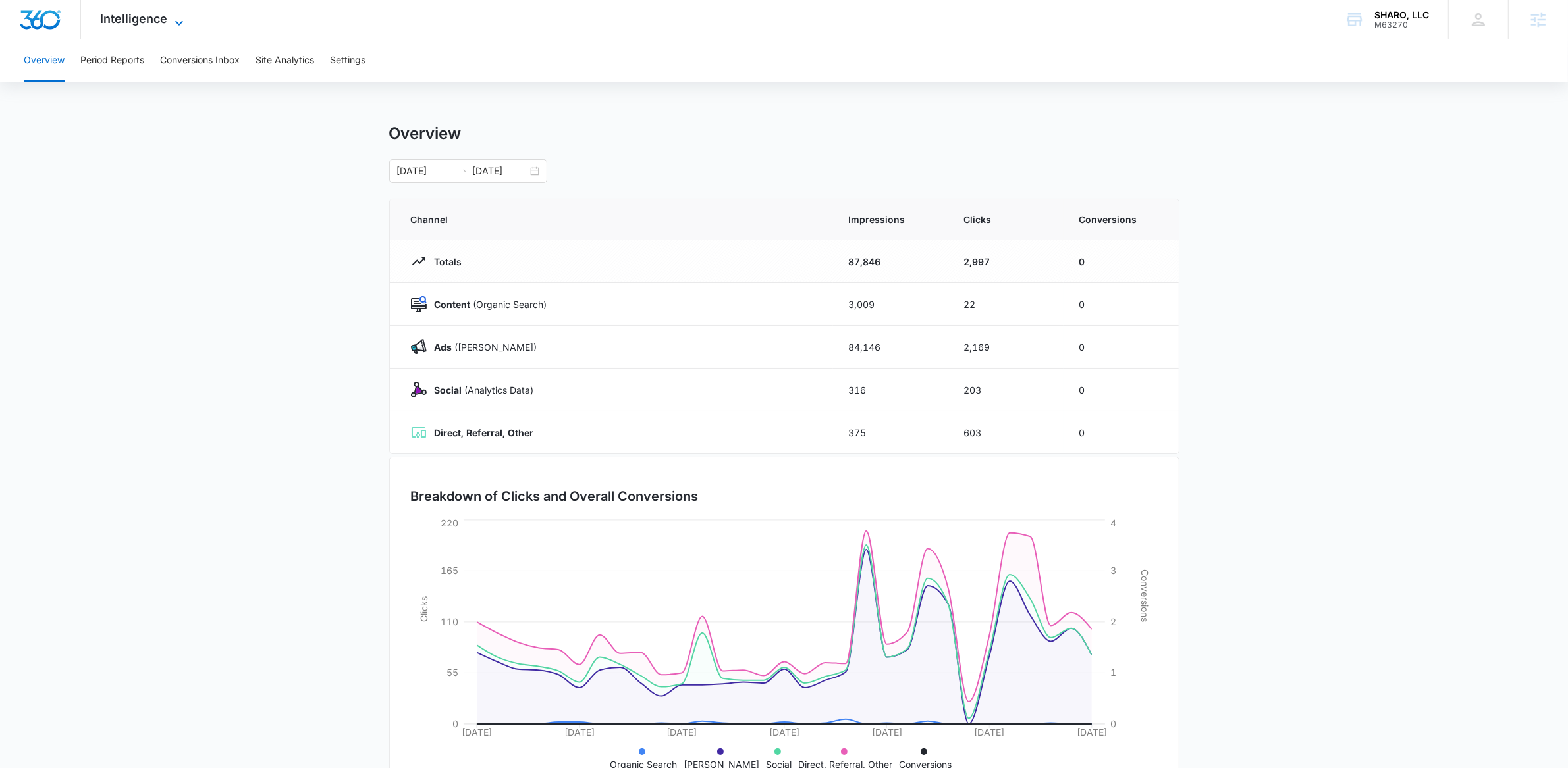
click at [185, 22] on icon at bounding box center [179, 23] width 16 height 16
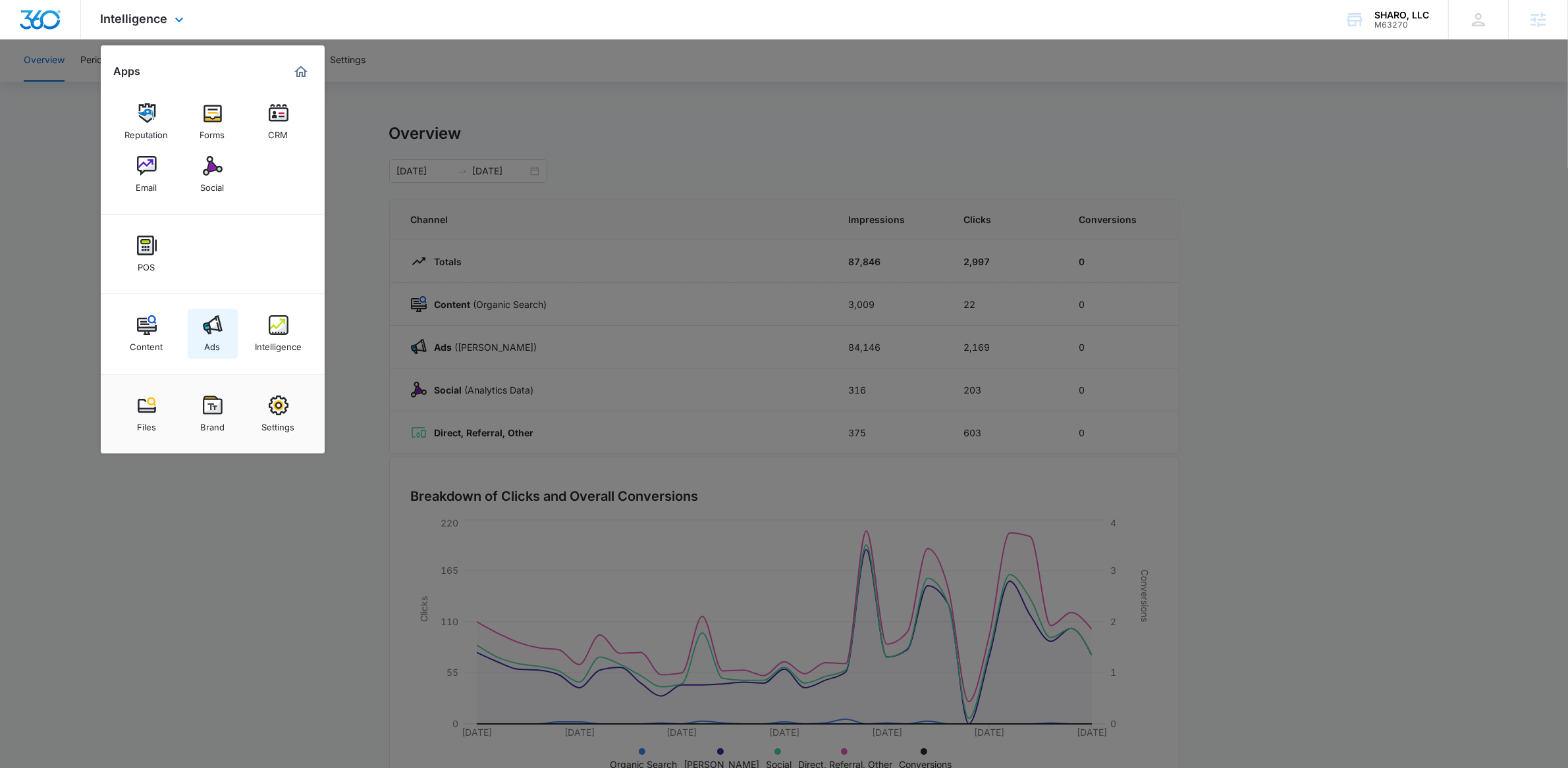
click at [220, 334] on img at bounding box center [212, 324] width 19 height 19
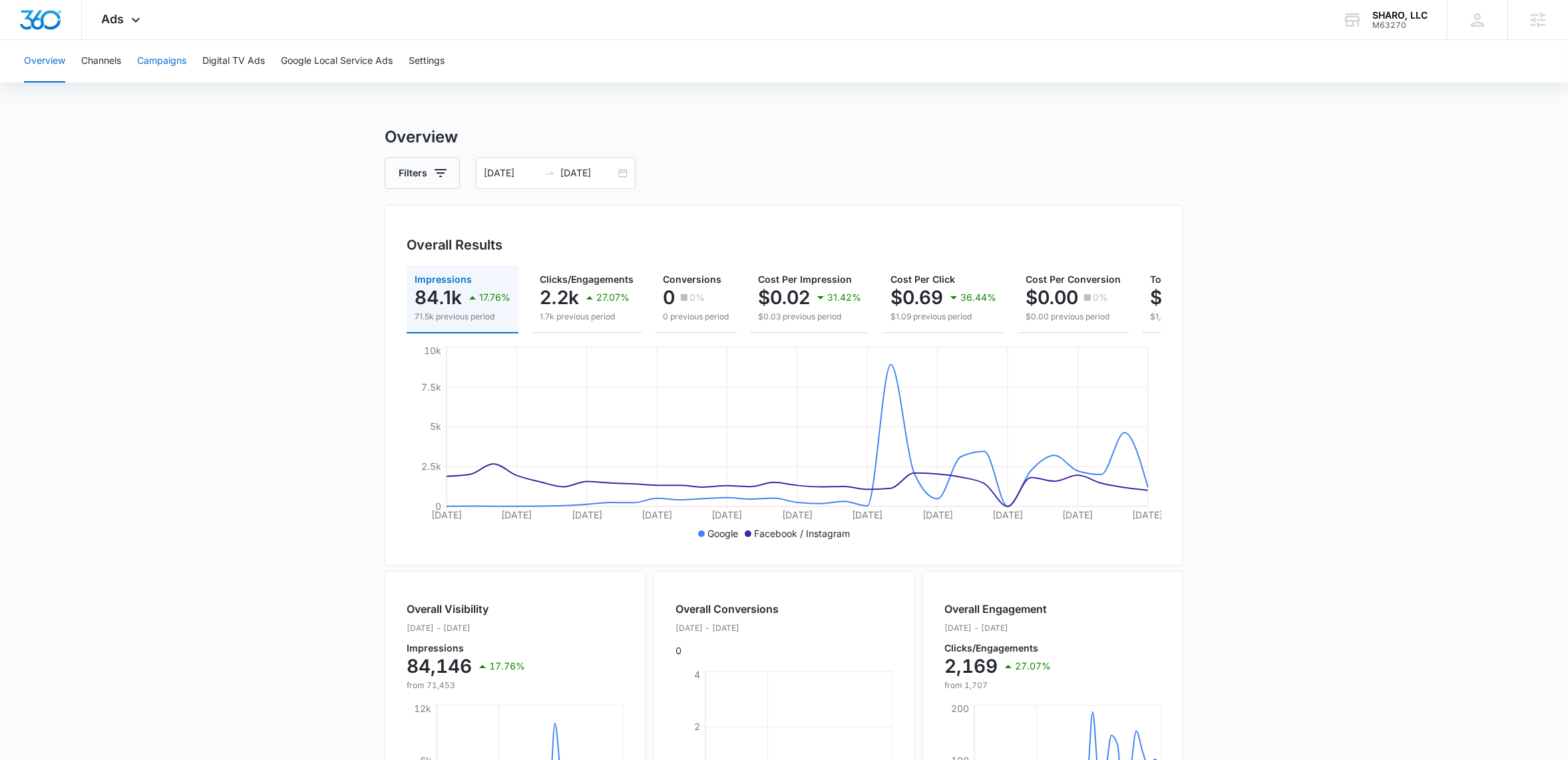
click at [161, 62] on button "Campaigns" at bounding box center [162, 61] width 49 height 42
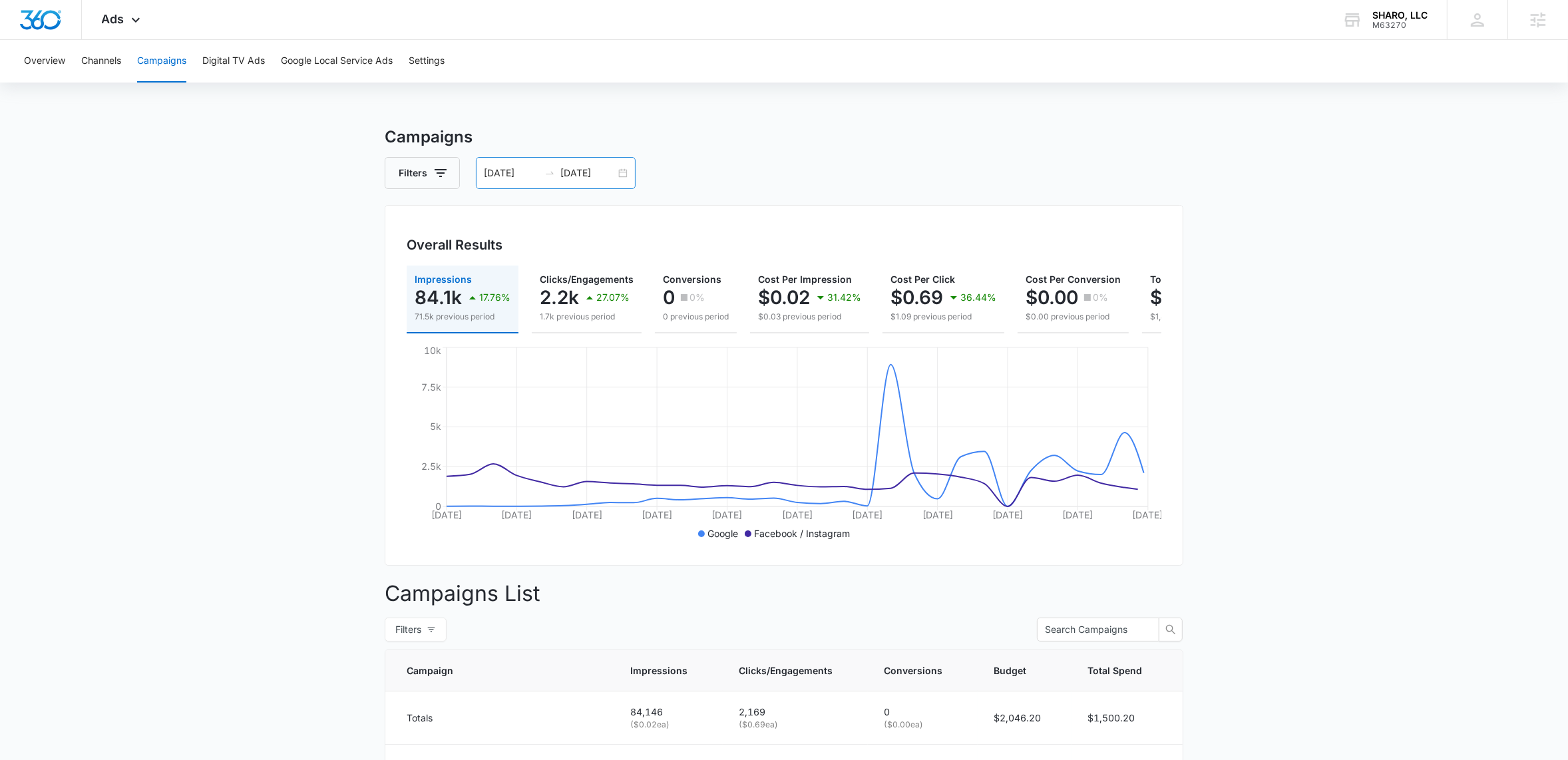
click at [625, 169] on div "06/29/2025 07/29/2025" at bounding box center [556, 173] width 160 height 32
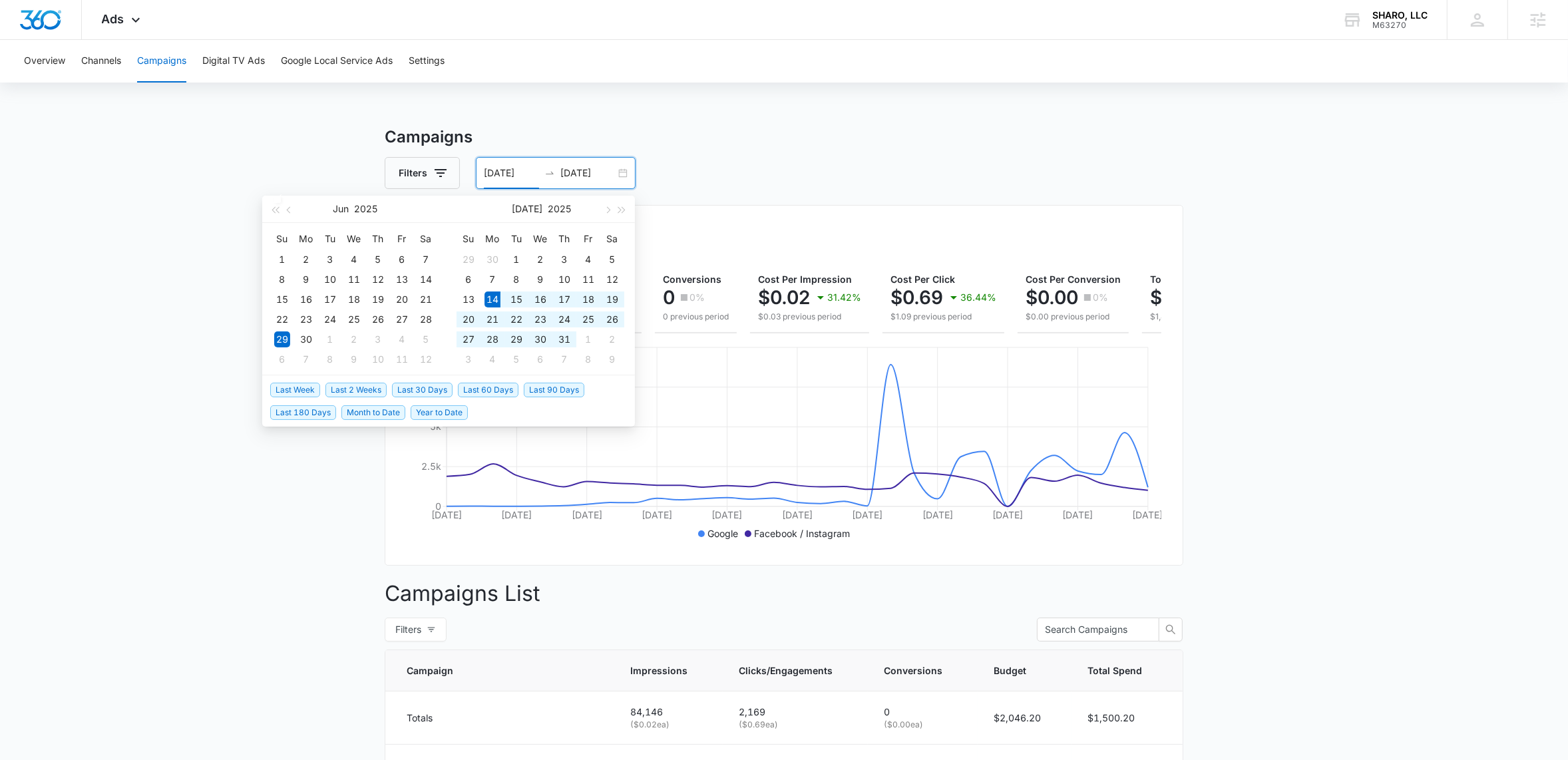
click at [418, 384] on span "Last 30 Days" at bounding box center [422, 390] width 60 height 15
type input "[DATE]"
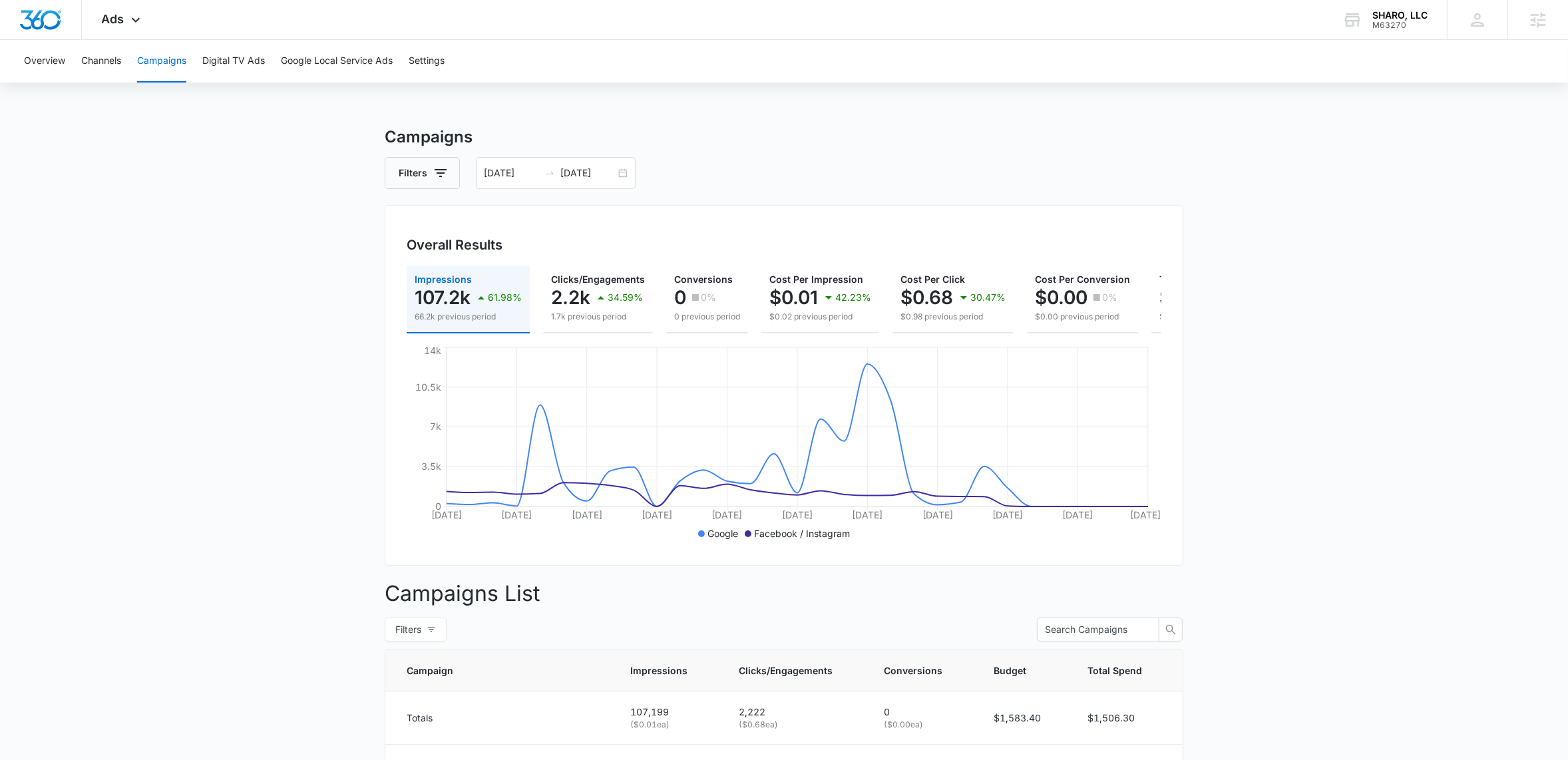
click at [243, 417] on main "Campaigns Filters 07/14/2025 08/13/2025 Overall Results Impressions 107.2k 61.9…" at bounding box center [784, 648] width 1568 height 1045
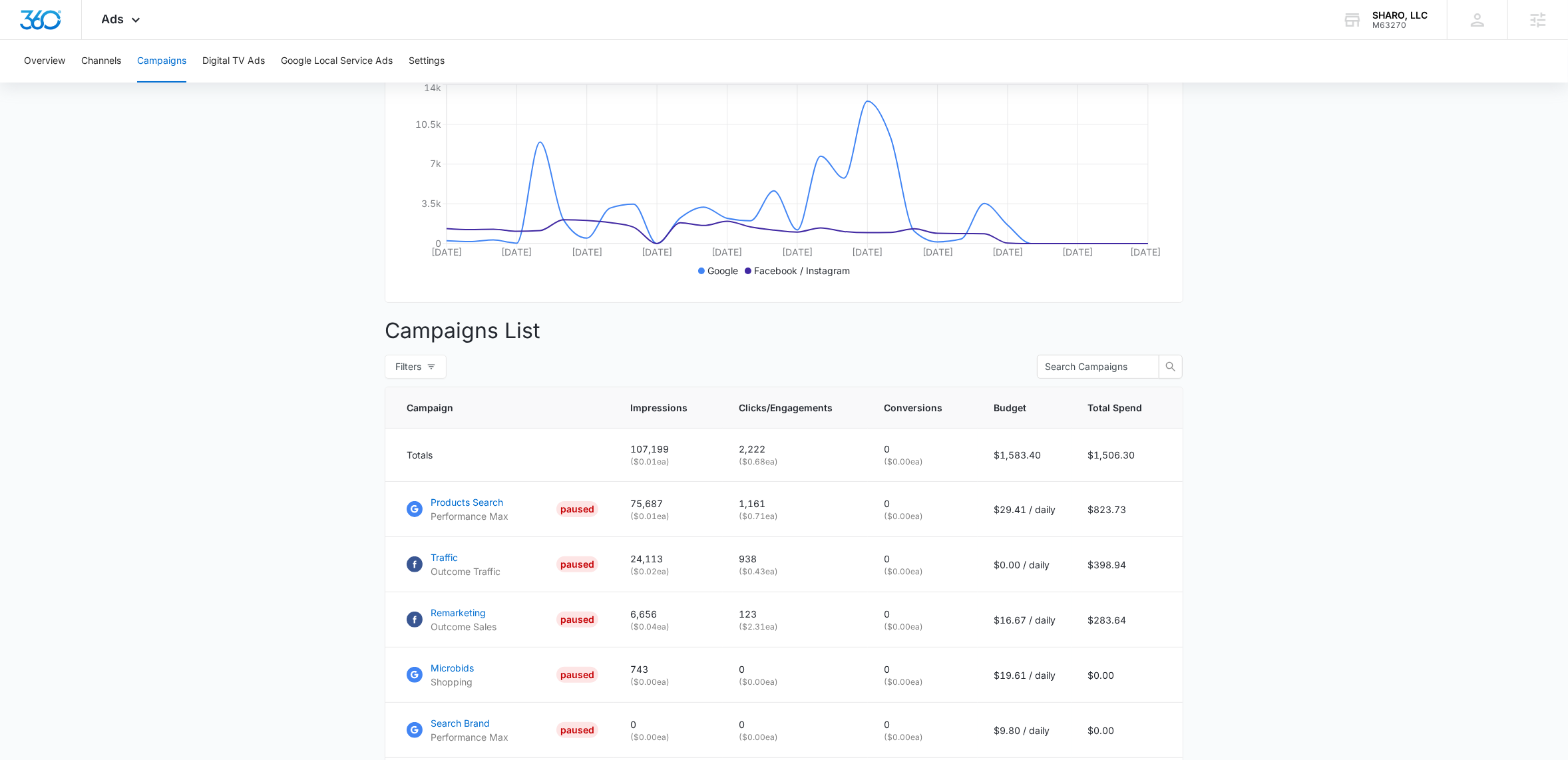
scroll to position [424, 0]
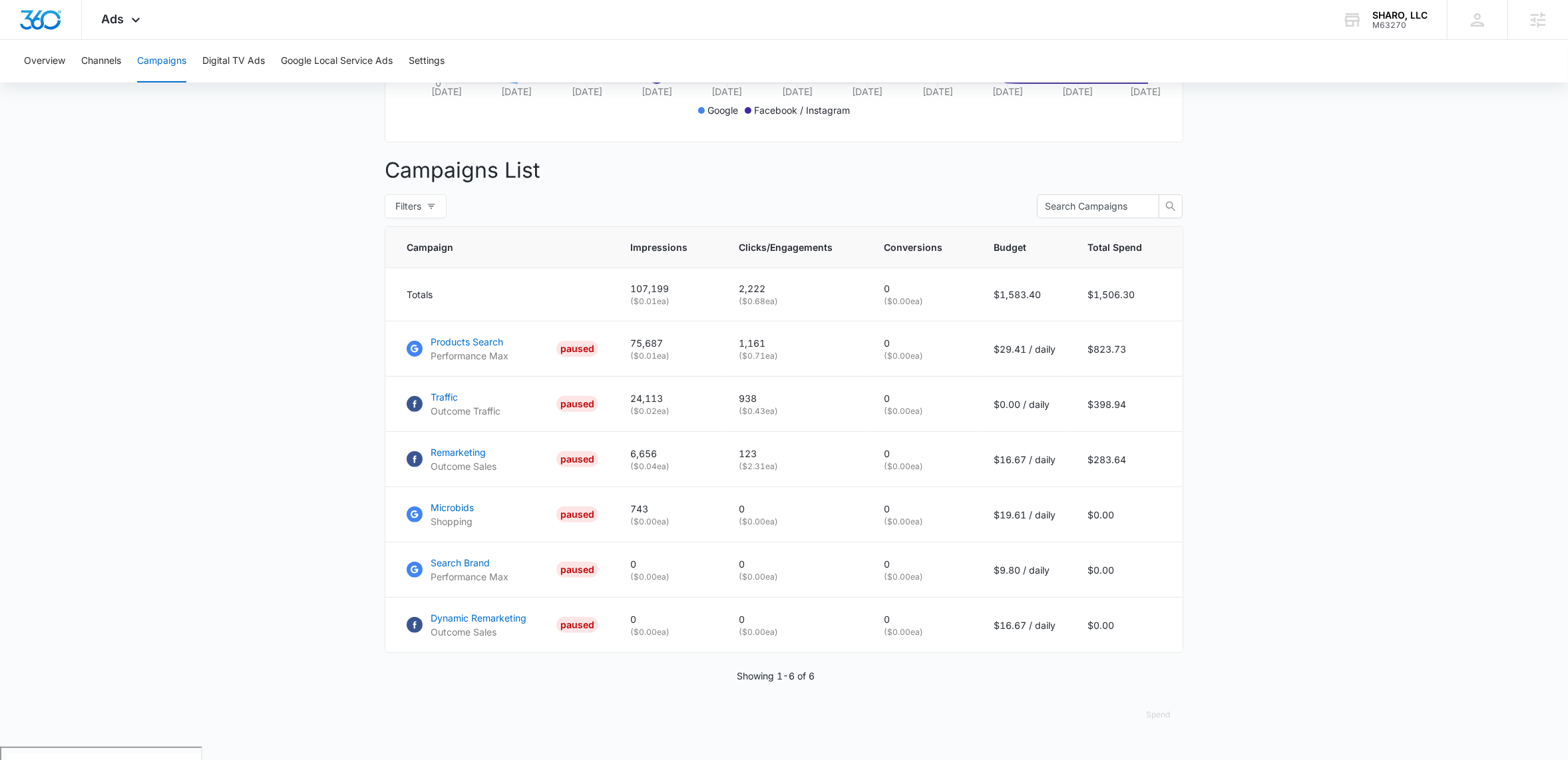
click at [1268, 438] on main "Campaigns Filters 07/14/2025 08/13/2025 Overall Results Impressions 107.2k 61.9…" at bounding box center [784, 224] width 1568 height 1045
click at [229, 386] on main "Campaigns Filters 07/14/2025 08/13/2025 Overall Results Impressions 107.2k 61.9…" at bounding box center [784, 224] width 1568 height 1045
click at [167, 433] on main "Campaigns Filters 07/14/2025 08/13/2025 Overall Results Impressions 107.2k 61.9…" at bounding box center [784, 224] width 1568 height 1045
click at [1329, 380] on main "Campaigns Filters 07/14/2025 08/13/2025 Overall Results Impressions 107.2k 61.9…" at bounding box center [784, 224] width 1568 height 1045
click at [269, 348] on main "Campaigns Filters 07/14/2025 08/13/2025 Overall Results Impressions 107.2k 61.9…" at bounding box center [784, 224] width 1568 height 1045
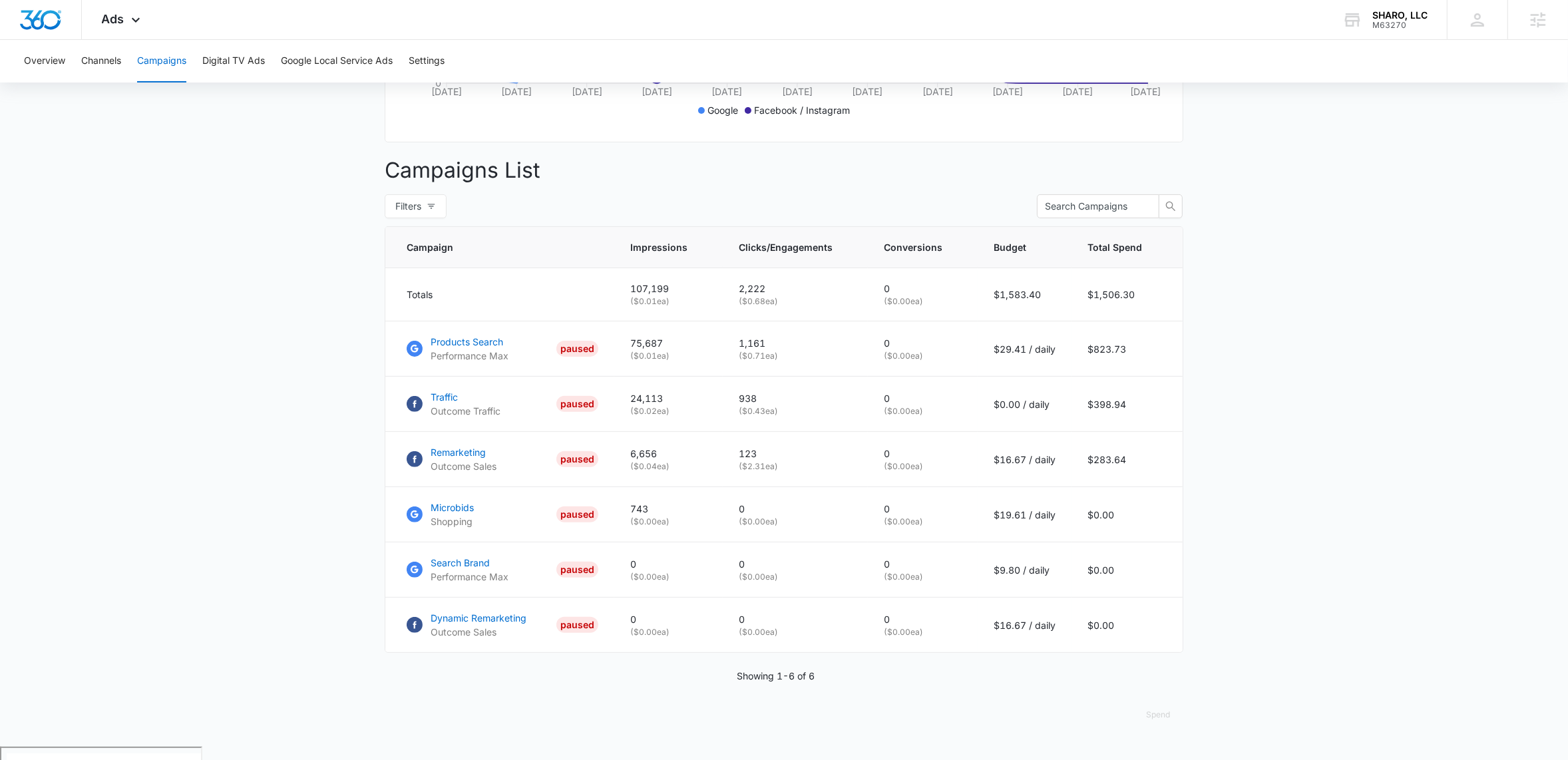
scroll to position [0, 0]
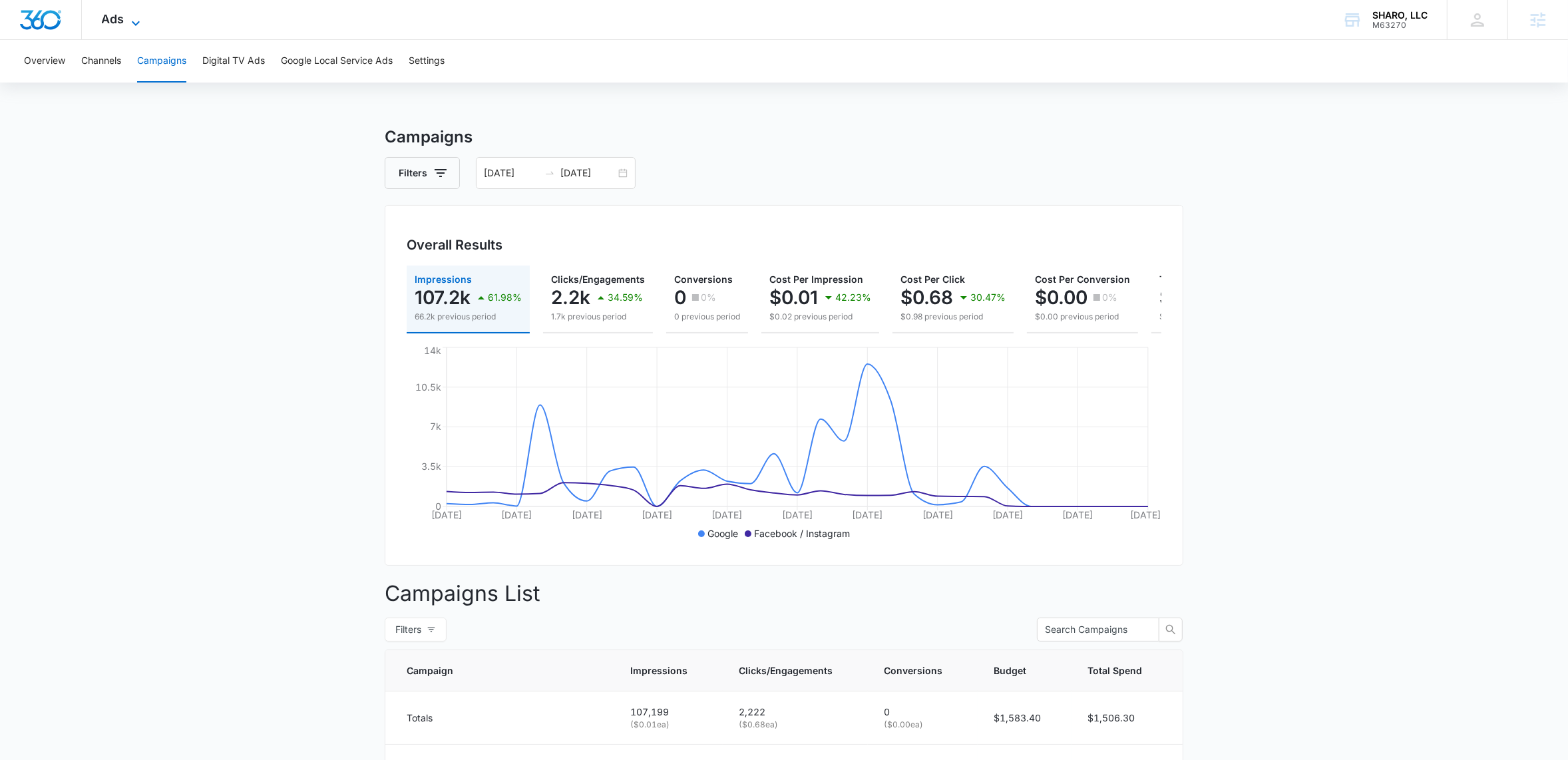
click at [138, 16] on icon at bounding box center [136, 24] width 16 height 16
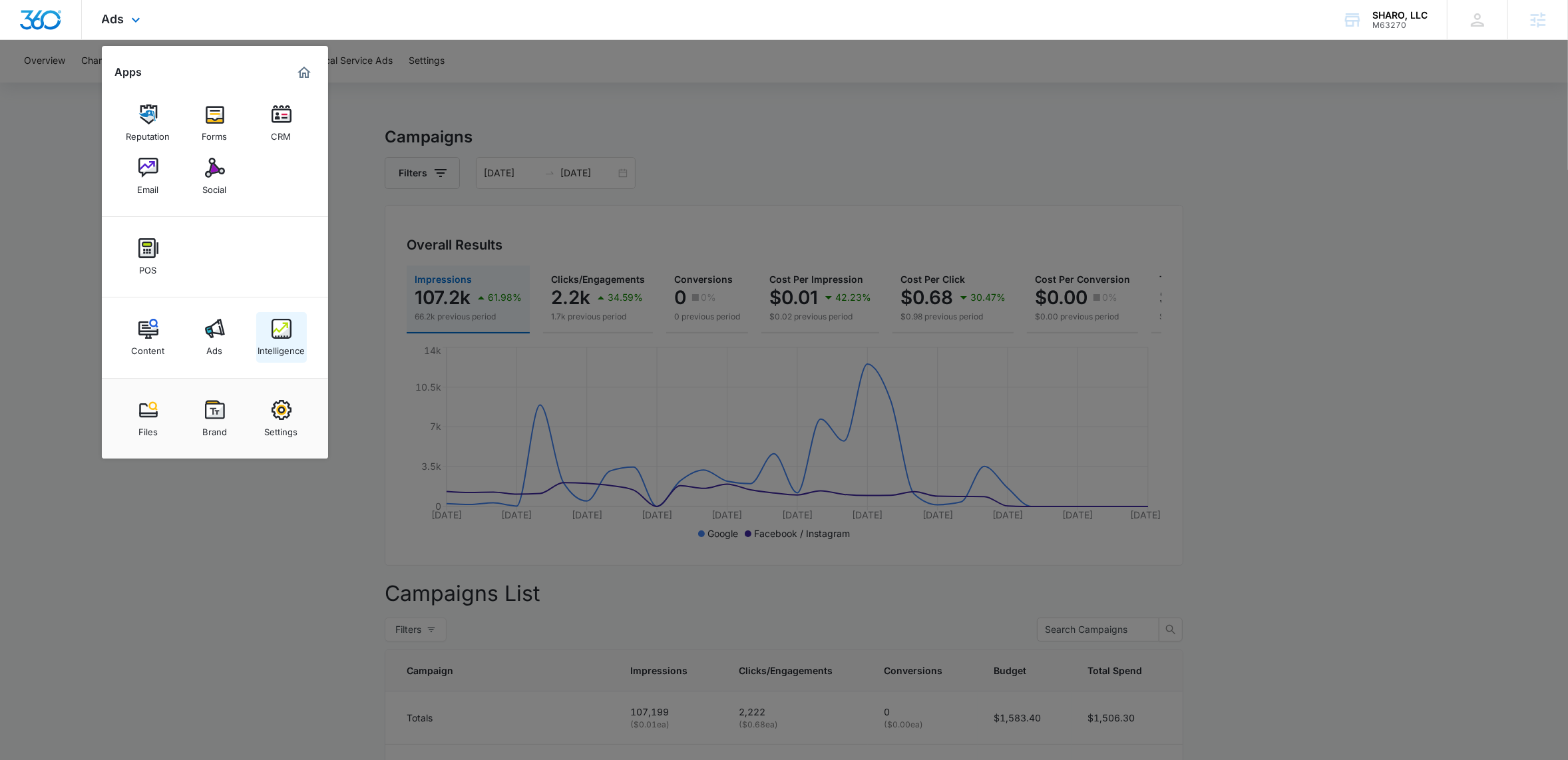
click at [293, 330] on link "Intelligence" at bounding box center [282, 337] width 50 height 50
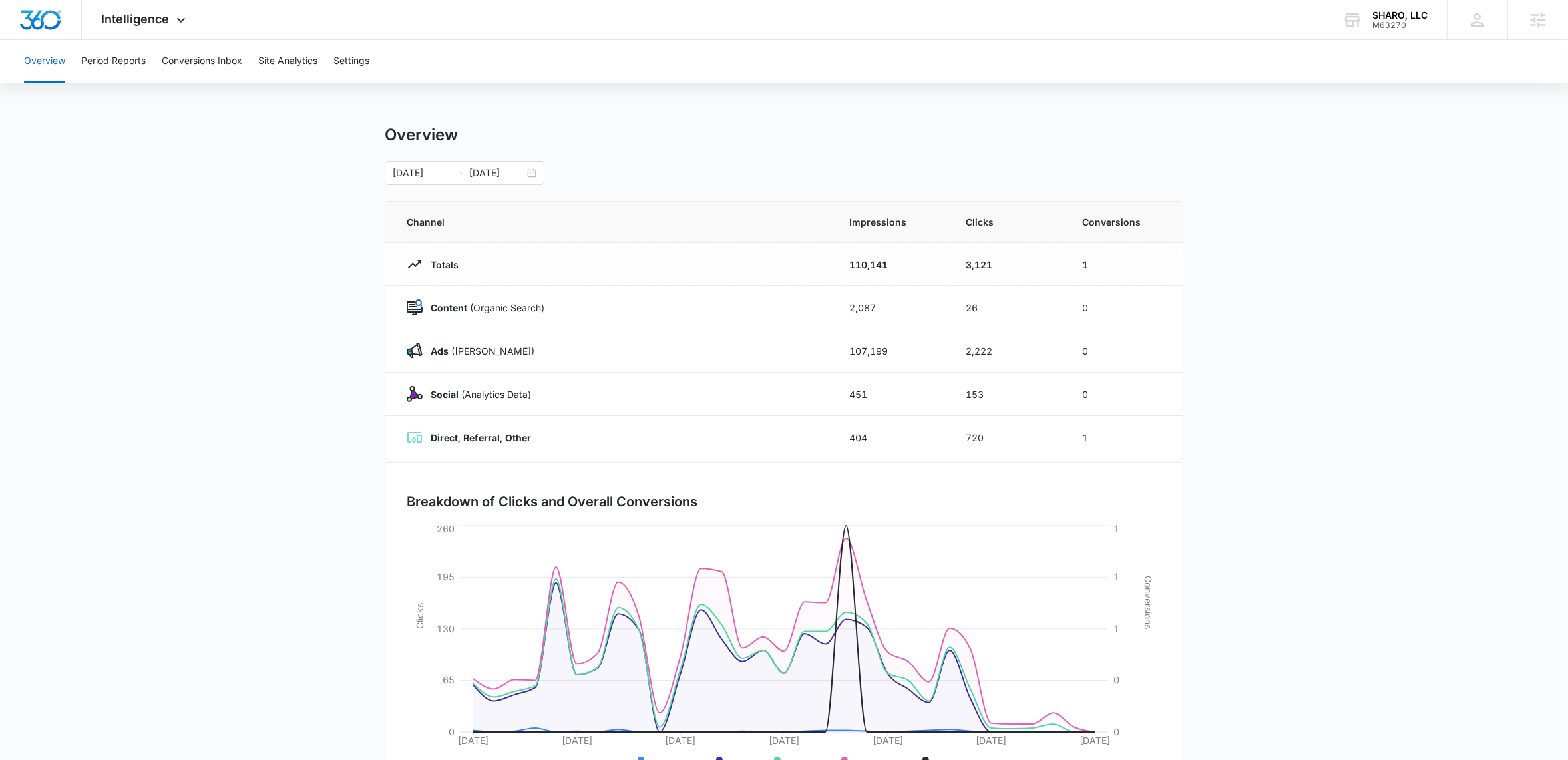
click at [236, 347] on main "Overview 07/14/2025 08/13/2025 Channel Impressions Clicks Conversions Totals 11…" at bounding box center [784, 475] width 1568 height 699
click at [129, 56] on button "Period Reports" at bounding box center [114, 61] width 64 height 42
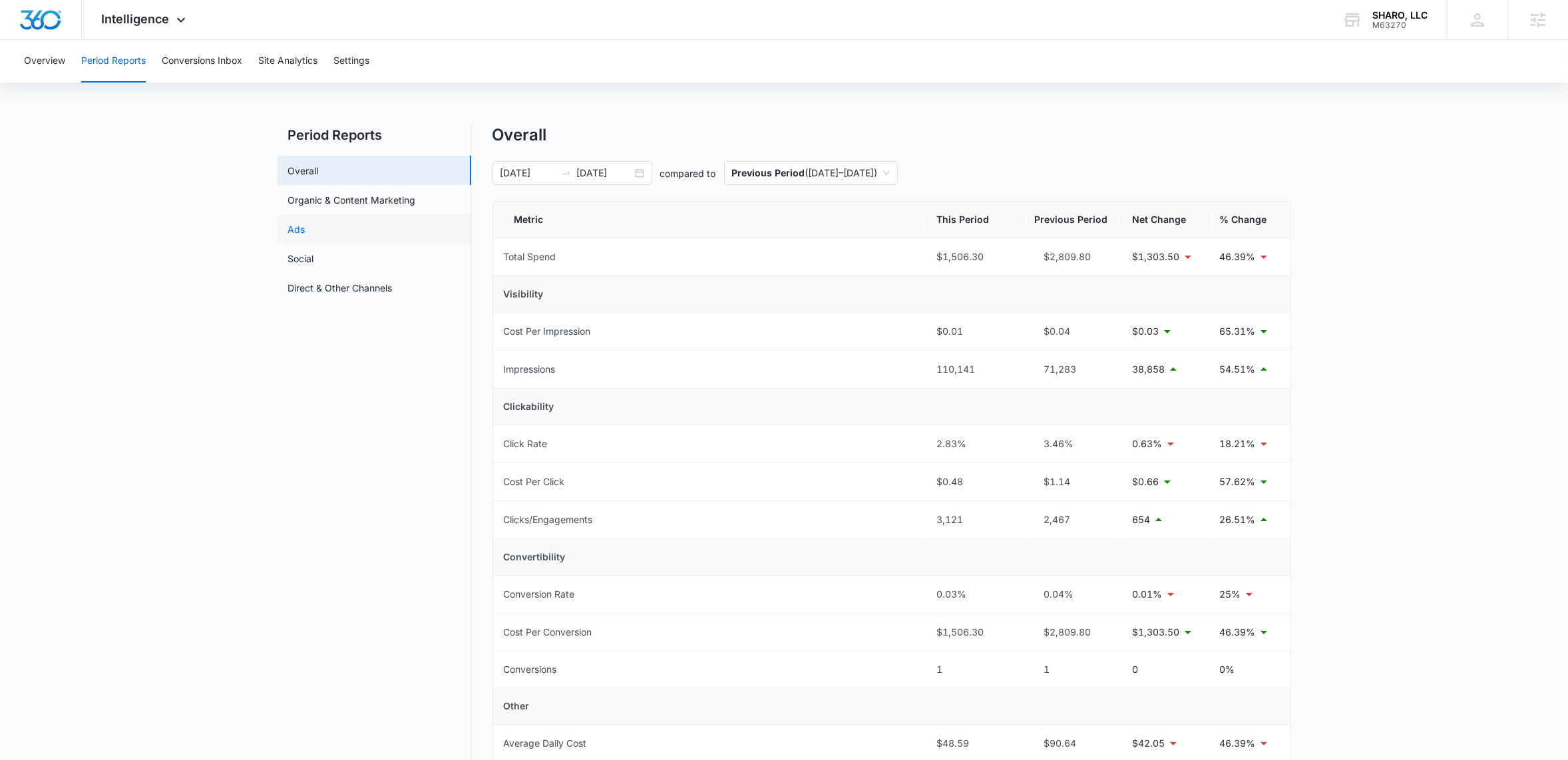
click at [305, 231] on link "Ads" at bounding box center [297, 229] width 17 height 14
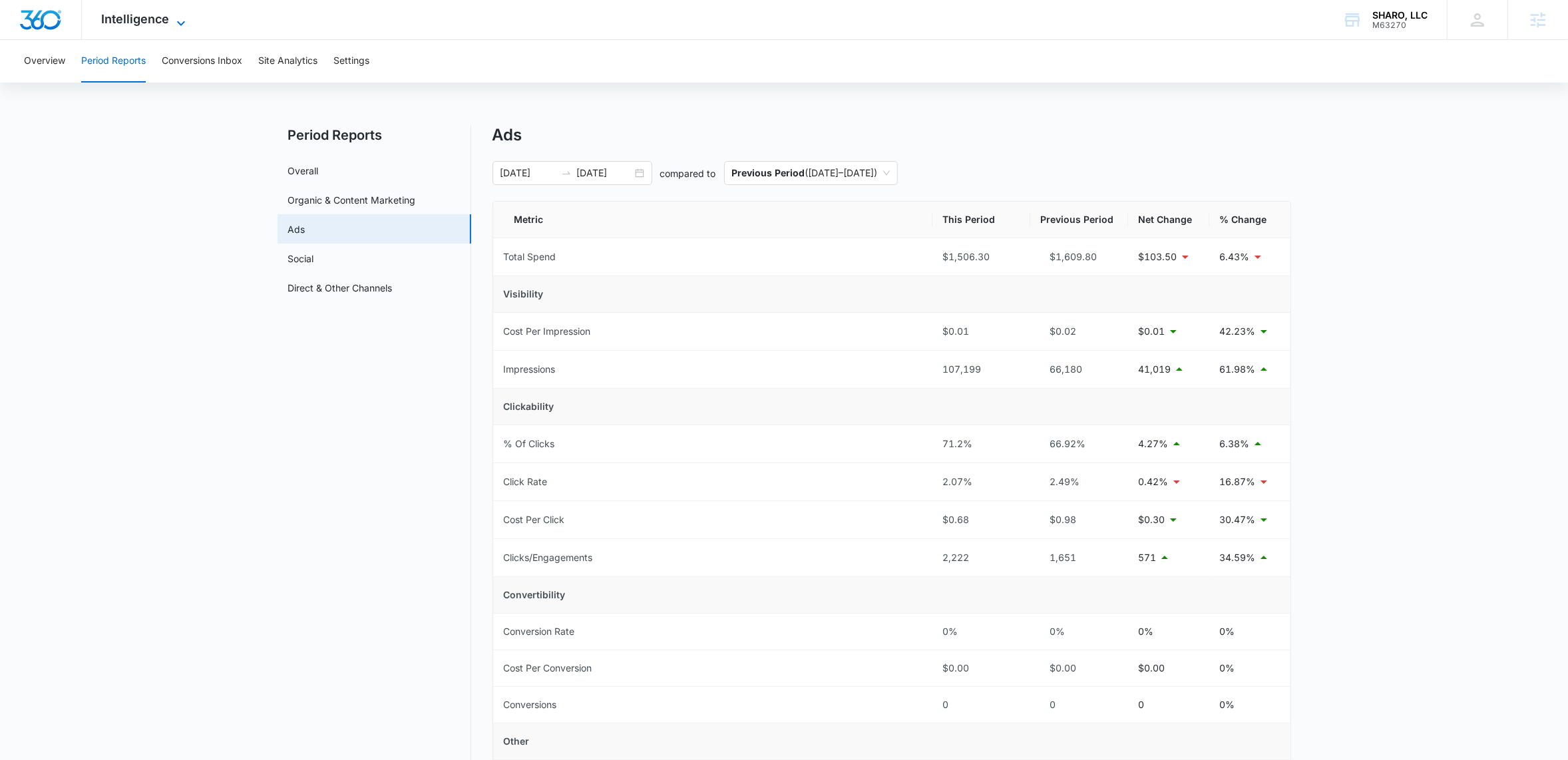
click at [181, 16] on icon at bounding box center [181, 24] width 16 height 16
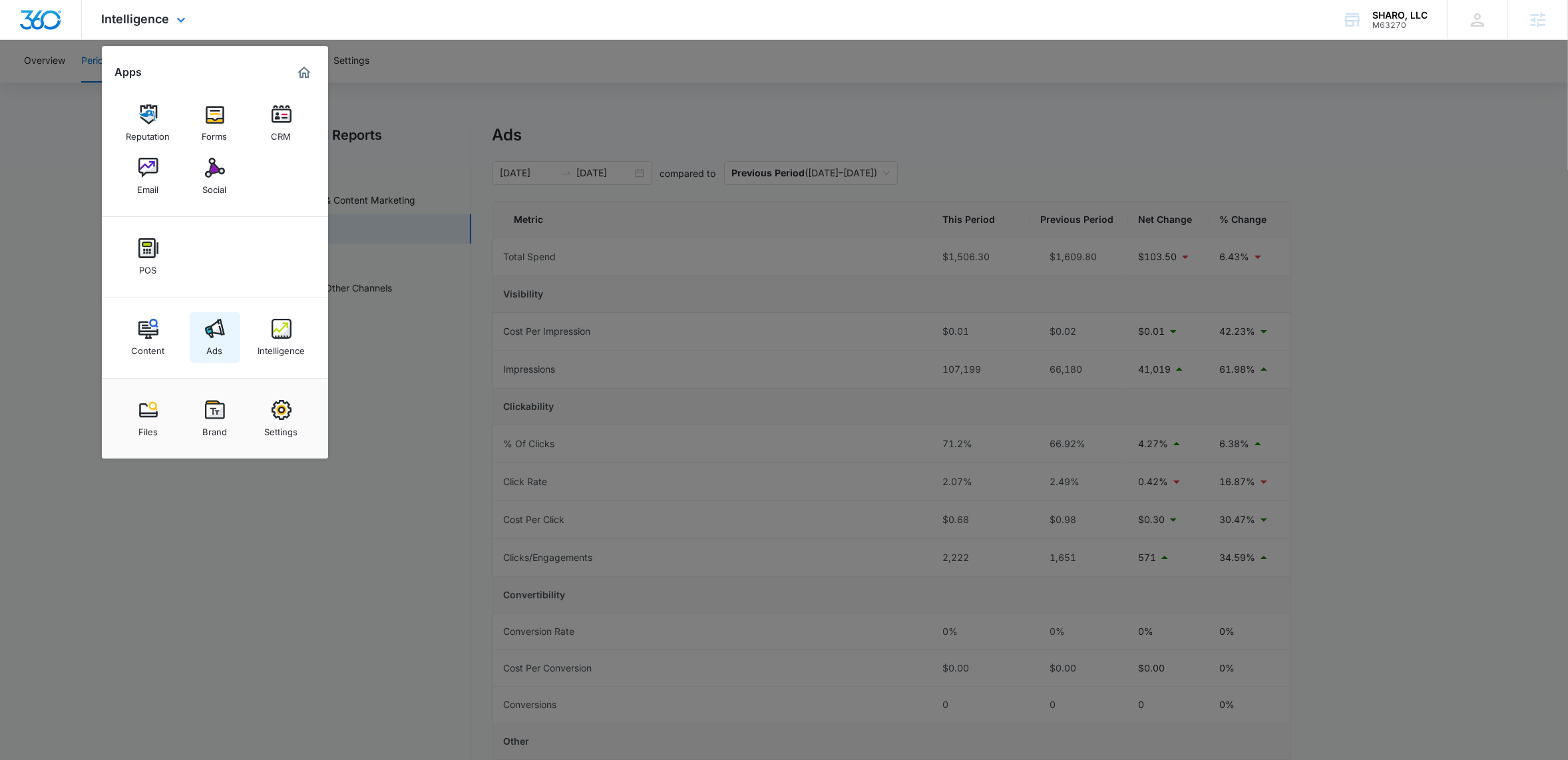
click at [213, 323] on img at bounding box center [214, 328] width 20 height 20
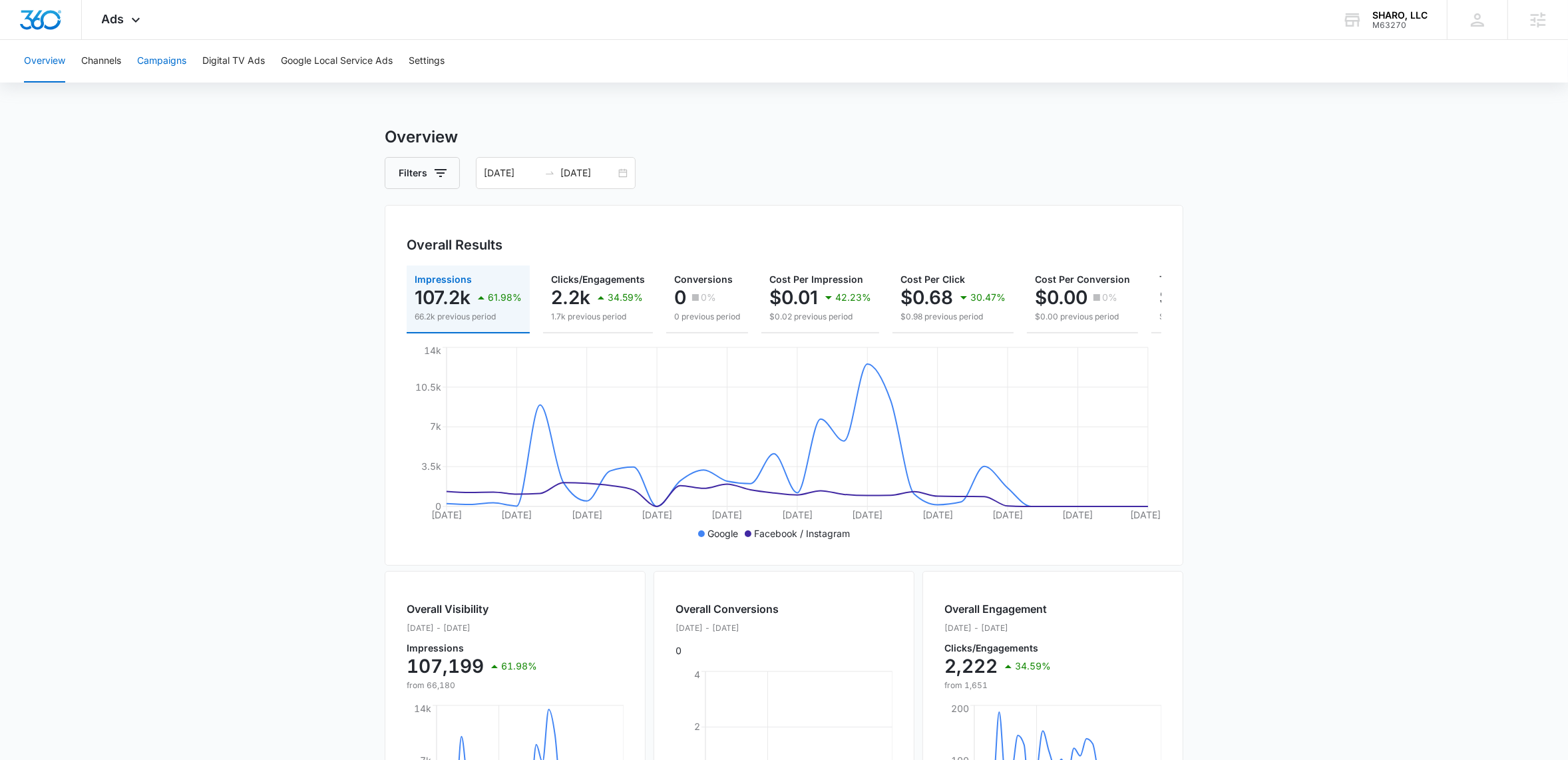
click at [165, 60] on button "Campaigns" at bounding box center [162, 61] width 49 height 42
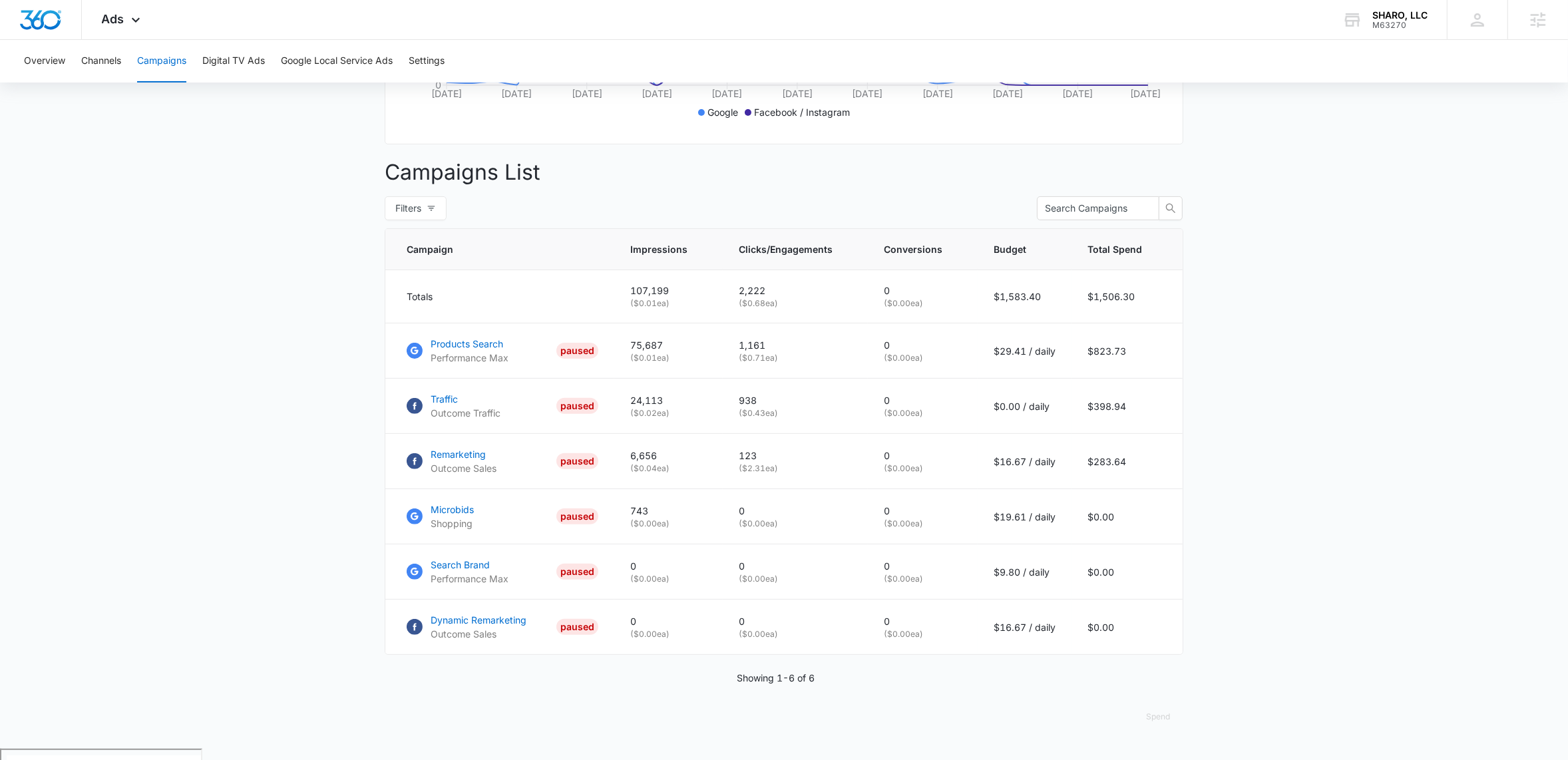
scroll to position [424, 0]
drag, startPoint x: 998, startPoint y: 307, endPoint x: 1046, endPoint y: 300, distance: 48.5
click at [1046, 300] on p "$1,583.40" at bounding box center [1024, 295] width 62 height 14
drag, startPoint x: 1002, startPoint y: 307, endPoint x: 1058, endPoint y: 309, distance: 56.0
click at [1058, 309] on td "$1,583.40" at bounding box center [1024, 295] width 94 height 53
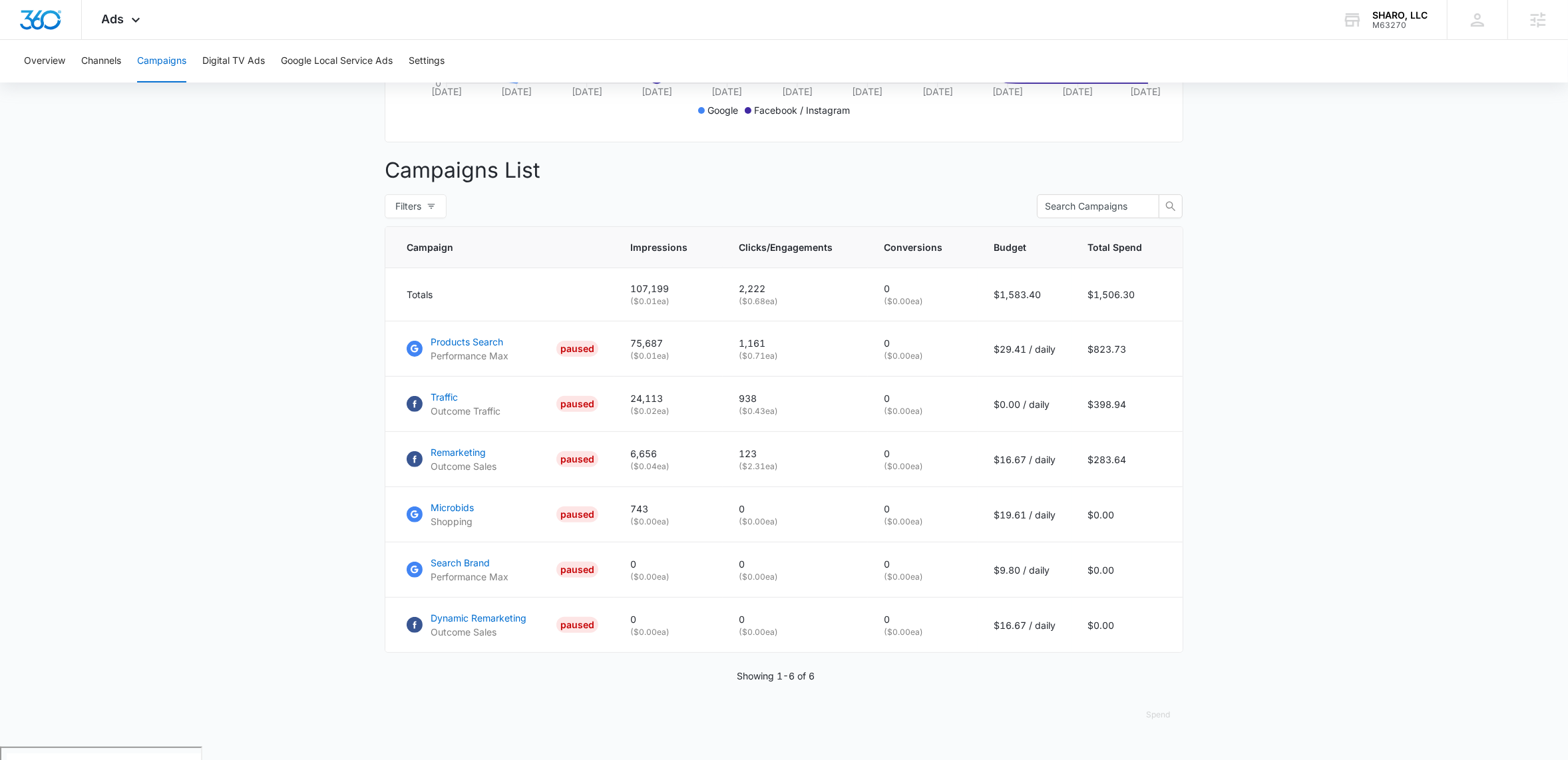
click at [1237, 343] on main "Campaigns Filters 07/14/2025 08/13/2025 Overall Results Impressions 107.2k 61.9…" at bounding box center [784, 224] width 1568 height 1045
drag, startPoint x: 739, startPoint y: 360, endPoint x: 771, endPoint y: 360, distance: 32.0
click at [770, 359] on td "1,161 ( $0.71 ea)" at bounding box center [795, 349] width 145 height 55
click at [775, 350] on p "1,161" at bounding box center [795, 344] width 113 height 14
click at [751, 460] on p "123" at bounding box center [795, 453] width 113 height 14
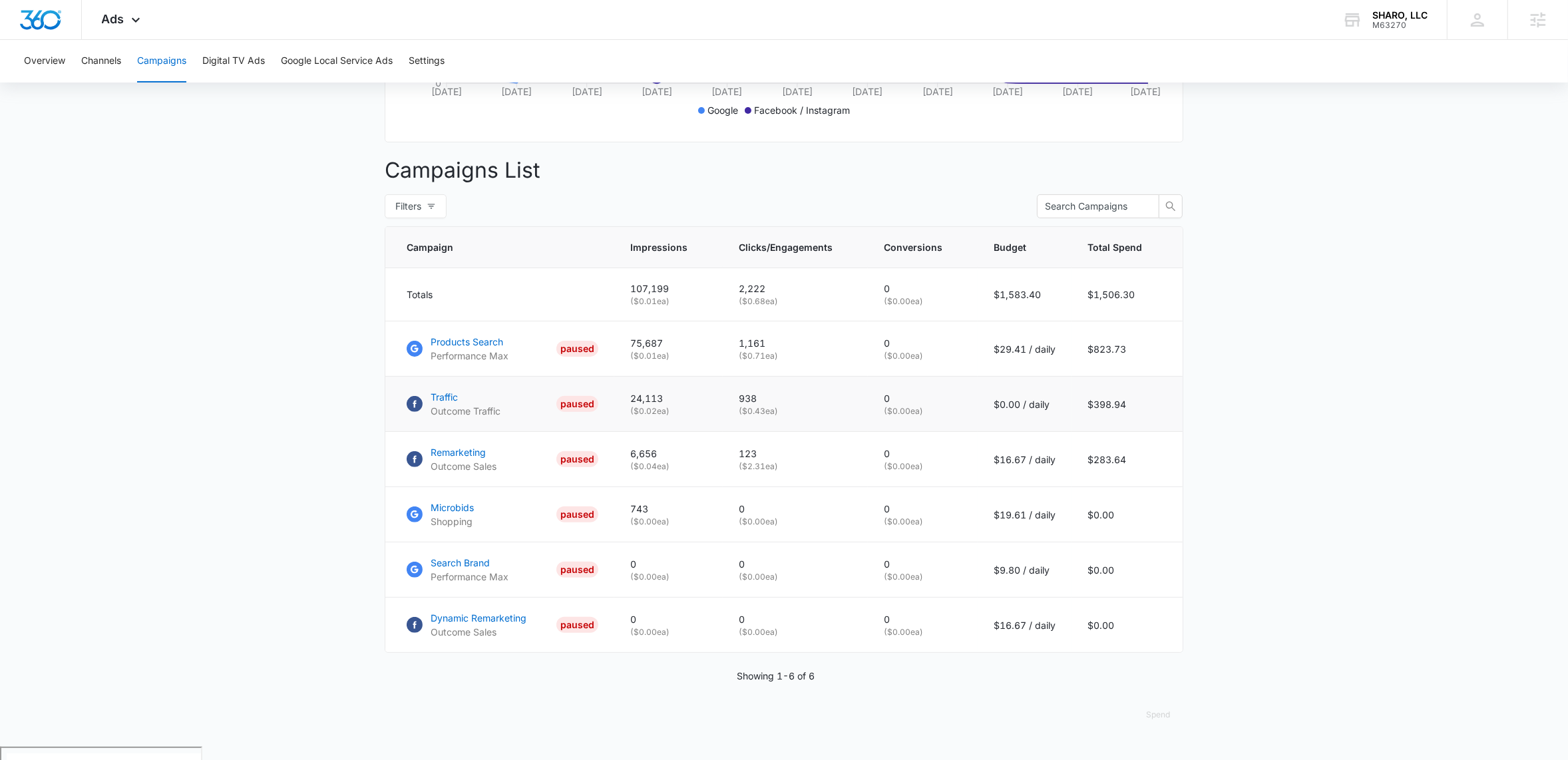
click at [752, 405] on p "938" at bounding box center [795, 398] width 113 height 14
click at [750, 626] on p "0" at bounding box center [795, 620] width 113 height 14
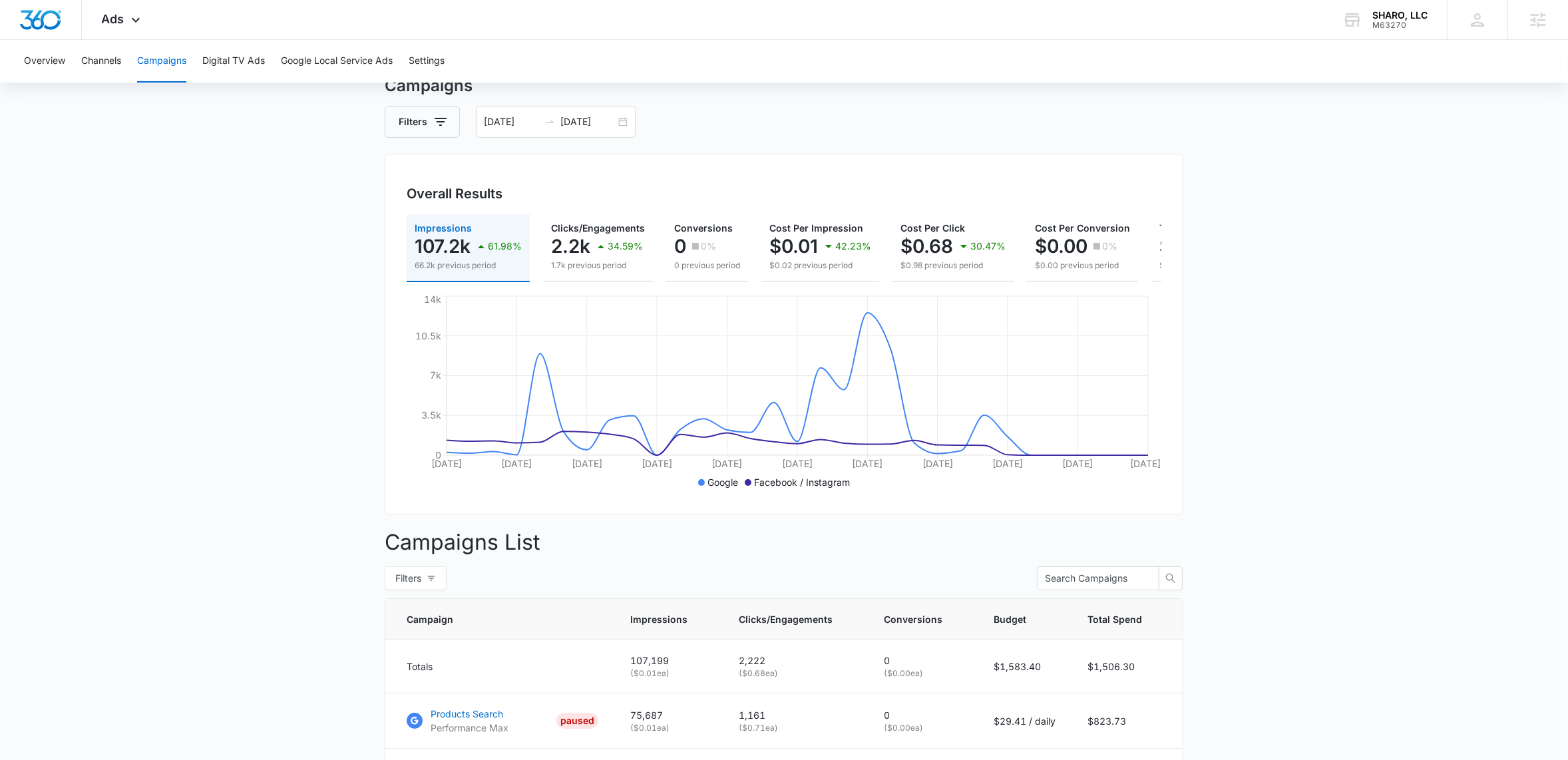
scroll to position [52, 0]
click at [139, 26] on icon at bounding box center [136, 24] width 16 height 16
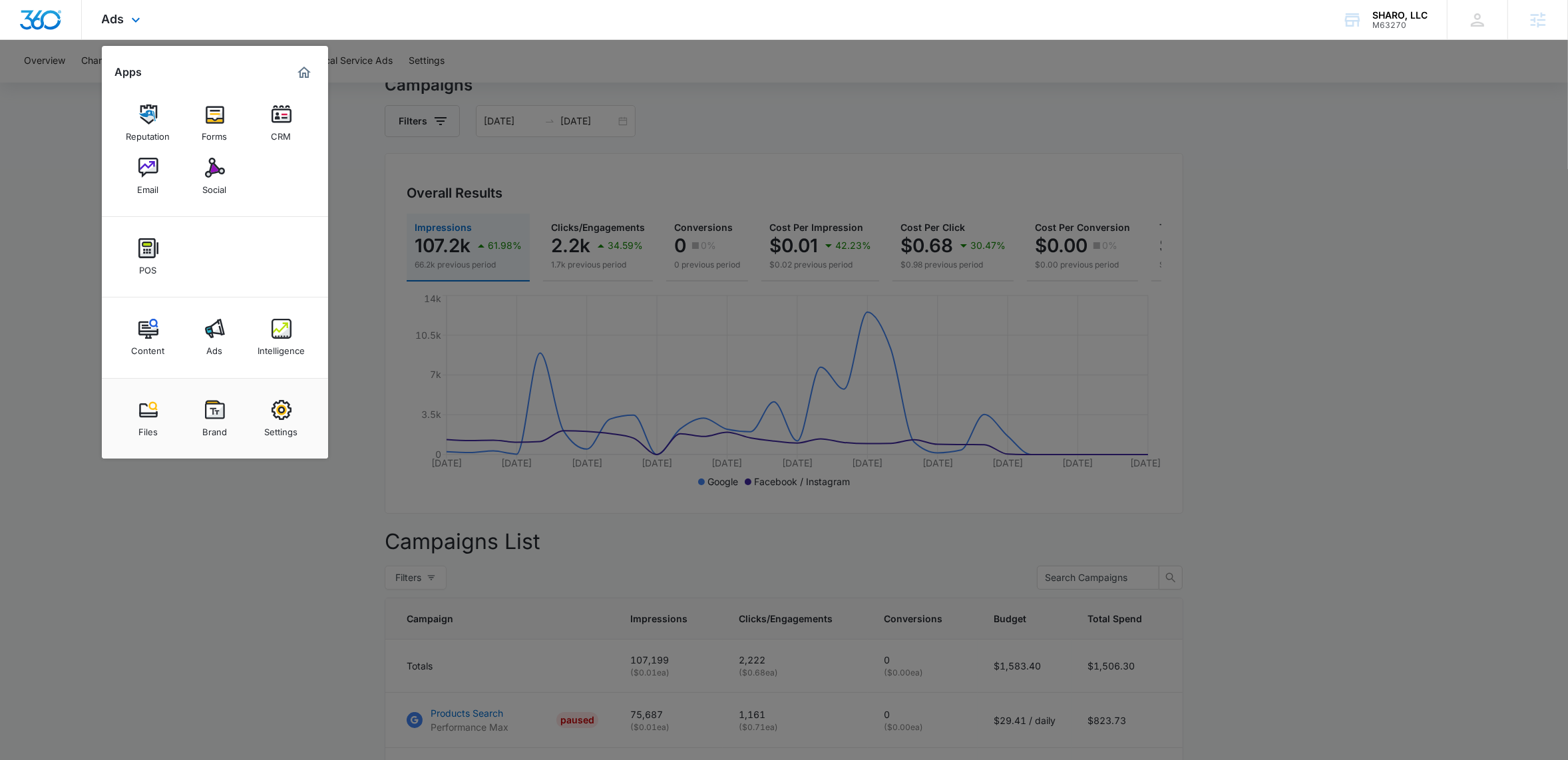
click at [300, 72] on img "Marketing 360® Dashboard" at bounding box center [304, 72] width 16 height 16
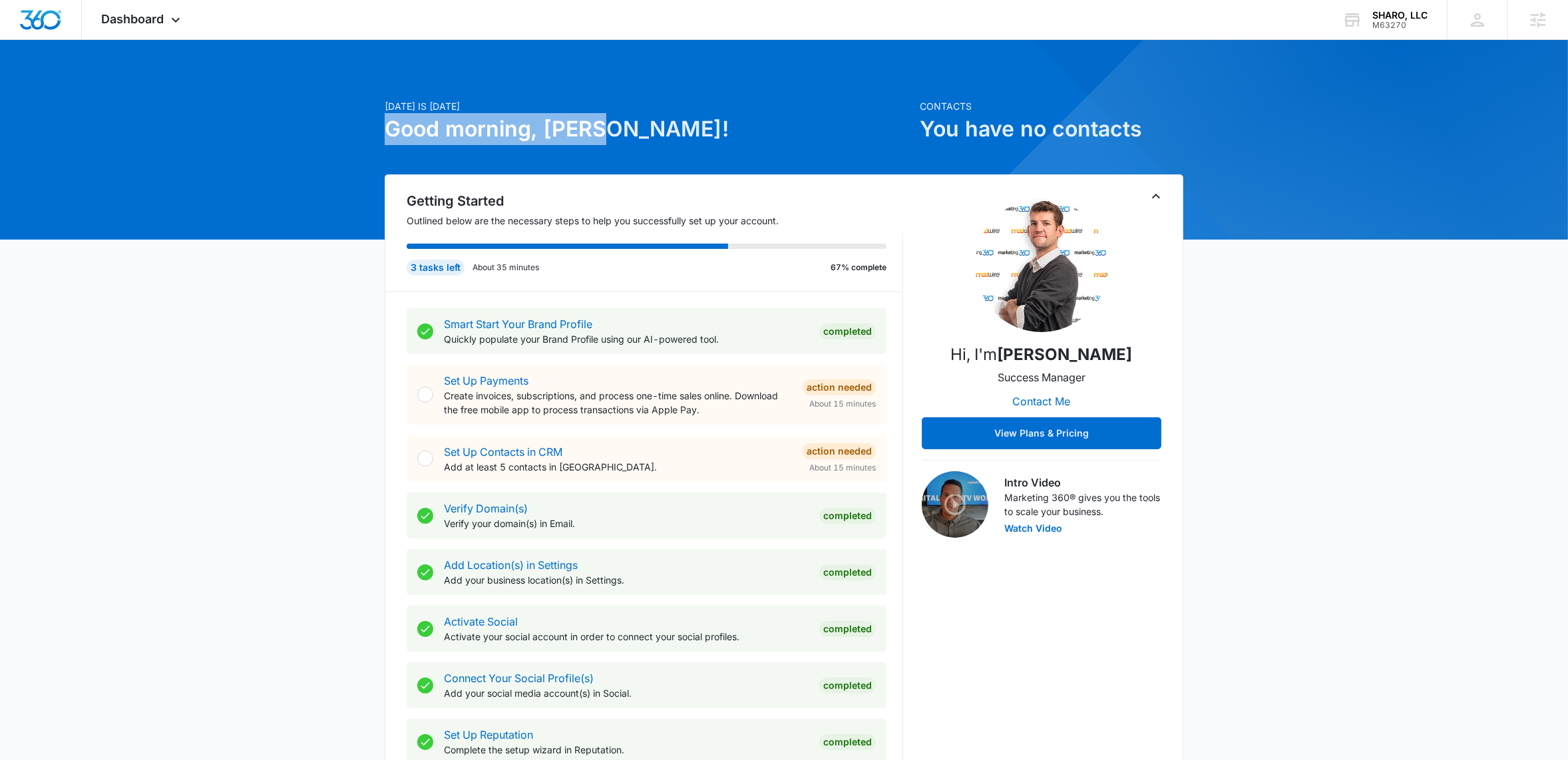
drag, startPoint x: 380, startPoint y: 125, endPoint x: 639, endPoint y: 141, distance: 259.5
click at [178, 16] on icon at bounding box center [176, 24] width 16 height 16
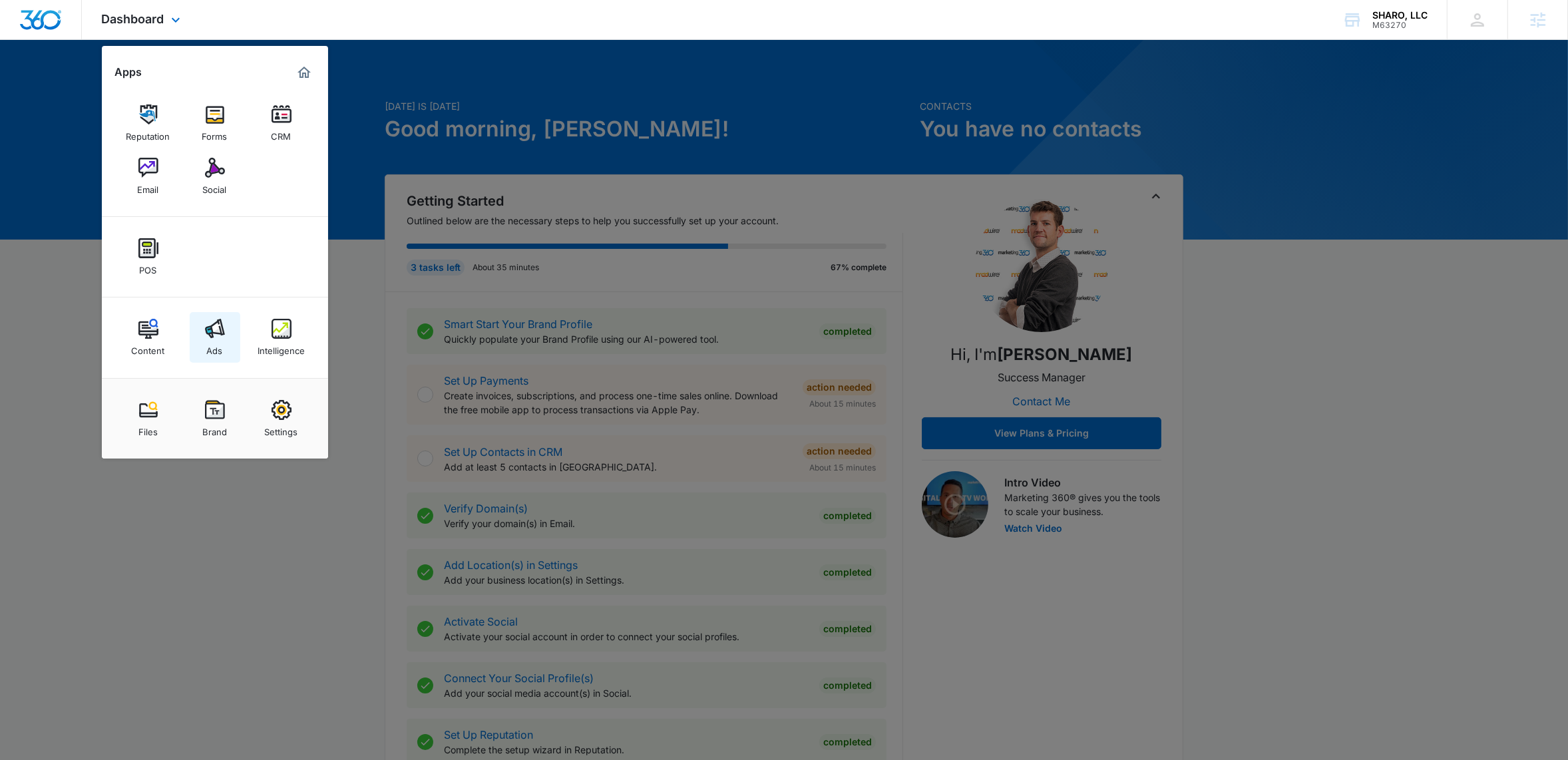
click at [217, 321] on img at bounding box center [214, 328] width 20 height 20
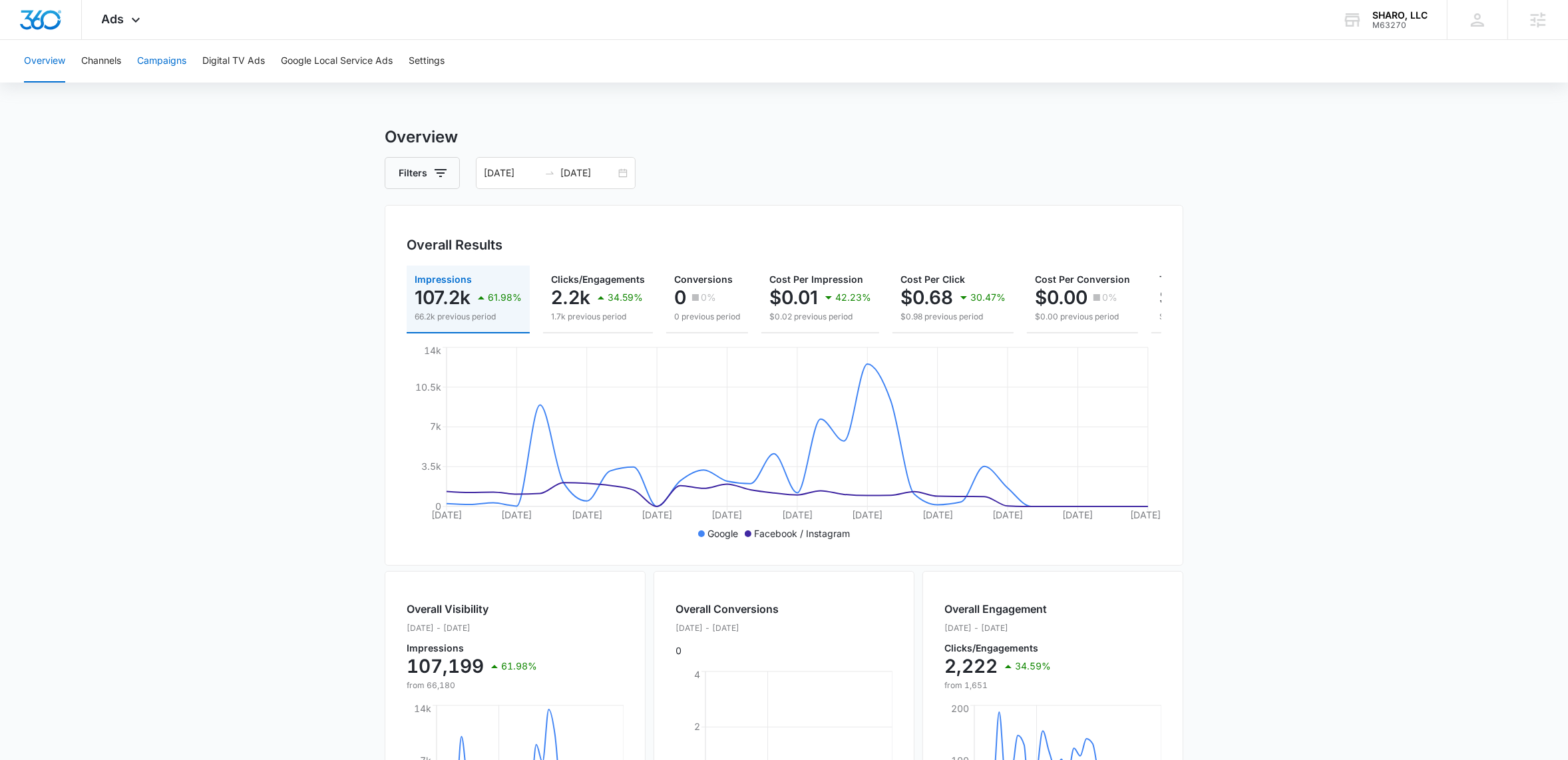
click at [170, 50] on button "Campaigns" at bounding box center [162, 61] width 49 height 42
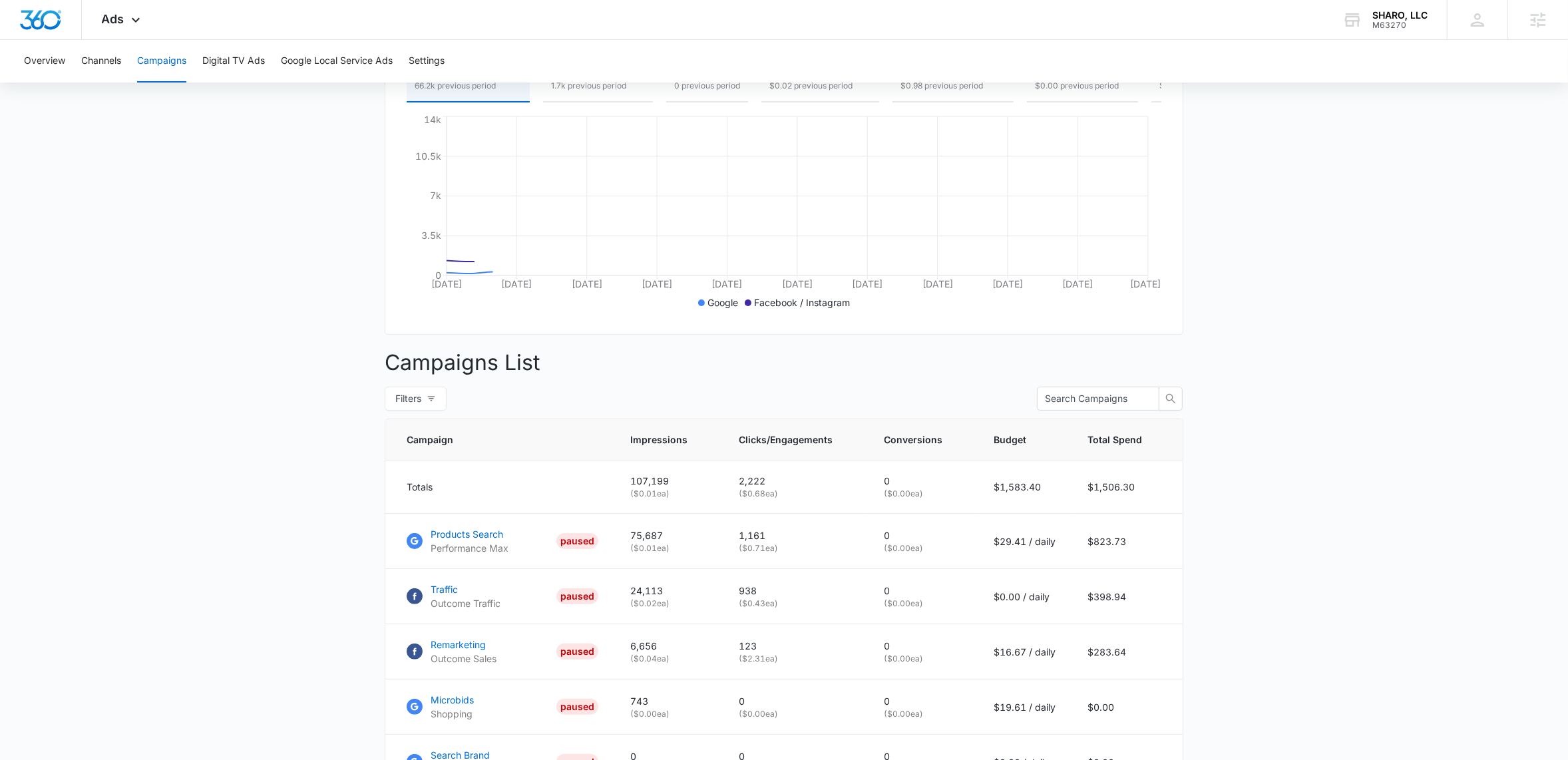
scroll to position [424, 0]
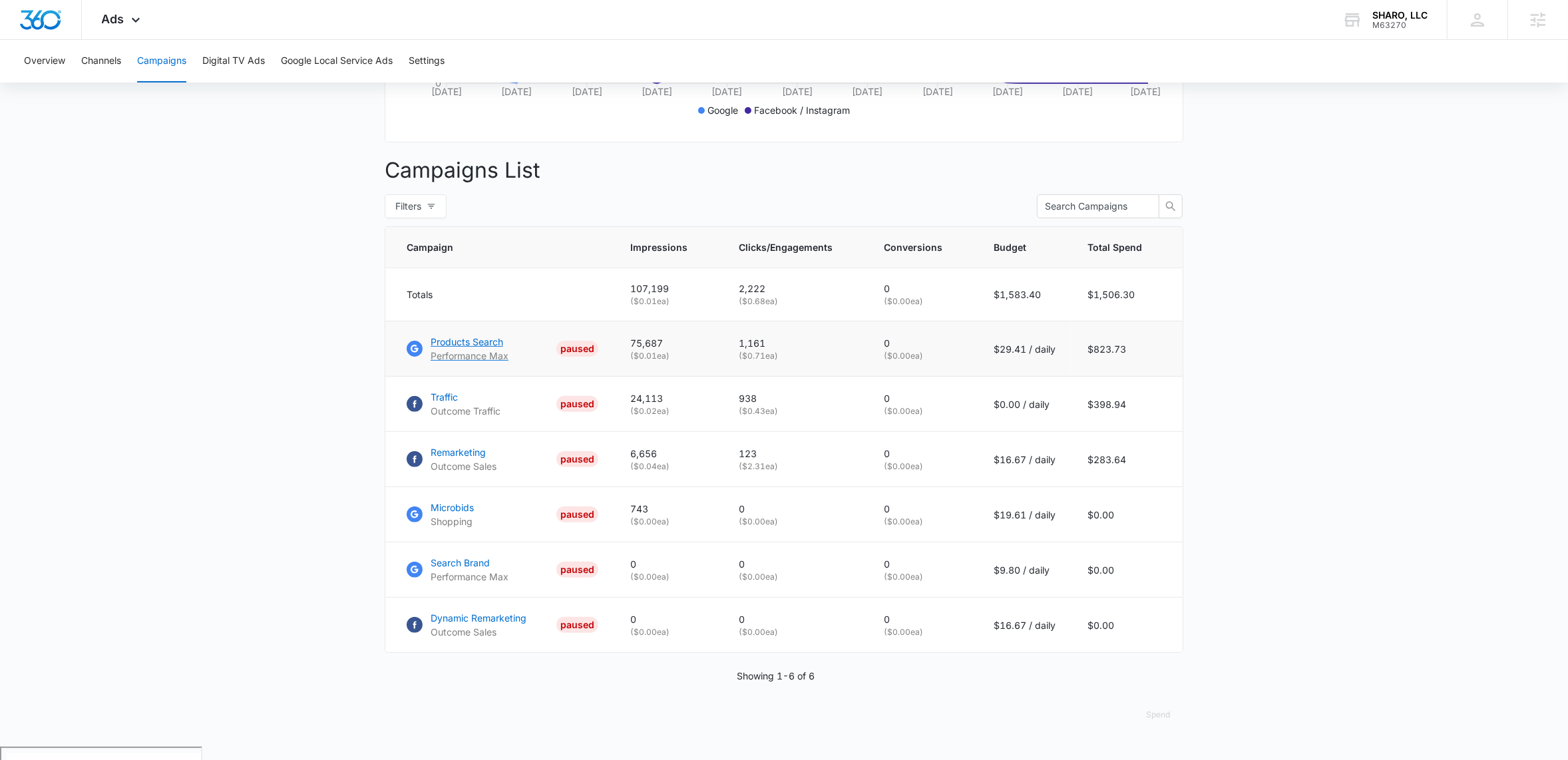
click at [474, 349] on p "Products Search" at bounding box center [469, 342] width 78 height 14
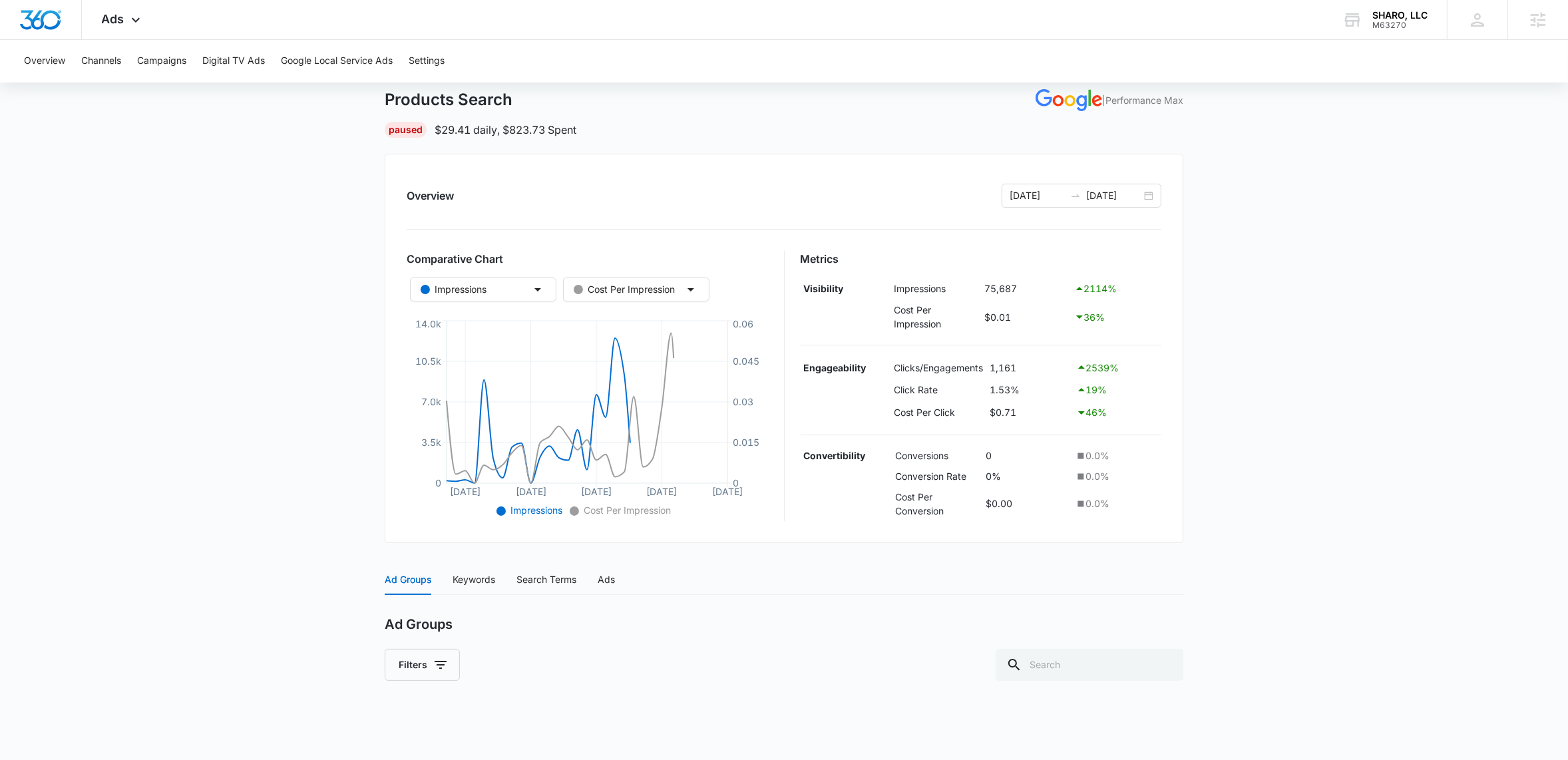
scroll to position [82, 0]
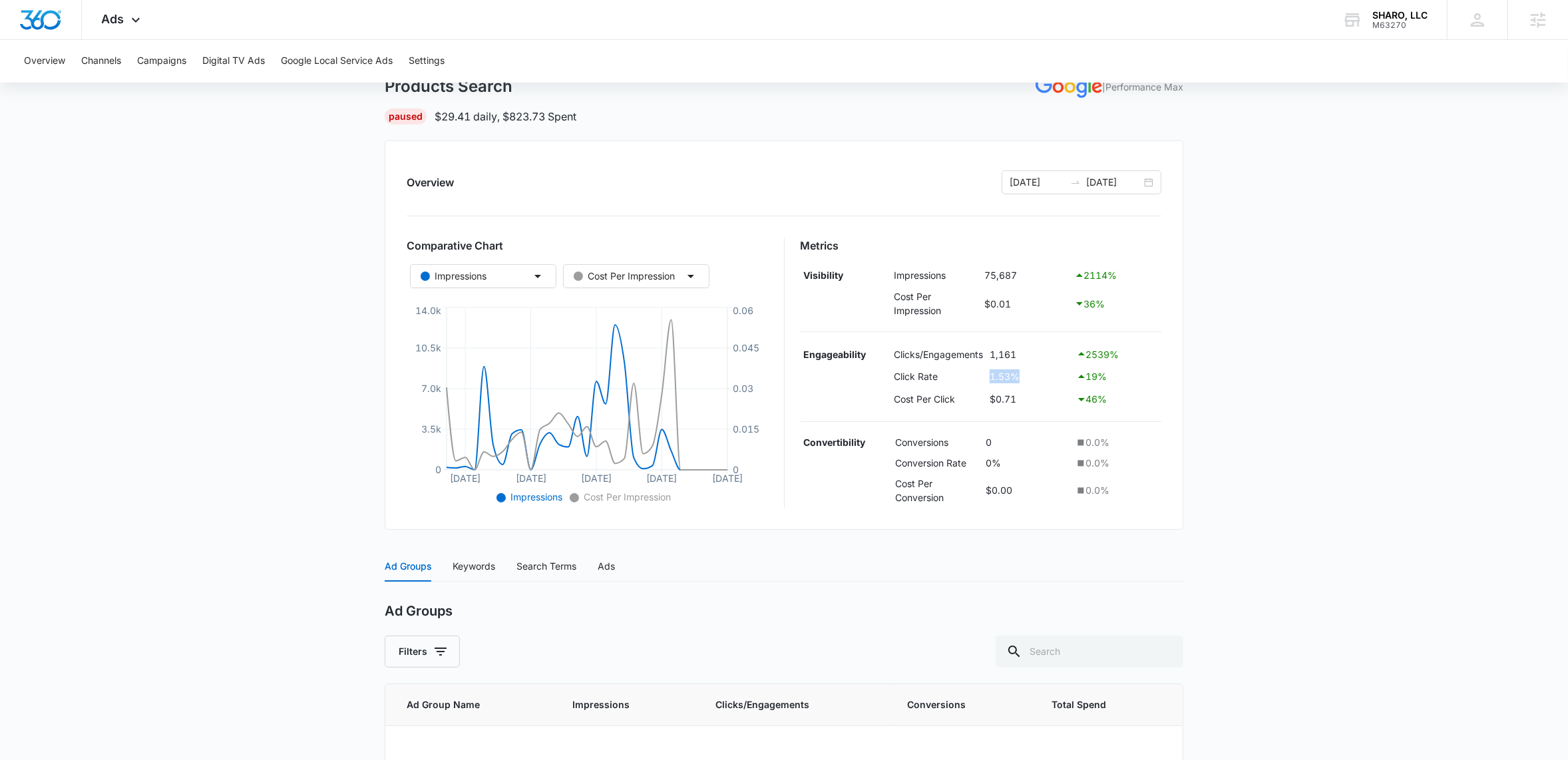
drag, startPoint x: 991, startPoint y: 380, endPoint x: 1046, endPoint y: 380, distance: 55.0
click at [1046, 380] on td "1.53%" at bounding box center [1029, 376] width 86 height 23
click at [1497, 402] on main "Products Search | Performance Max Paused $29.41 daily , $823.73 Spent Overview …" at bounding box center [784, 464] width 1568 height 840
drag, startPoint x: 987, startPoint y: 275, endPoint x: 1074, endPoint y: 275, distance: 87.0
click at [1074, 275] on tr "Visibility Impressions 75,687 2114 %" at bounding box center [981, 275] width 362 height 23
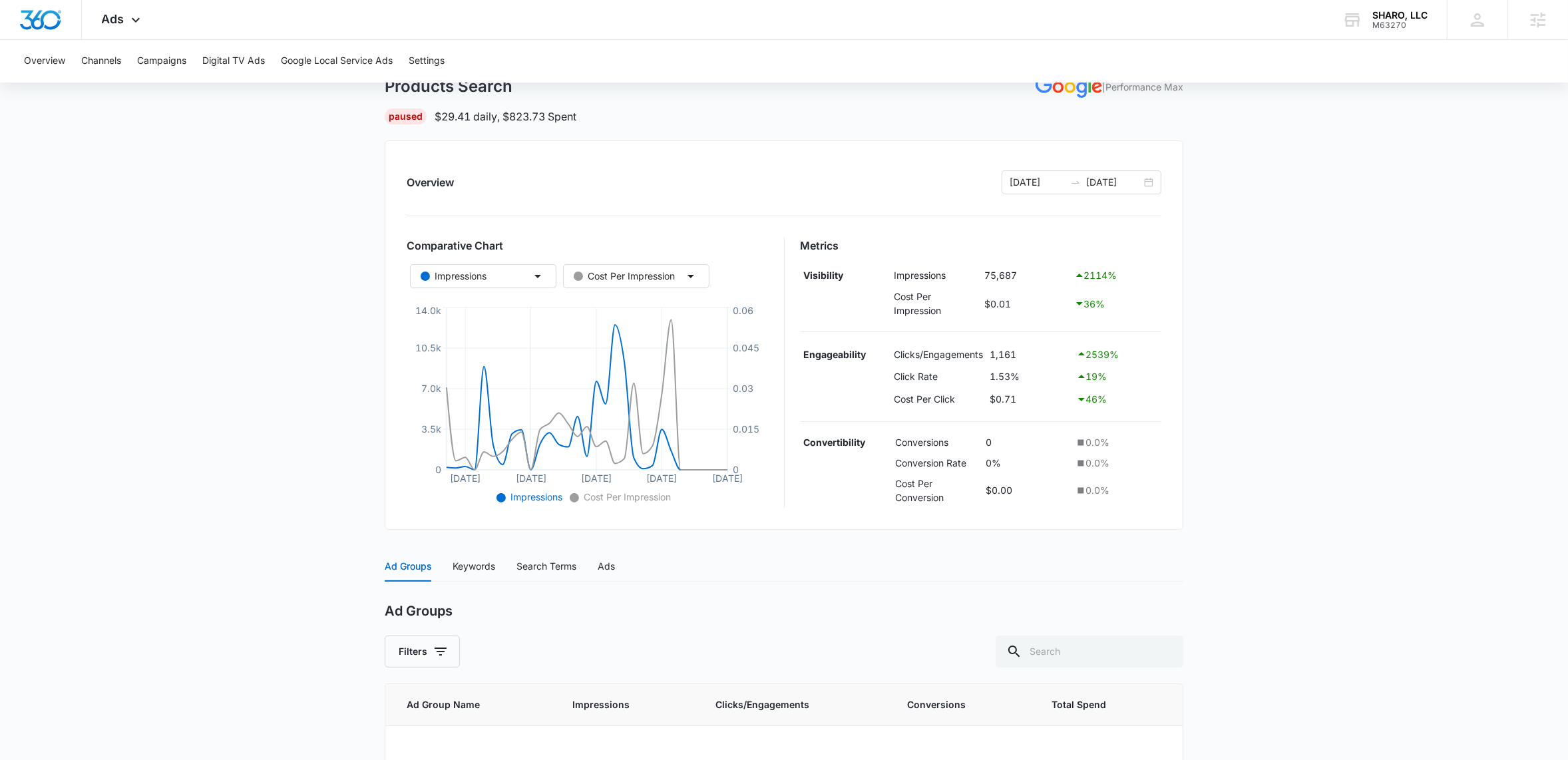
click at [1301, 277] on main "Products Search | Performance Max Paused $29.41 daily , $823.73 Spent Overview …" at bounding box center [784, 464] width 1568 height 840
drag, startPoint x: 894, startPoint y: 377, endPoint x: 1026, endPoint y: 377, distance: 132.0
click at [1026, 377] on tr "Click Rate 1.53% 19 %" at bounding box center [981, 376] width 362 height 23
click at [1026, 377] on td "1.53%" at bounding box center [1029, 376] width 86 height 23
drag, startPoint x: 991, startPoint y: 351, endPoint x: 1014, endPoint y: 355, distance: 23.3
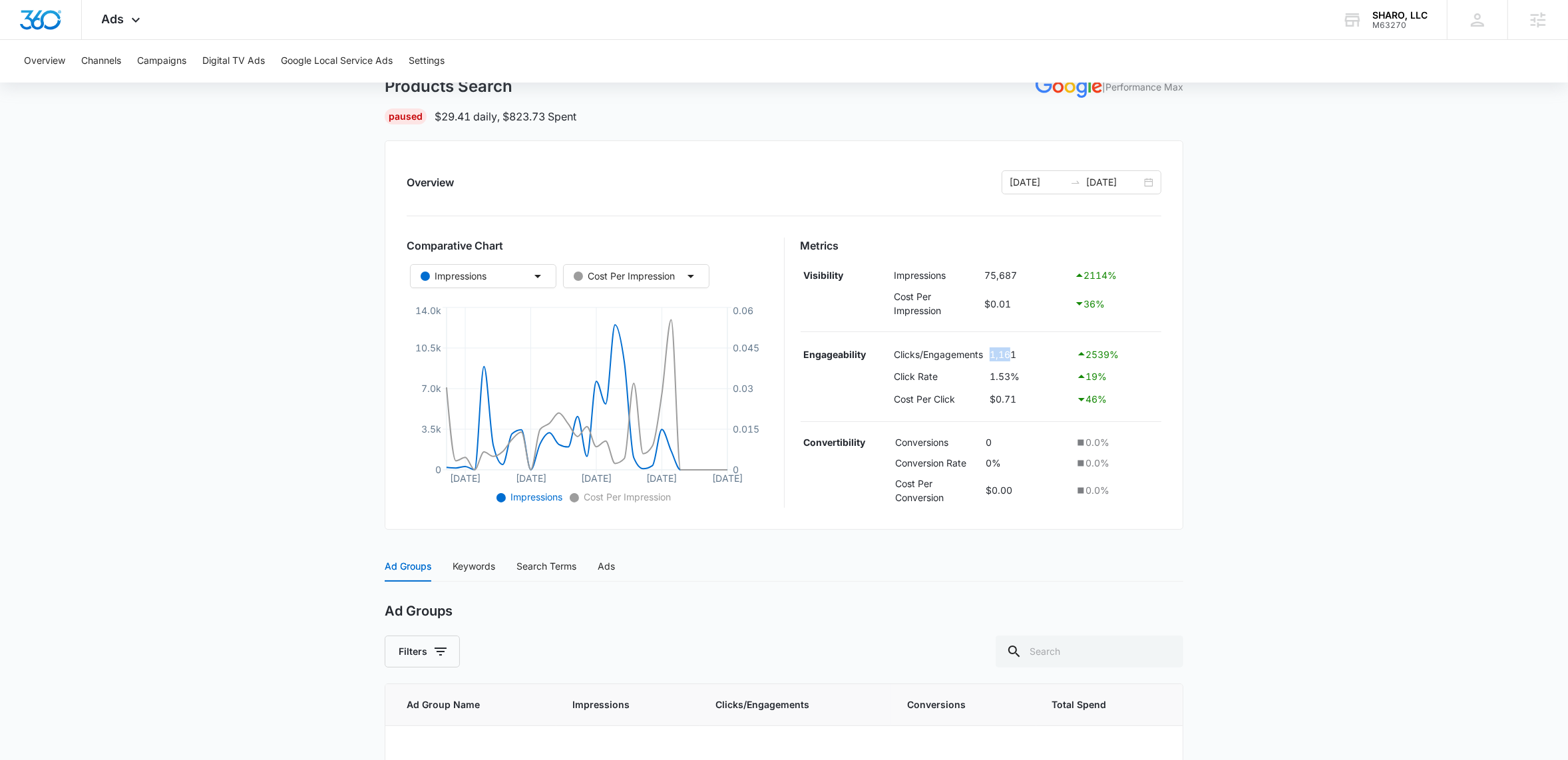
click at [1014, 355] on td "1,161" at bounding box center [1029, 354] width 86 height 23
click at [1017, 355] on td "1,161" at bounding box center [1029, 354] width 86 height 23
drag, startPoint x: 986, startPoint y: 278, endPoint x: 1026, endPoint y: 271, distance: 40.6
click at [1026, 271] on td "75,687" at bounding box center [1027, 275] width 90 height 23
click at [1210, 262] on main "Products Search | Performance Max Paused $29.41 daily , $823.73 Spent Overview …" at bounding box center [784, 464] width 1568 height 840
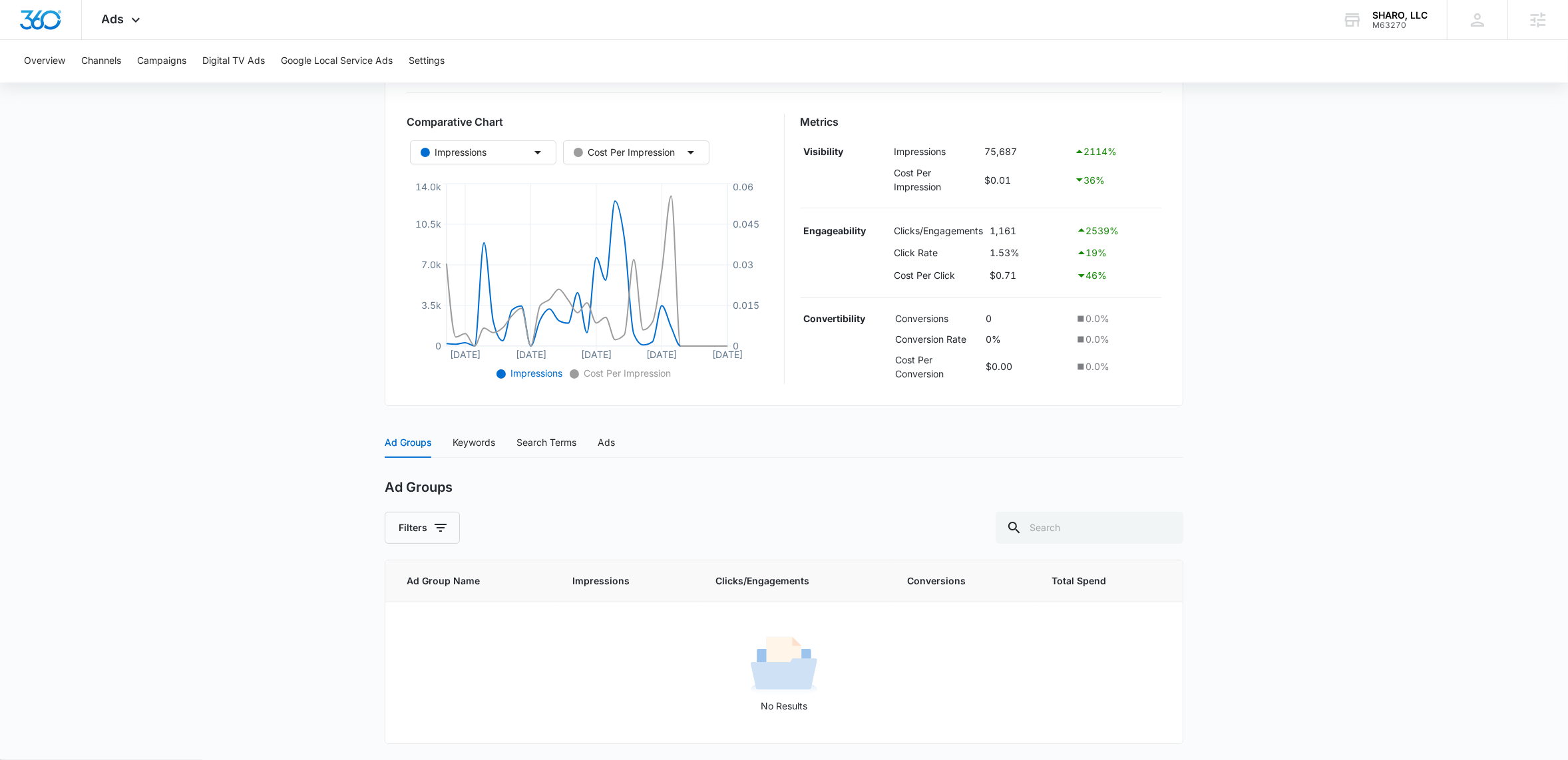
scroll to position [0, 0]
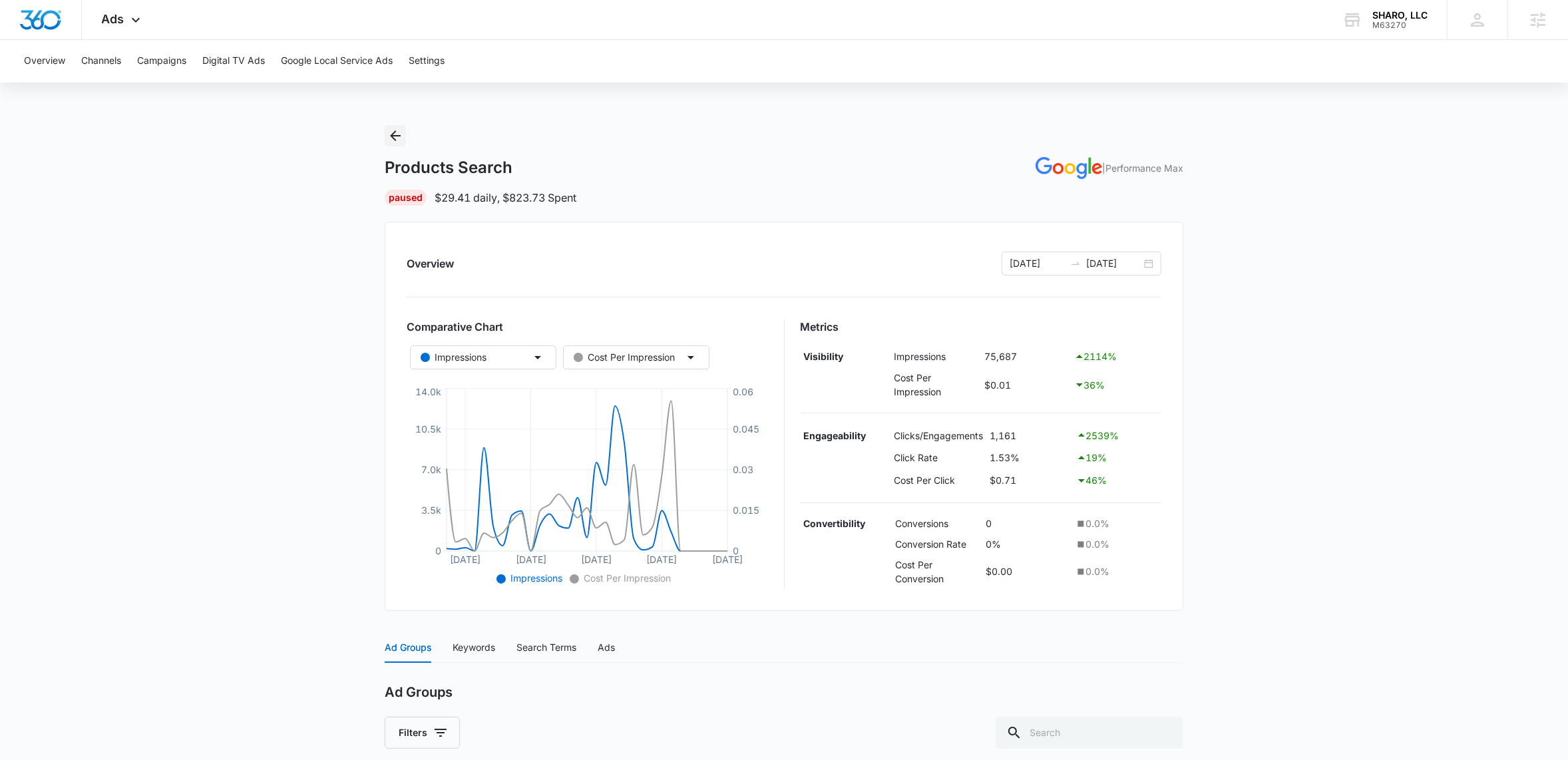
click at [389, 135] on icon "Back" at bounding box center [395, 136] width 16 height 16
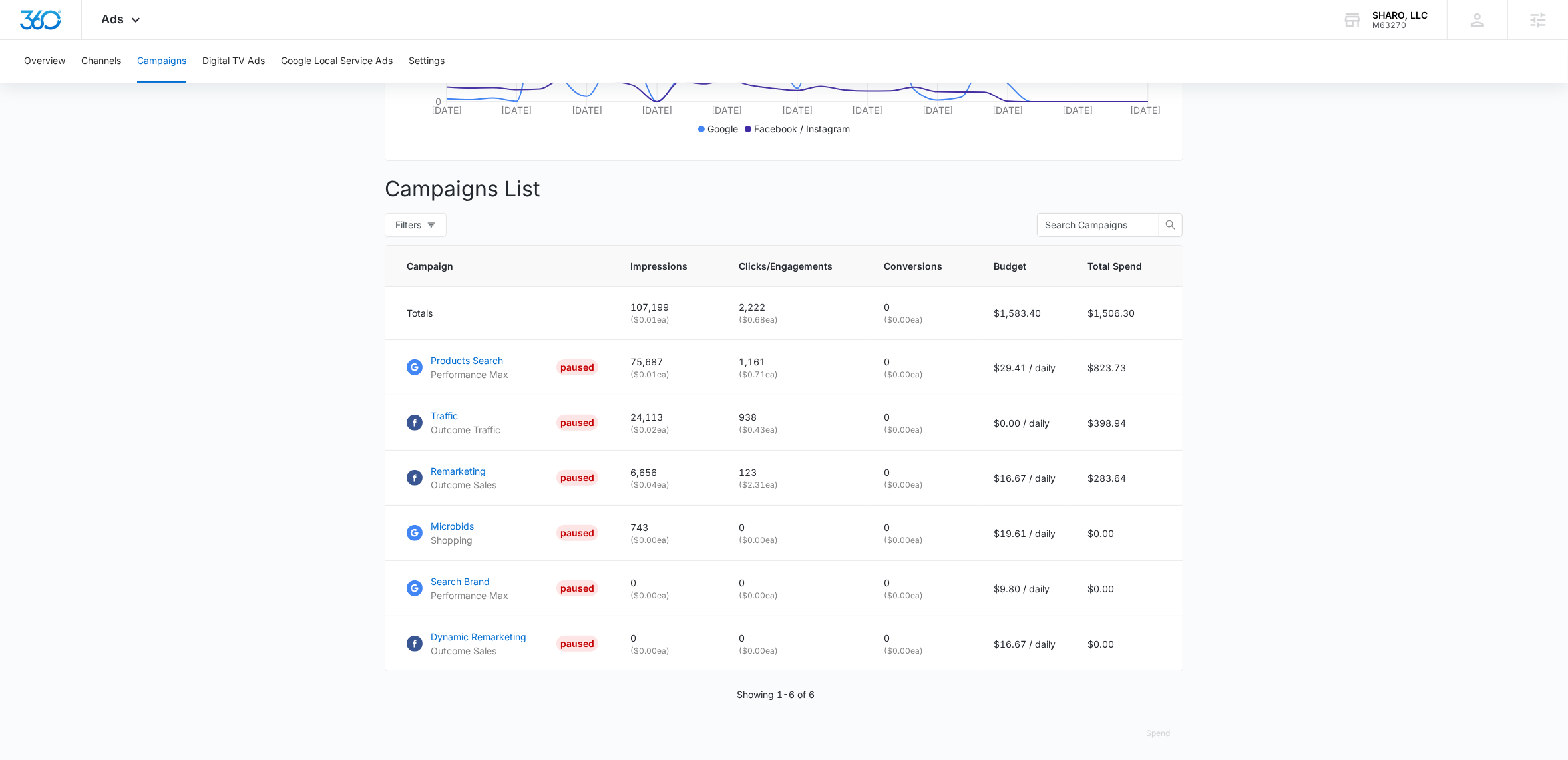
scroll to position [406, 0]
drag, startPoint x: 1001, startPoint y: 378, endPoint x: 1085, endPoint y: 379, distance: 84.0
click at [1085, 379] on tr "Products Search Performance Max PAUSED 75,687 ( $0.01 ea) 1,161 ( $0.71 ea) 0 (…" at bounding box center [784, 365] width 798 height 55
click at [1057, 380] on td "$29.41 / daily" at bounding box center [1024, 365] width 94 height 55
drag, startPoint x: 999, startPoint y: 376, endPoint x: 1031, endPoint y: 382, distance: 32.6
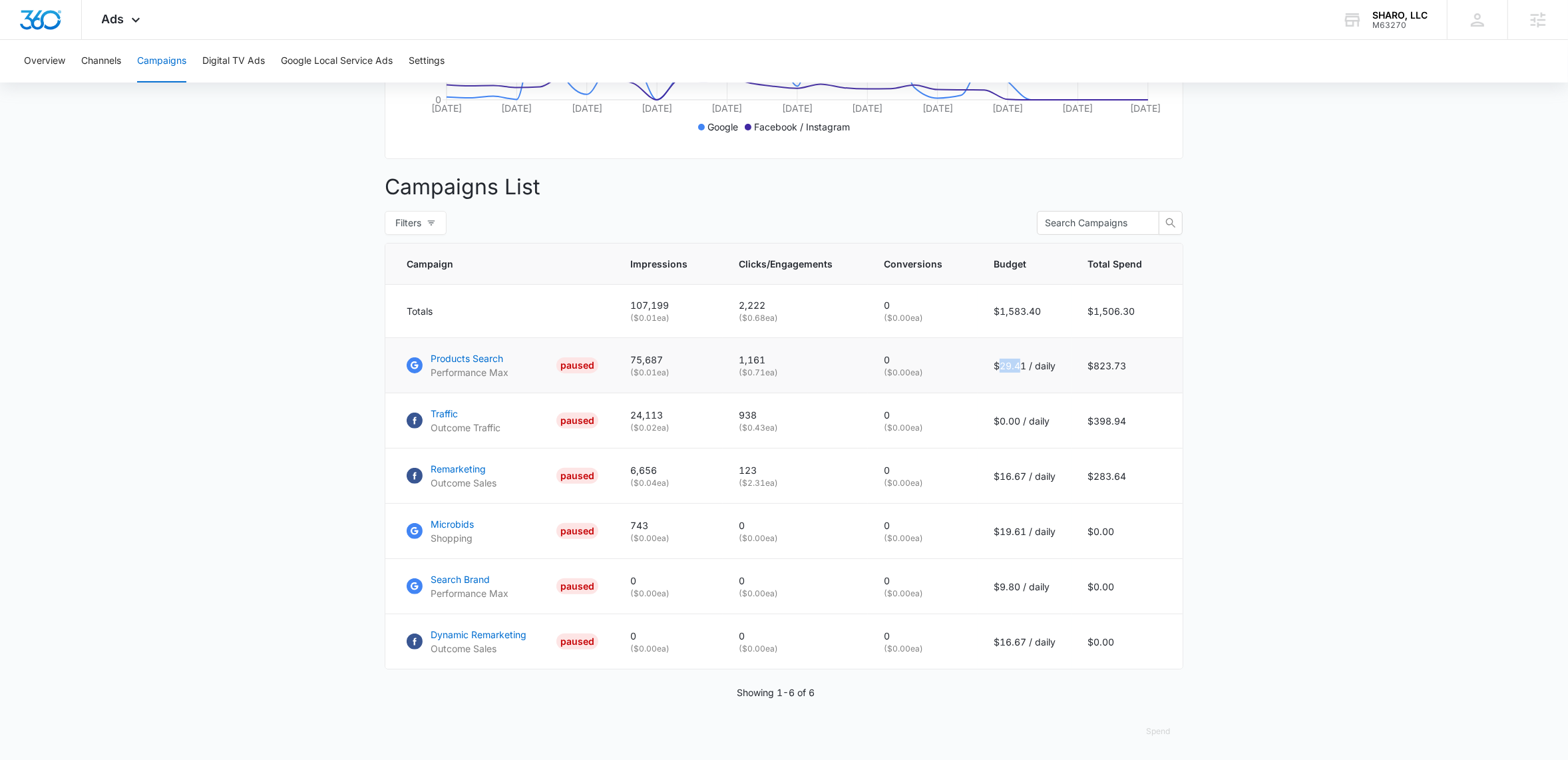
click at [1031, 373] on p "$29.41 / daily" at bounding box center [1024, 365] width 62 height 14
click at [1046, 373] on p "$29.41 / daily" at bounding box center [1024, 365] width 62 height 14
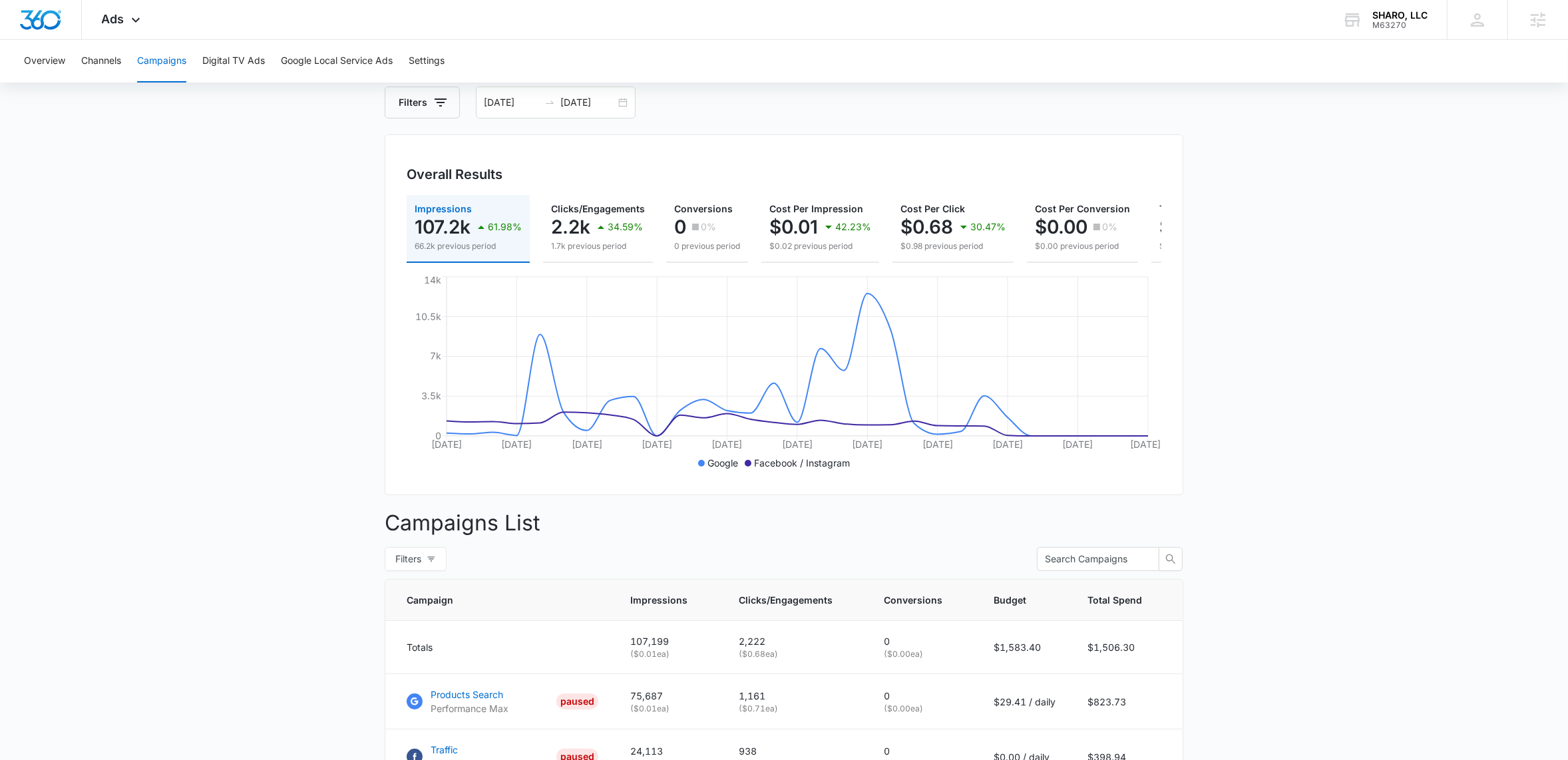
scroll to position [0, 0]
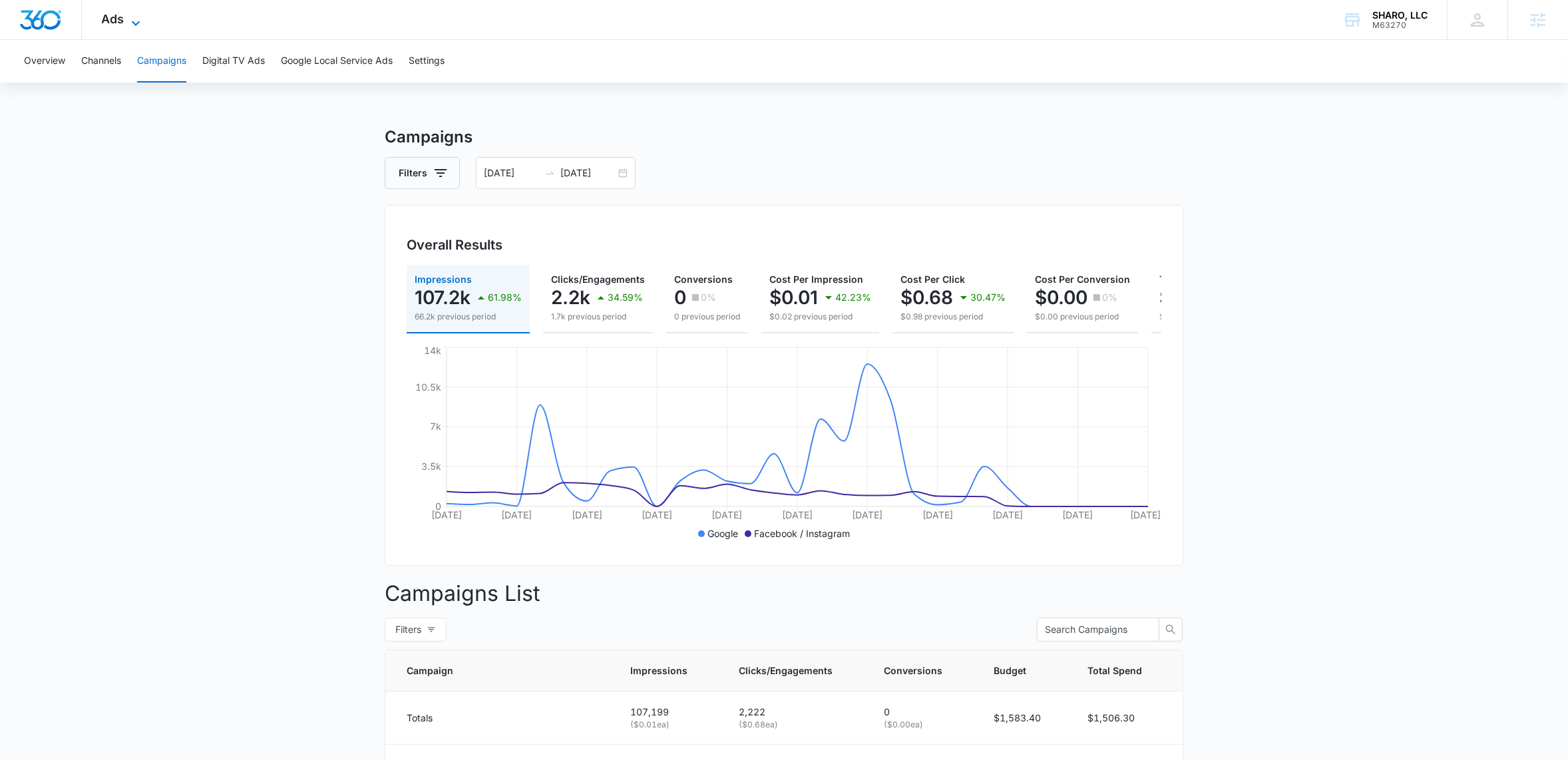
click at [128, 27] on icon at bounding box center [136, 24] width 16 height 16
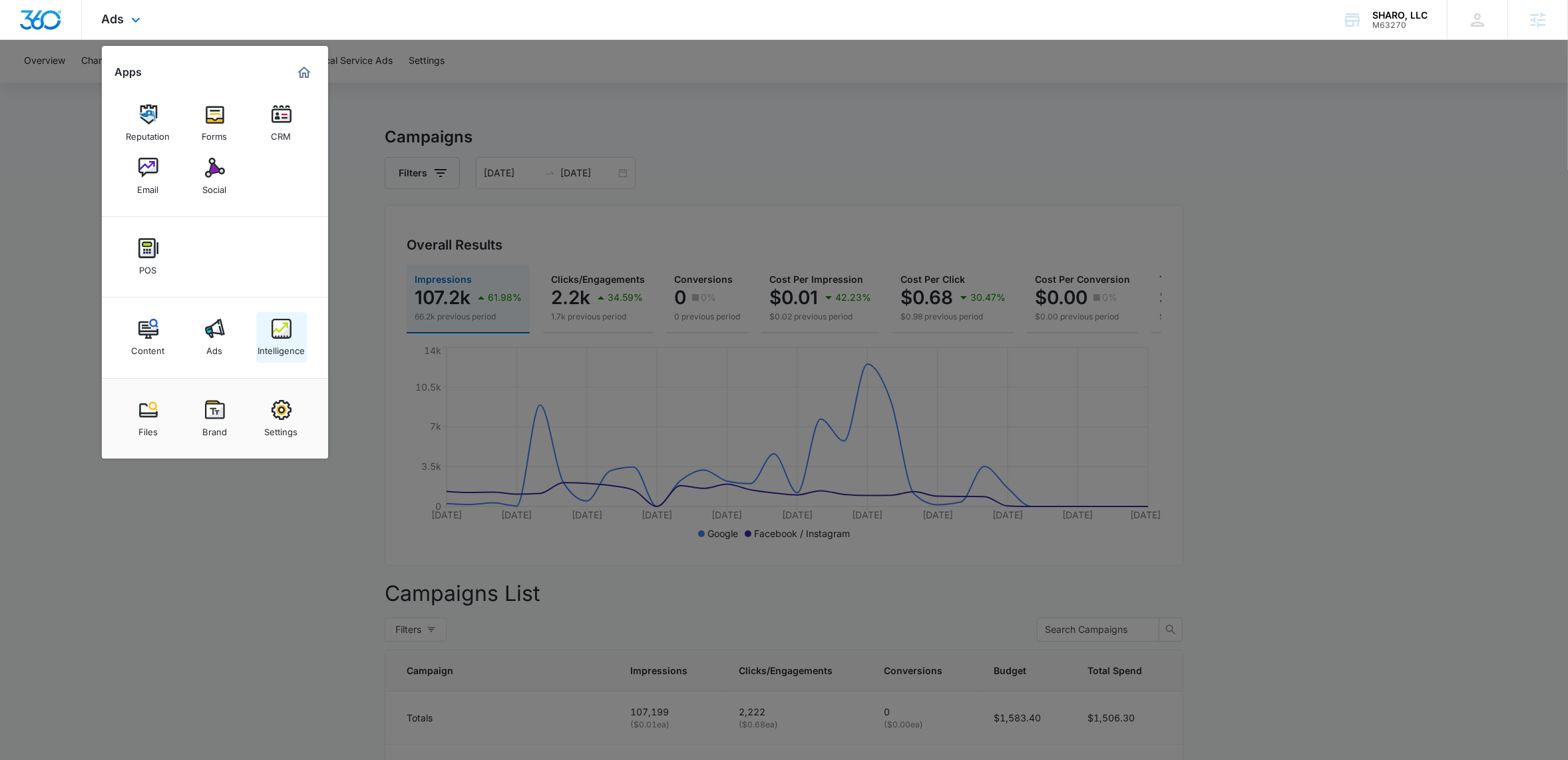
click at [282, 325] on img at bounding box center [281, 328] width 20 height 20
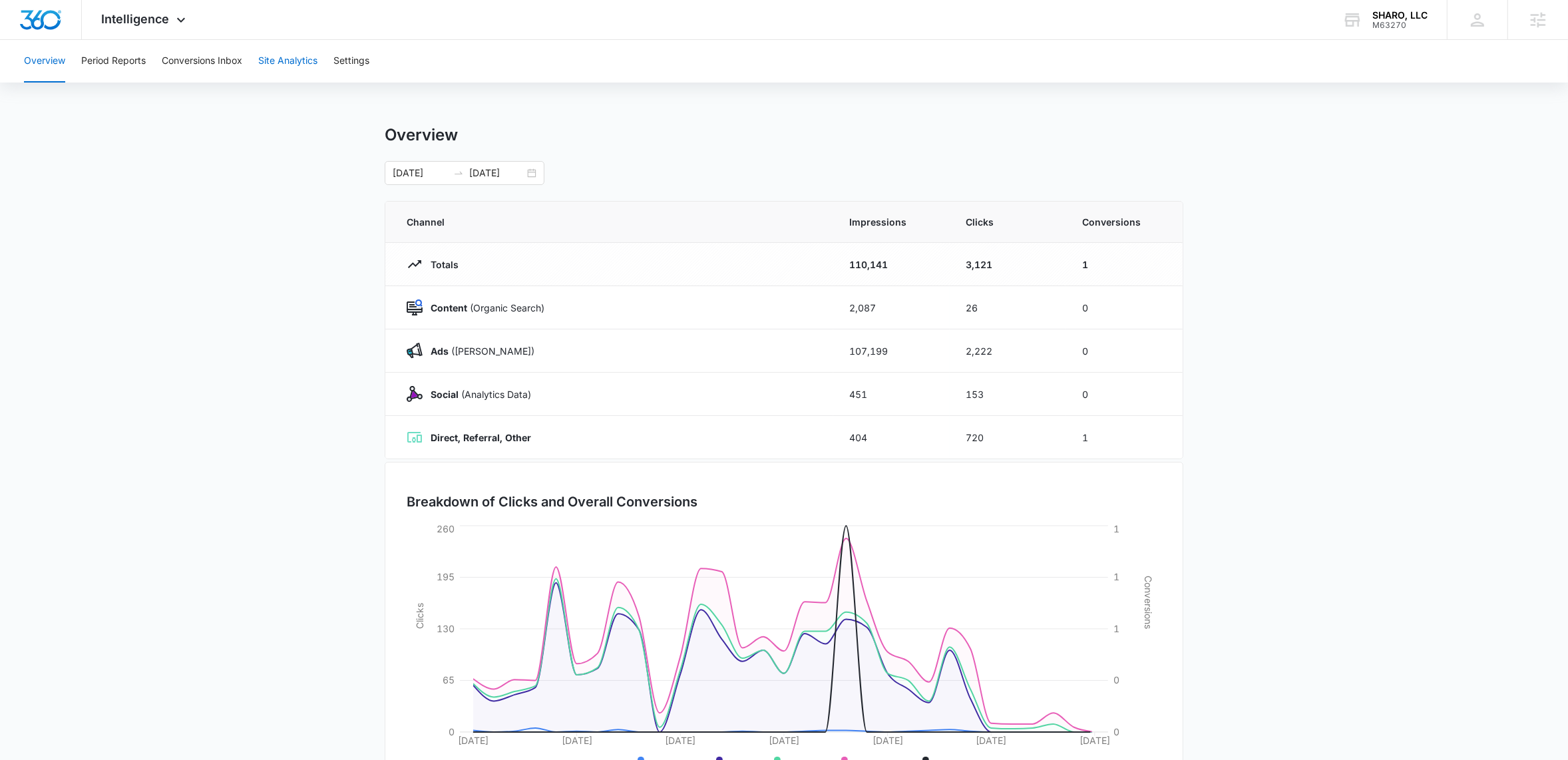
click at [289, 68] on button "Site Analytics" at bounding box center [288, 61] width 60 height 42
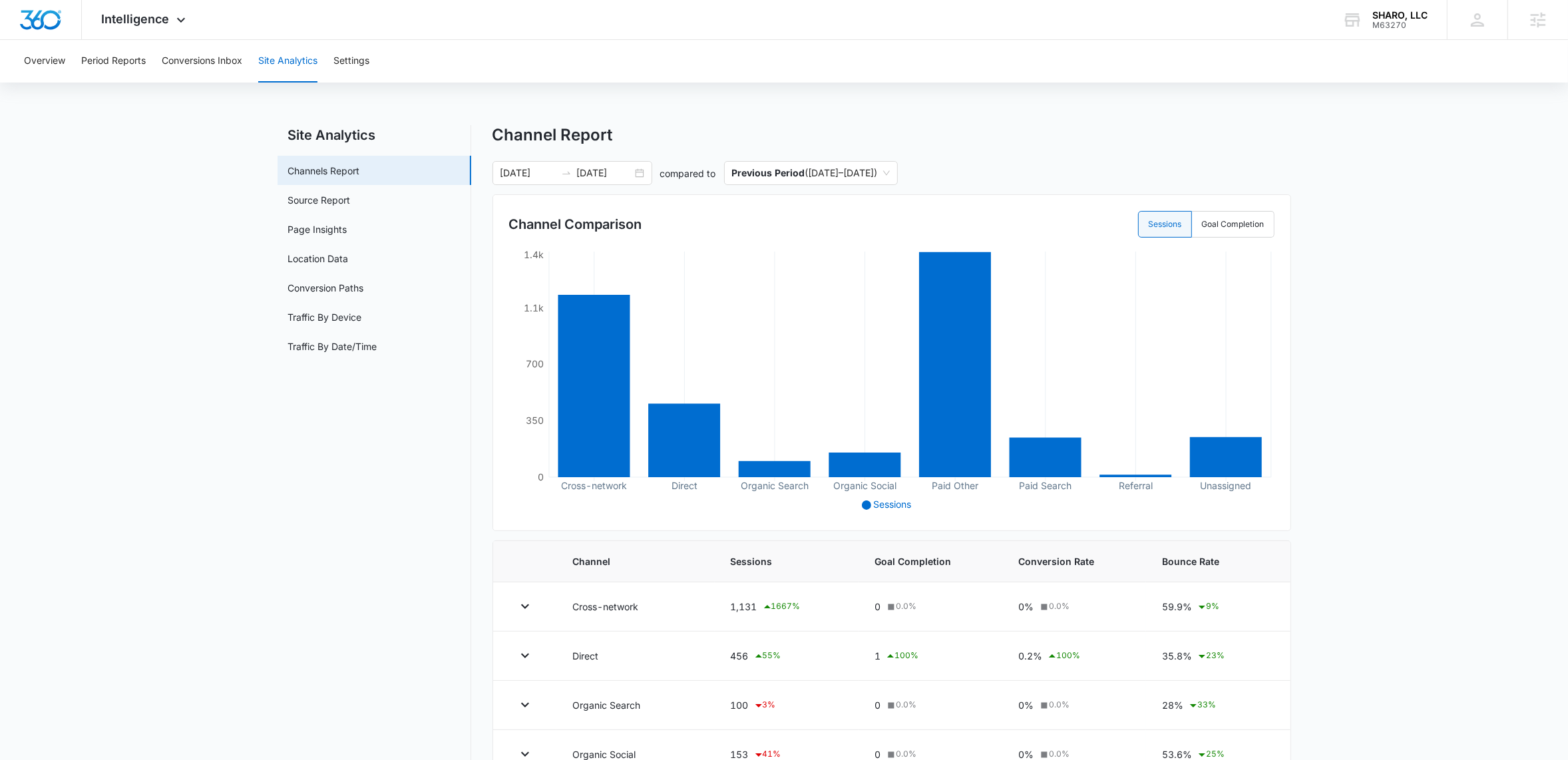
scroll to position [3, 0]
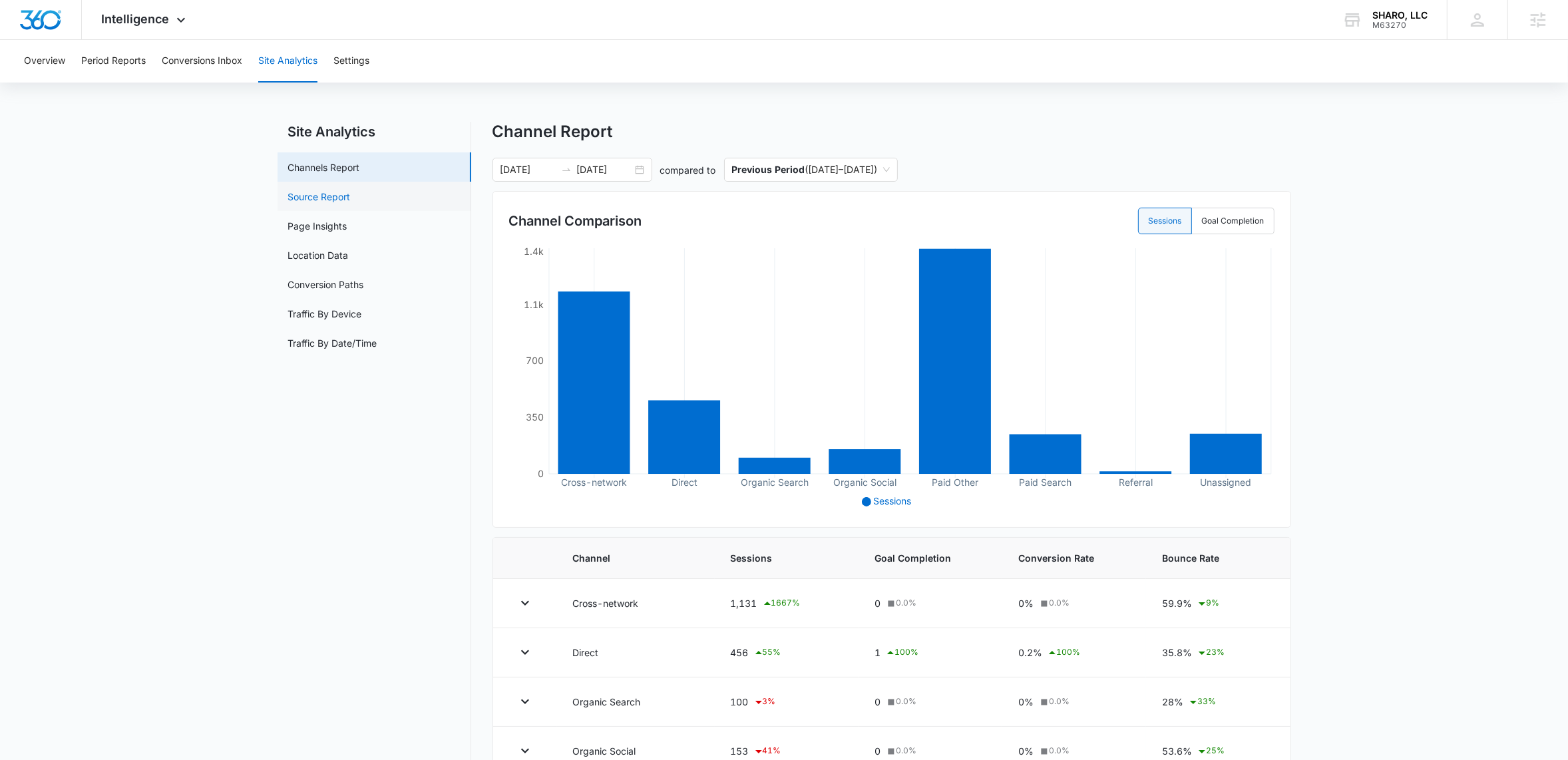
click at [323, 195] on link "Source Report" at bounding box center [319, 197] width 63 height 14
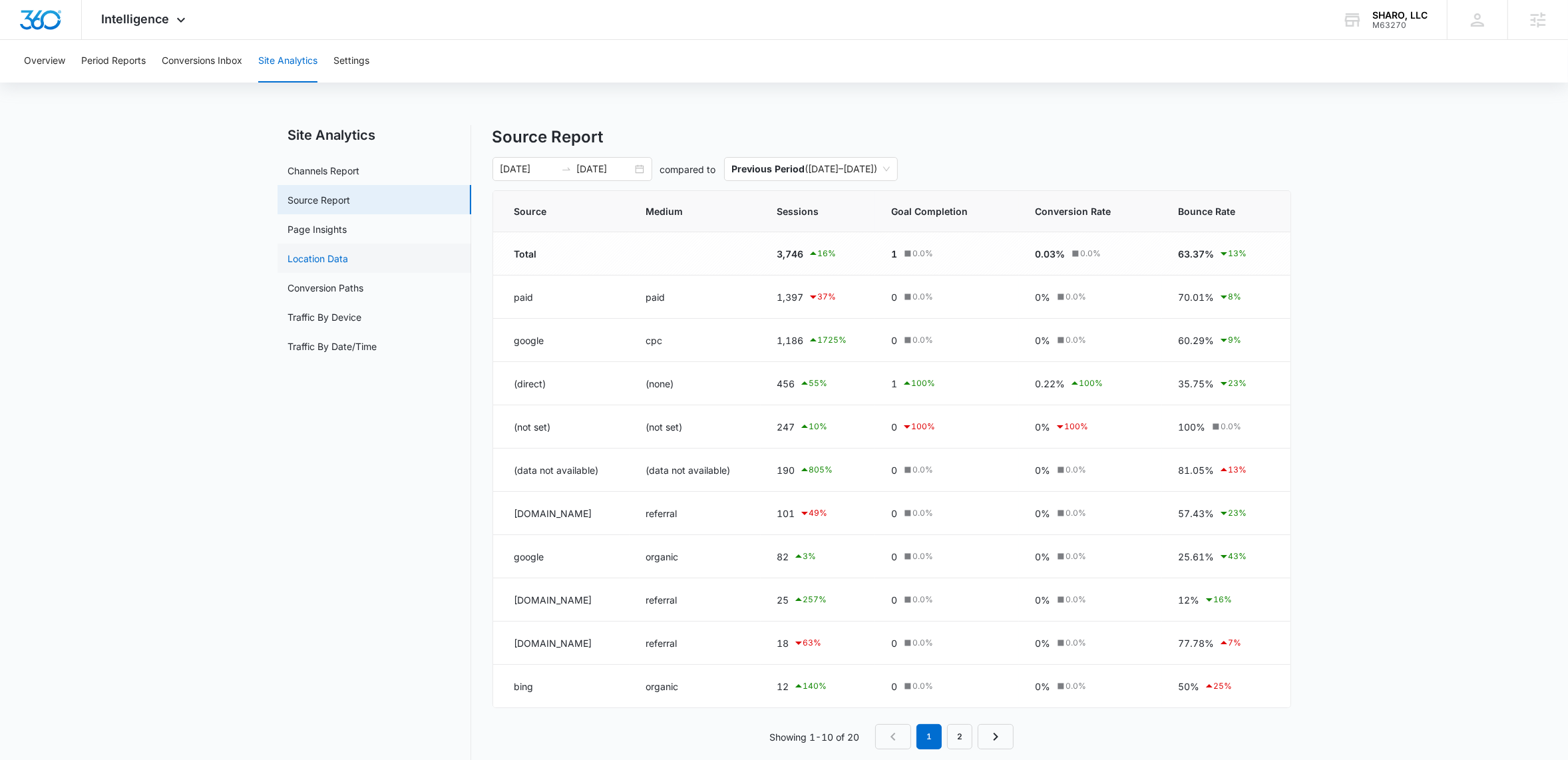
click at [326, 257] on link "Location Data" at bounding box center [318, 259] width 60 height 14
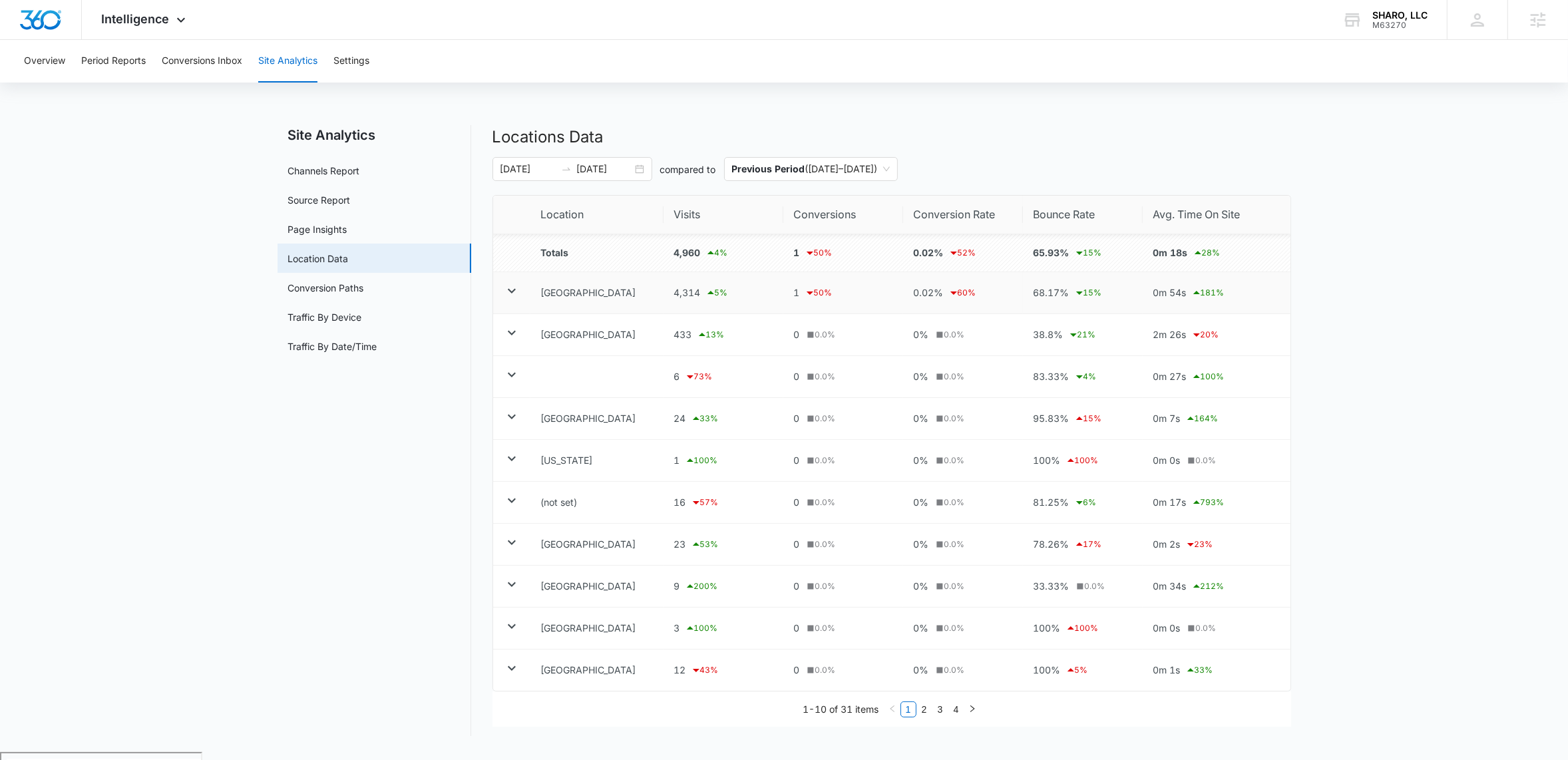
click at [514, 292] on icon at bounding box center [511, 291] width 16 height 16
